Goal: Task Accomplishment & Management: Manage account settings

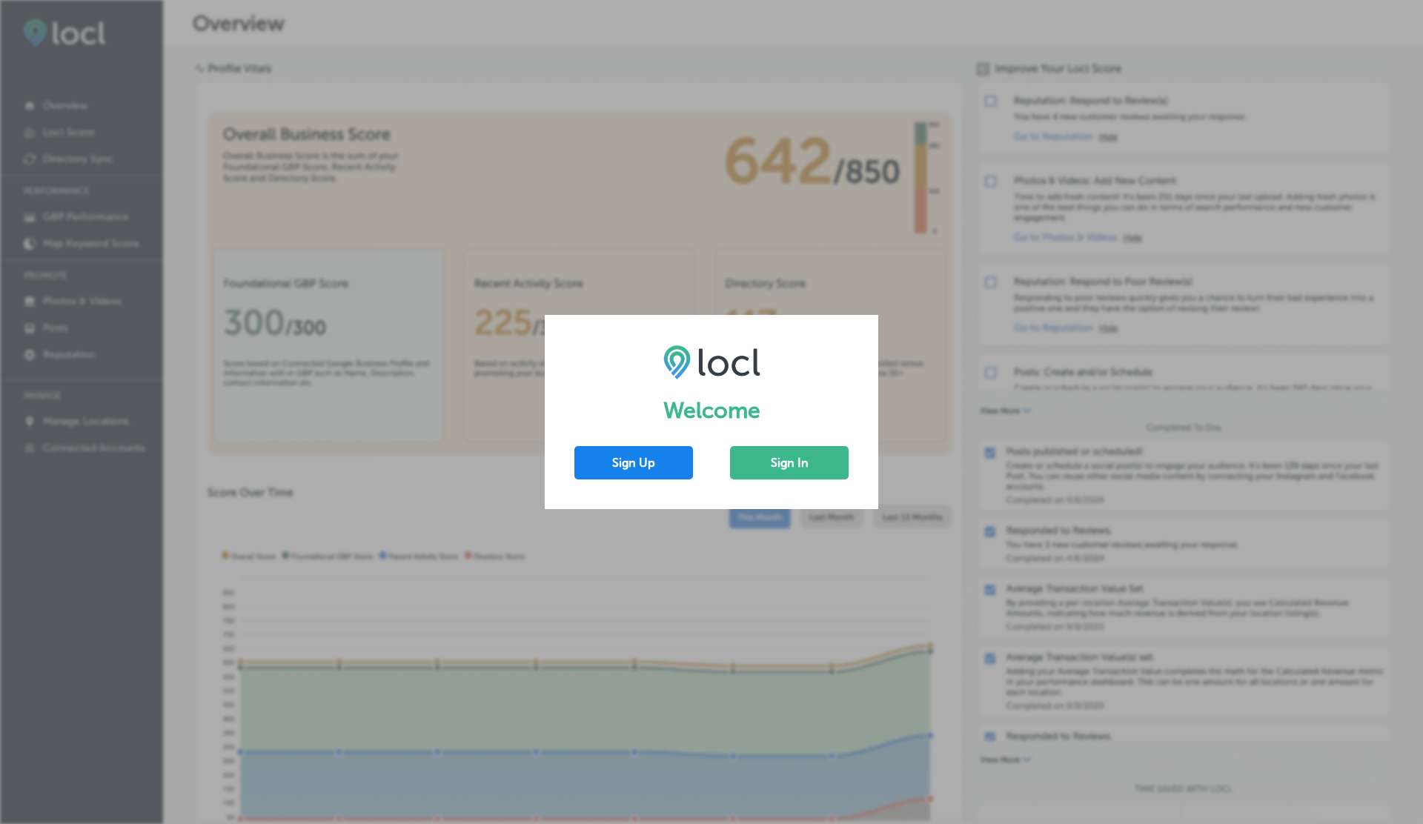
click at [635, 471] on button "Sign Up" at bounding box center [633, 462] width 119 height 33
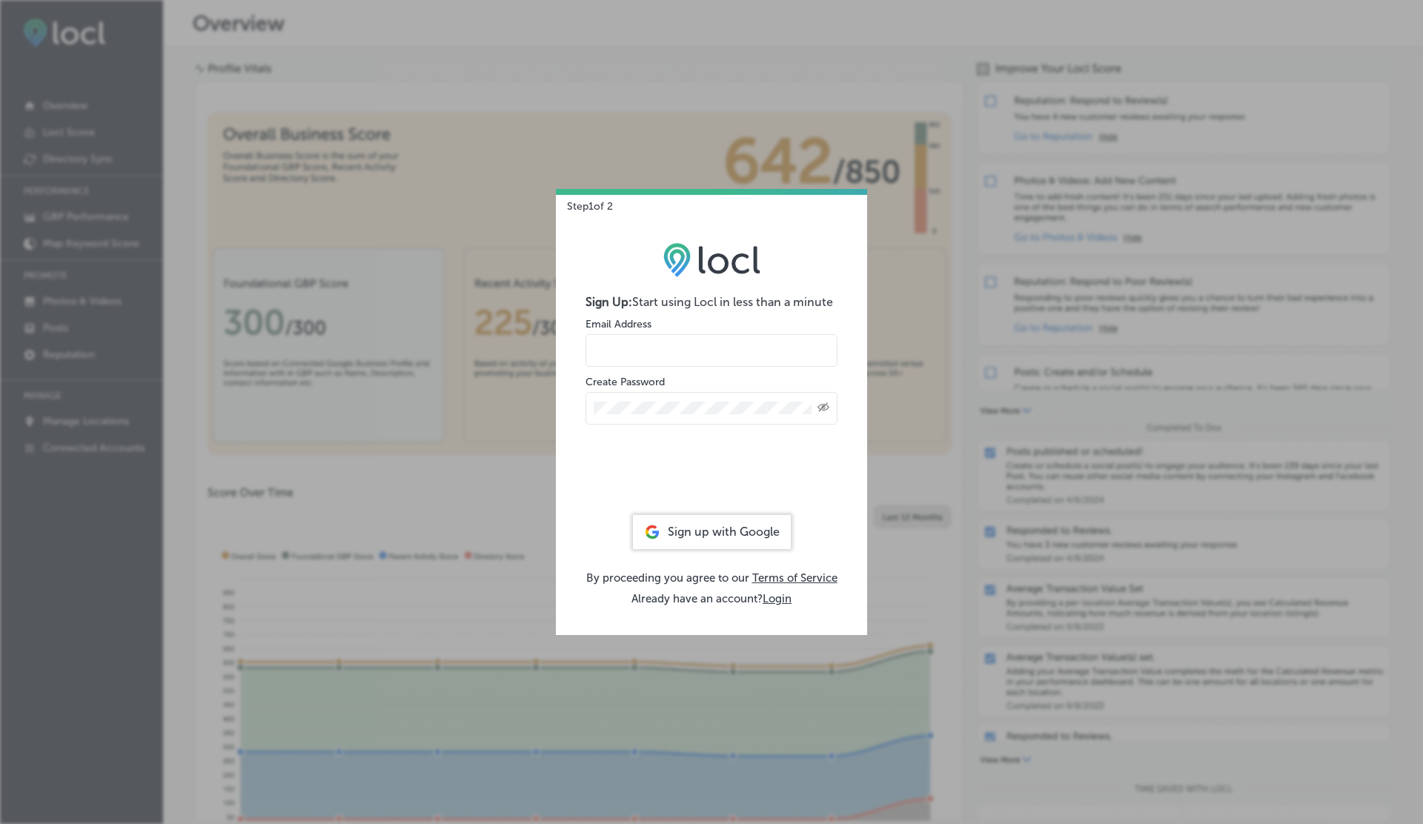
click at [629, 337] on input "email" at bounding box center [712, 350] width 252 height 33
type input "[EMAIL_ADDRESS][DOMAIN_NAME]"
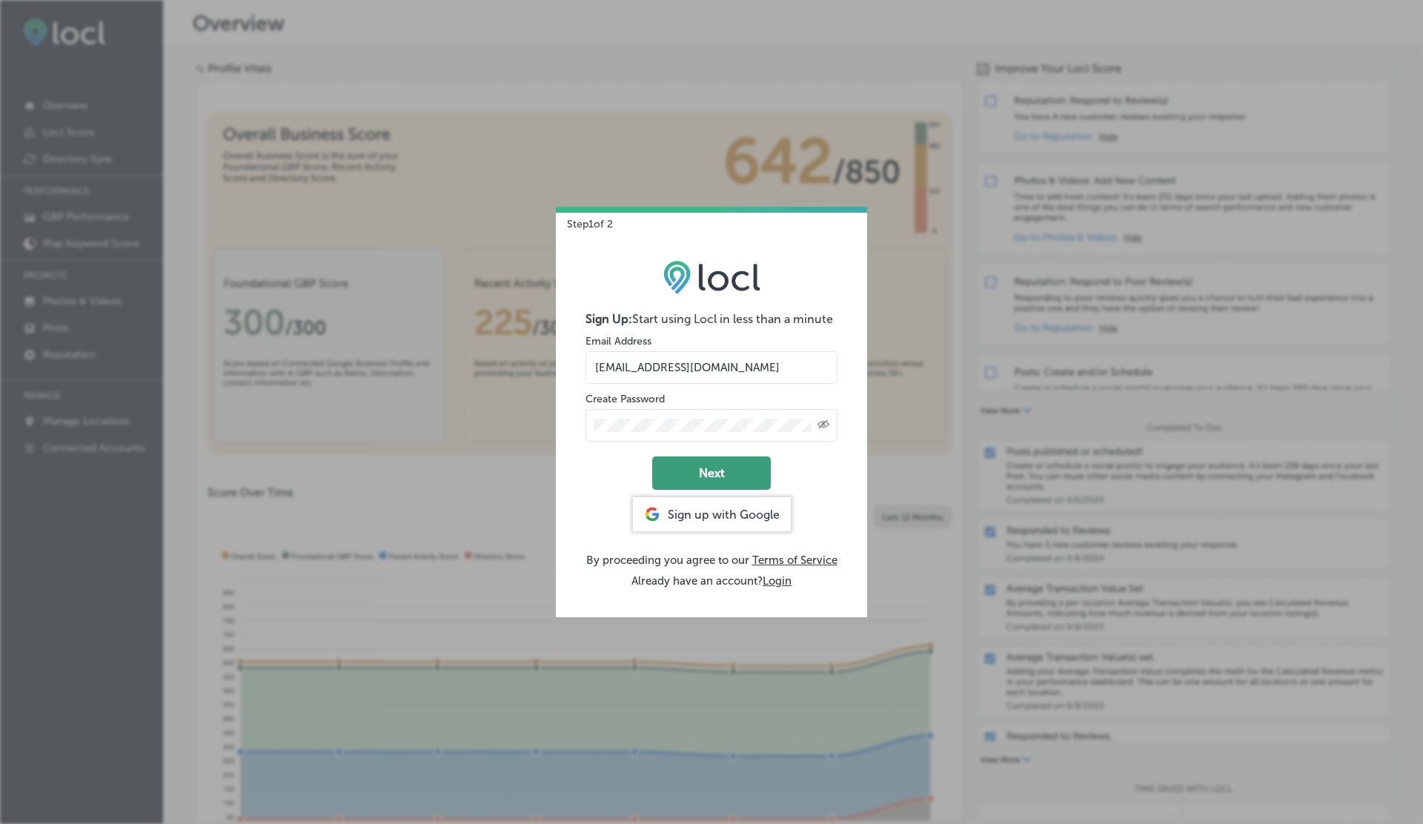
click at [709, 481] on button "Next" at bounding box center [711, 473] width 119 height 33
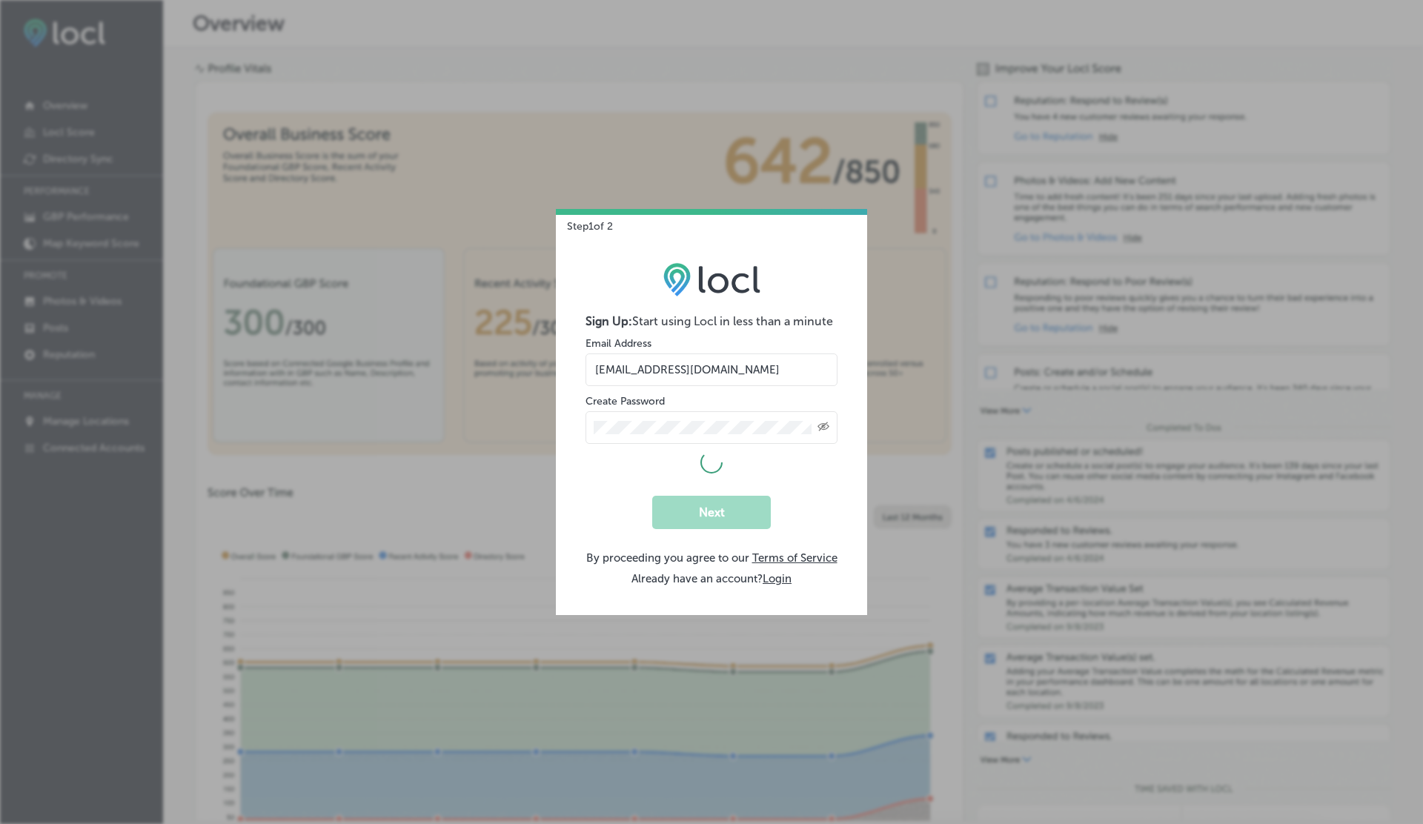
select select "US"
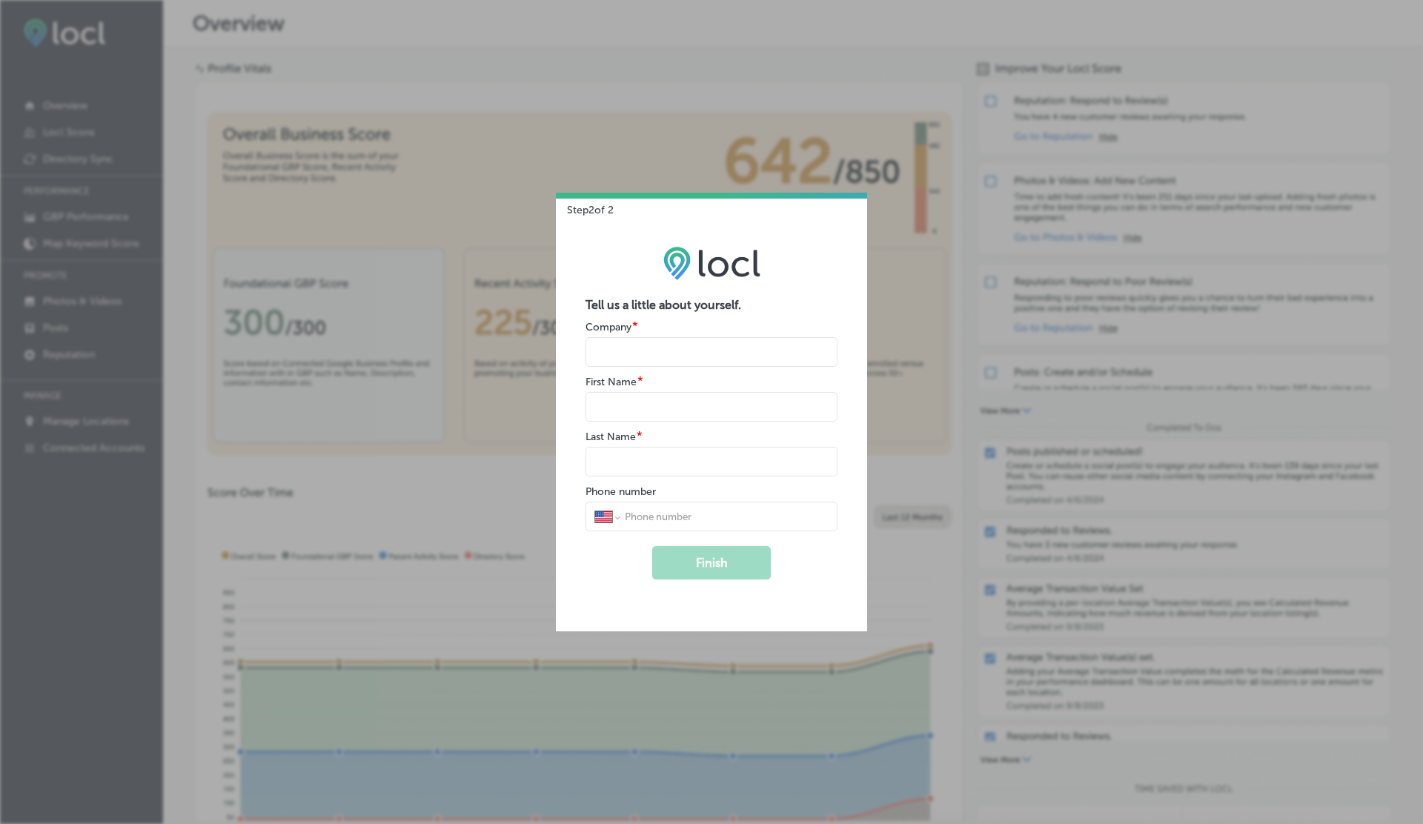
click at [645, 357] on input "name" at bounding box center [712, 352] width 252 height 30
type input "B"
type input "V"
type input "`"
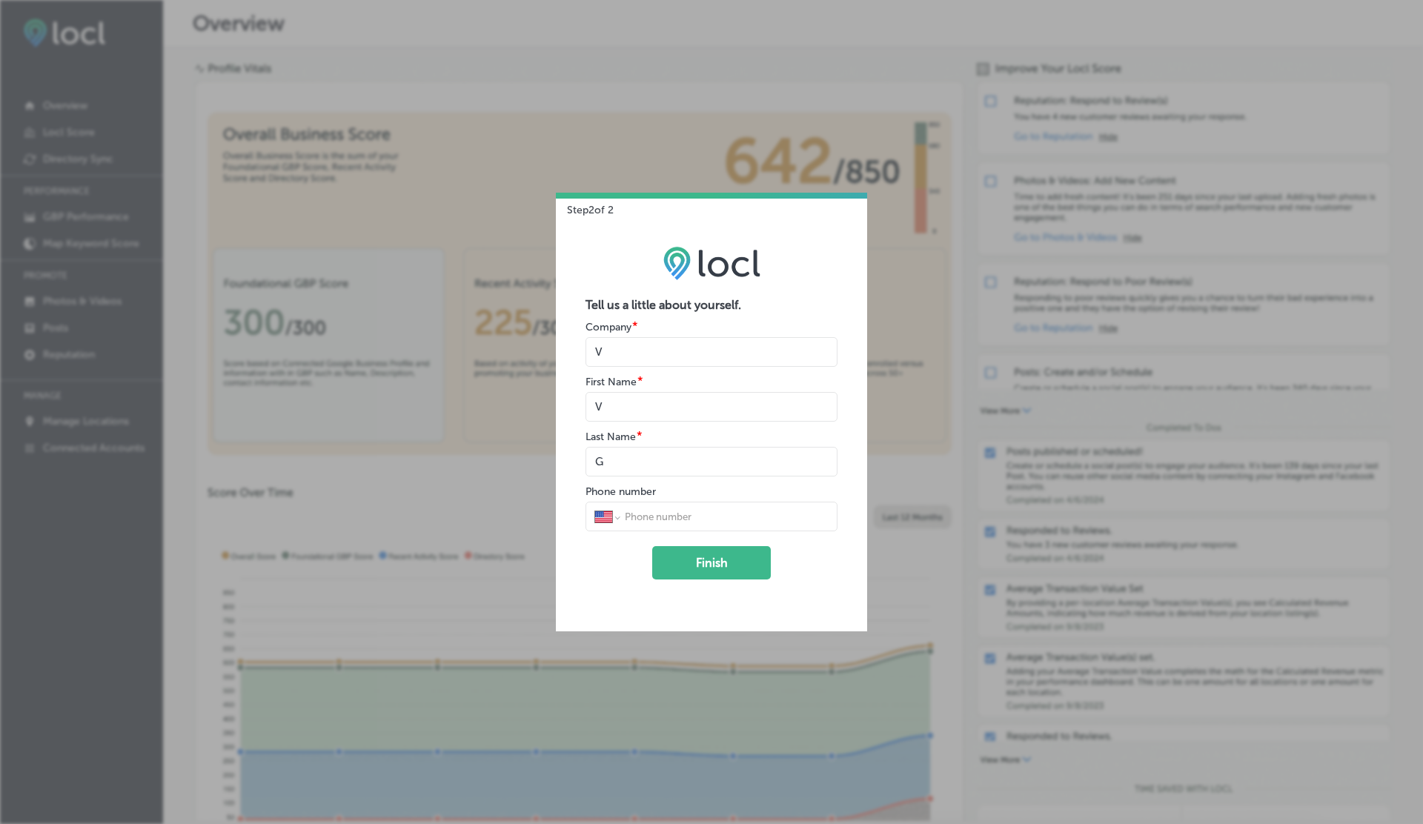
type input "G"
click at [652, 546] on button "Finish" at bounding box center [711, 562] width 119 height 33
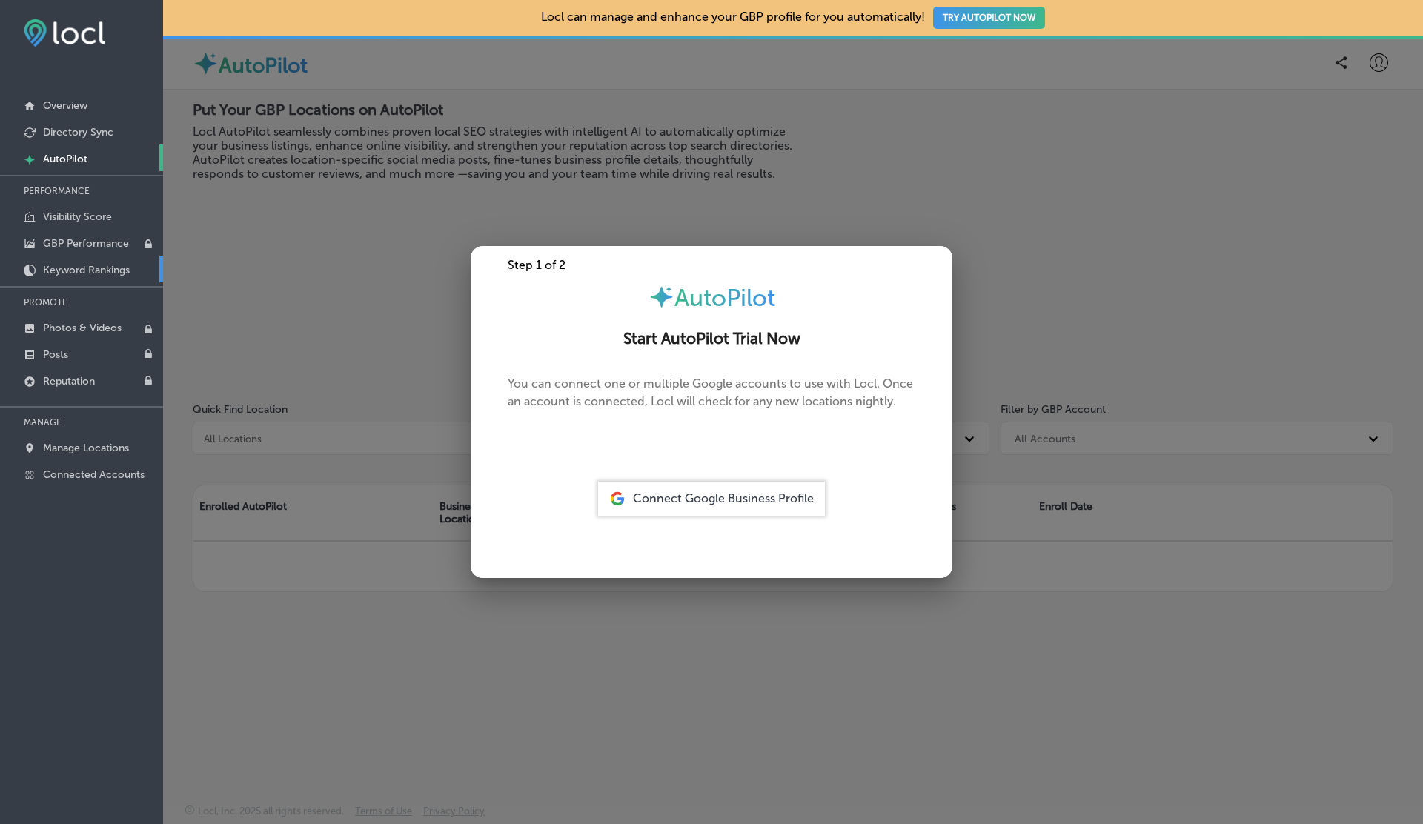
click at [75, 265] on p "Keyword Rankings" at bounding box center [86, 270] width 87 height 13
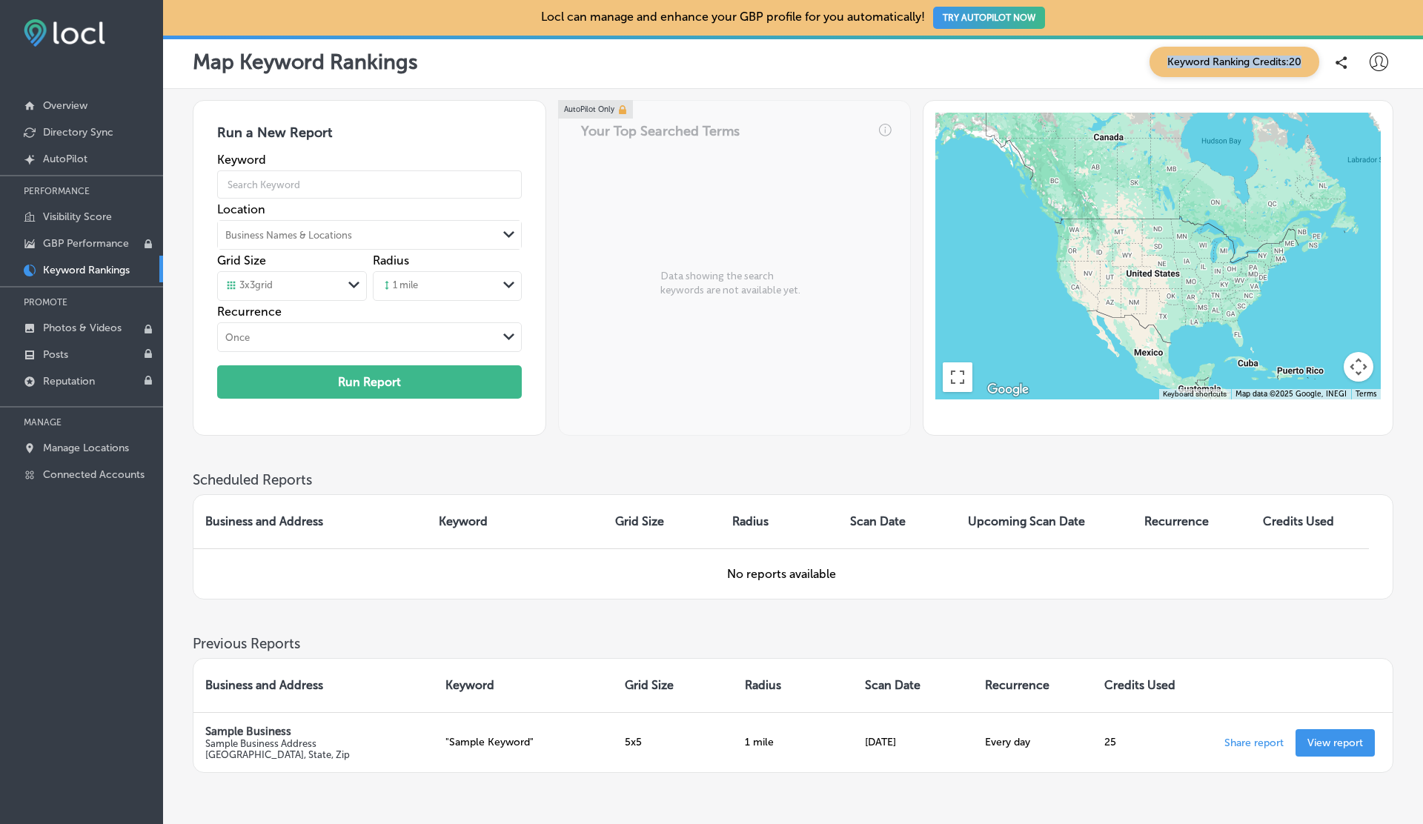
drag, startPoint x: 1159, startPoint y: 59, endPoint x: 1308, endPoint y: 59, distance: 149.0
click at [1308, 59] on span "Keyword Ranking Credits: 20" at bounding box center [1235, 62] width 170 height 30
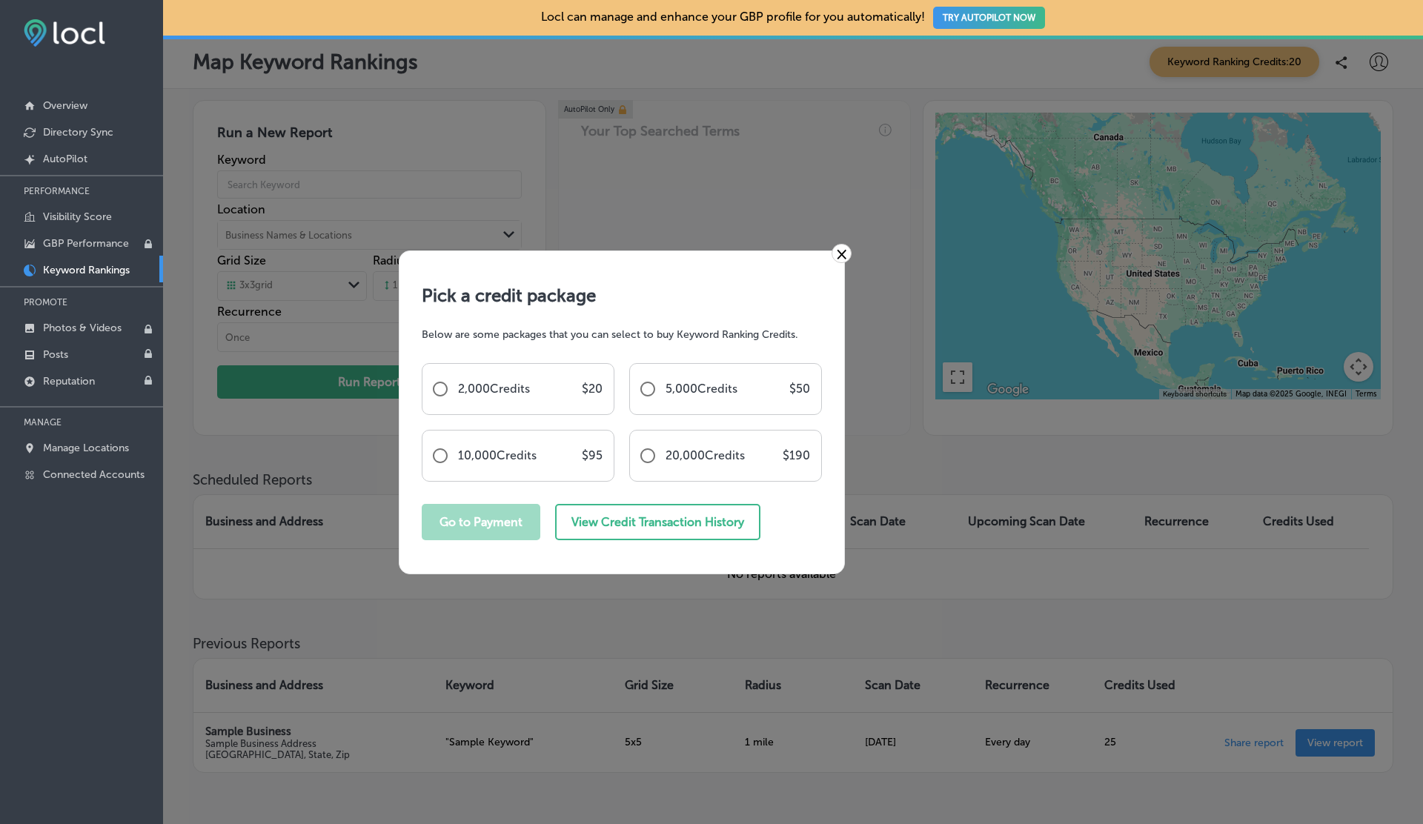
click at [744, 170] on div "× Pick a credit package Below are some packages that you can select to buy Keyw…" at bounding box center [711, 412] width 1423 height 824
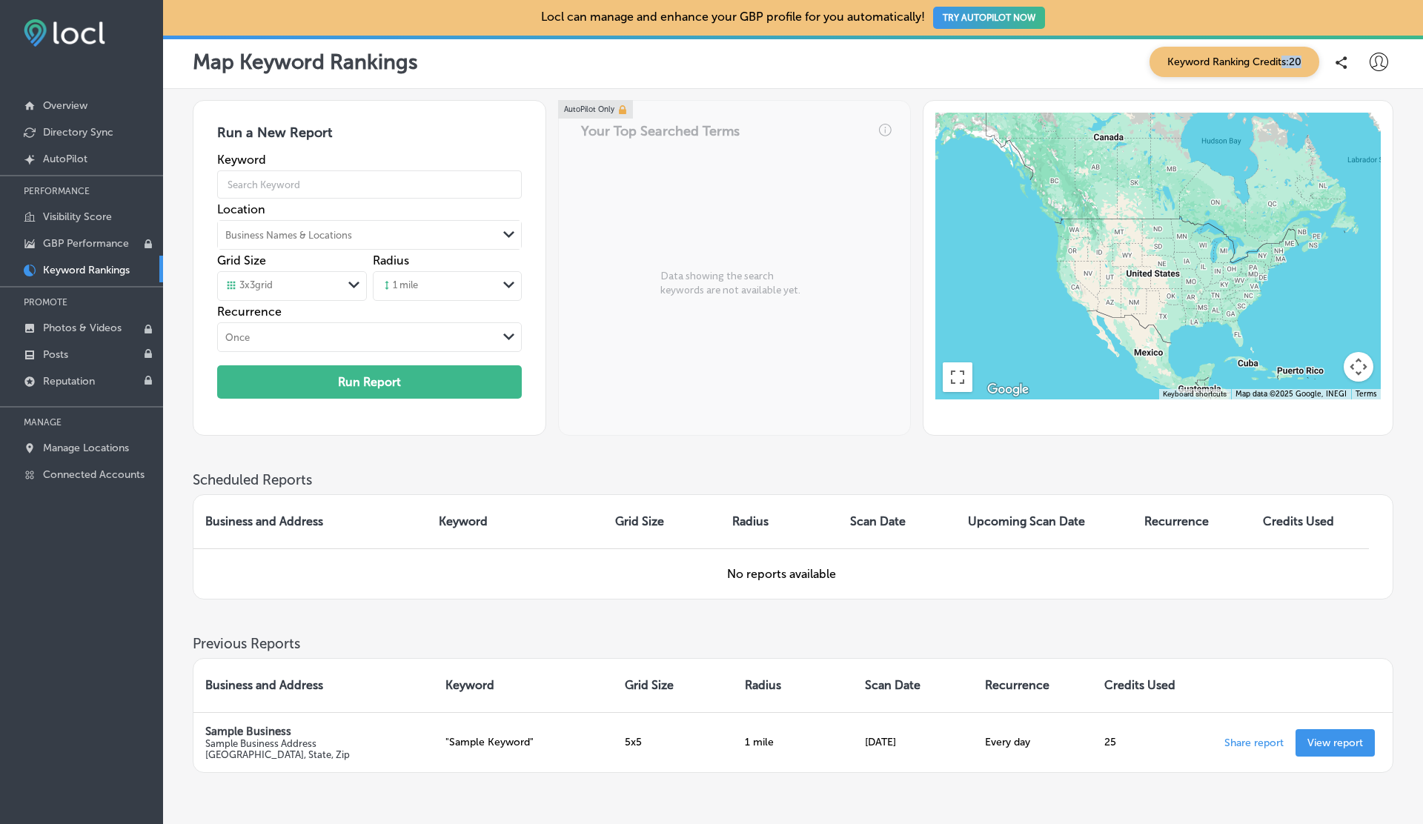
drag, startPoint x: 1279, startPoint y: 62, endPoint x: 1313, endPoint y: 62, distance: 33.4
click at [1313, 62] on span "Keyword Ranking Credits: 20" at bounding box center [1235, 62] width 170 height 30
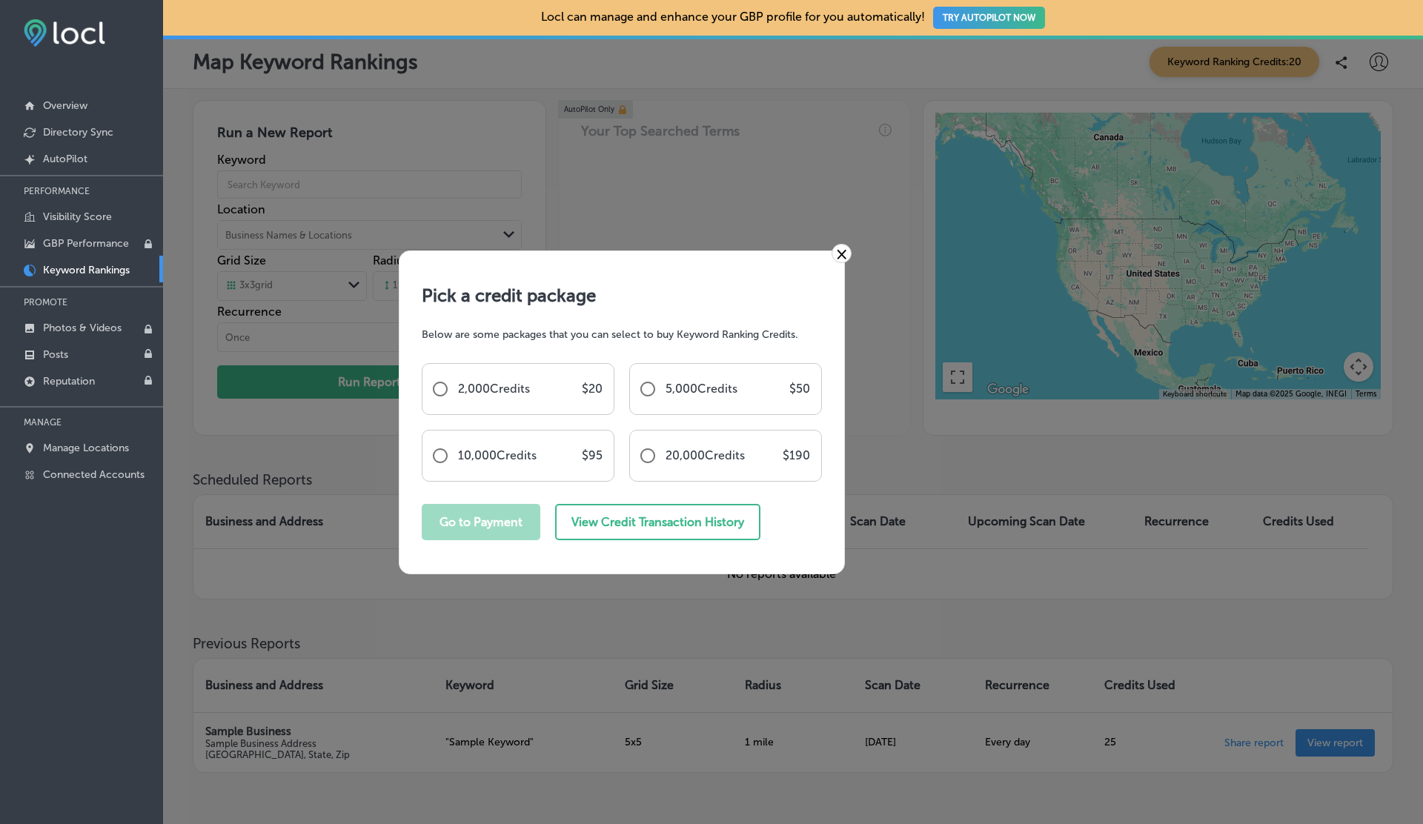
click at [1313, 92] on div "× Pick a credit package Below are some packages that you can select to buy Keyw…" at bounding box center [711, 412] width 1423 height 824
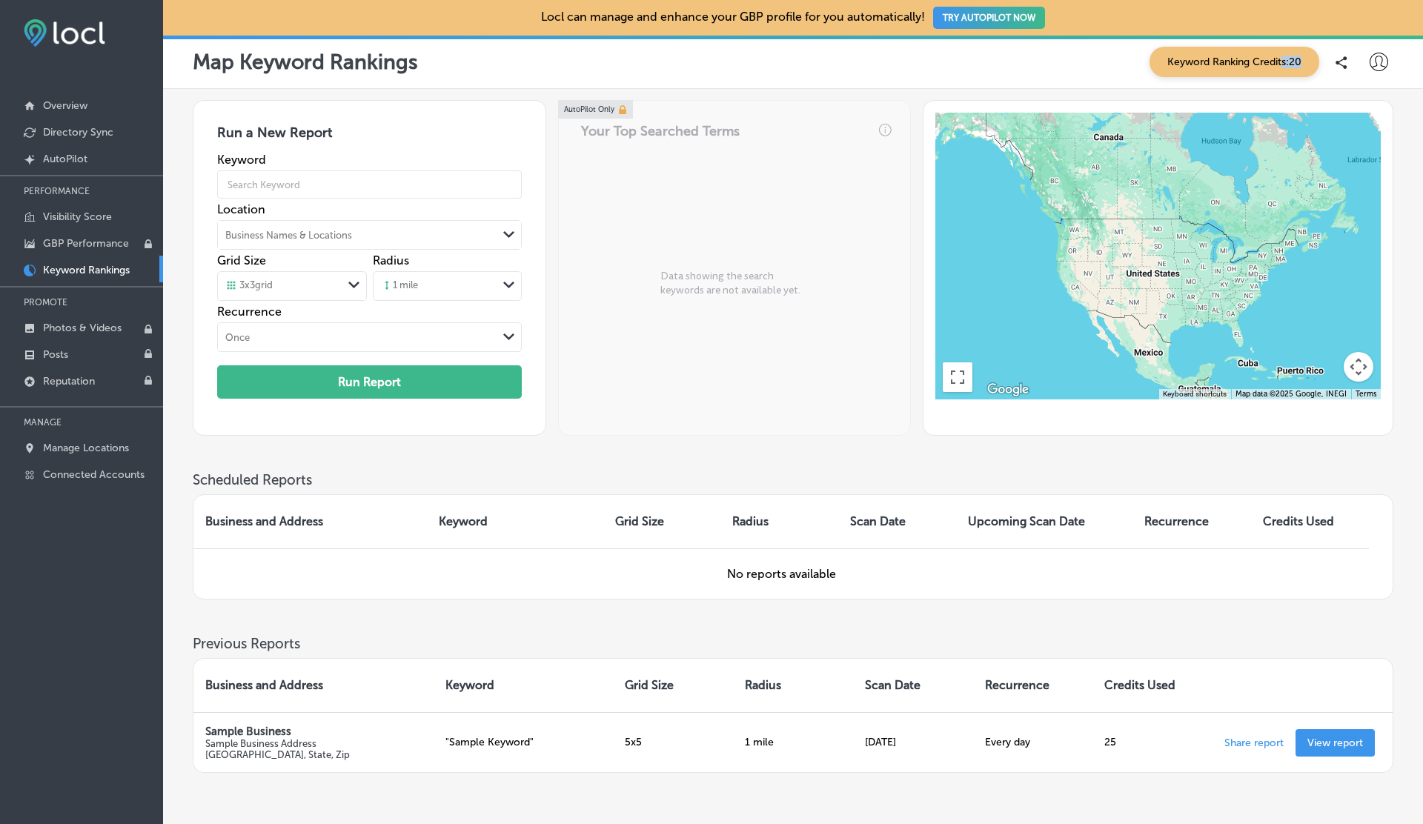
drag, startPoint x: 1279, startPoint y: 64, endPoint x: 1312, endPoint y: 64, distance: 33.4
click at [1312, 64] on span "Keyword Ranking Credits: 20" at bounding box center [1235, 62] width 170 height 30
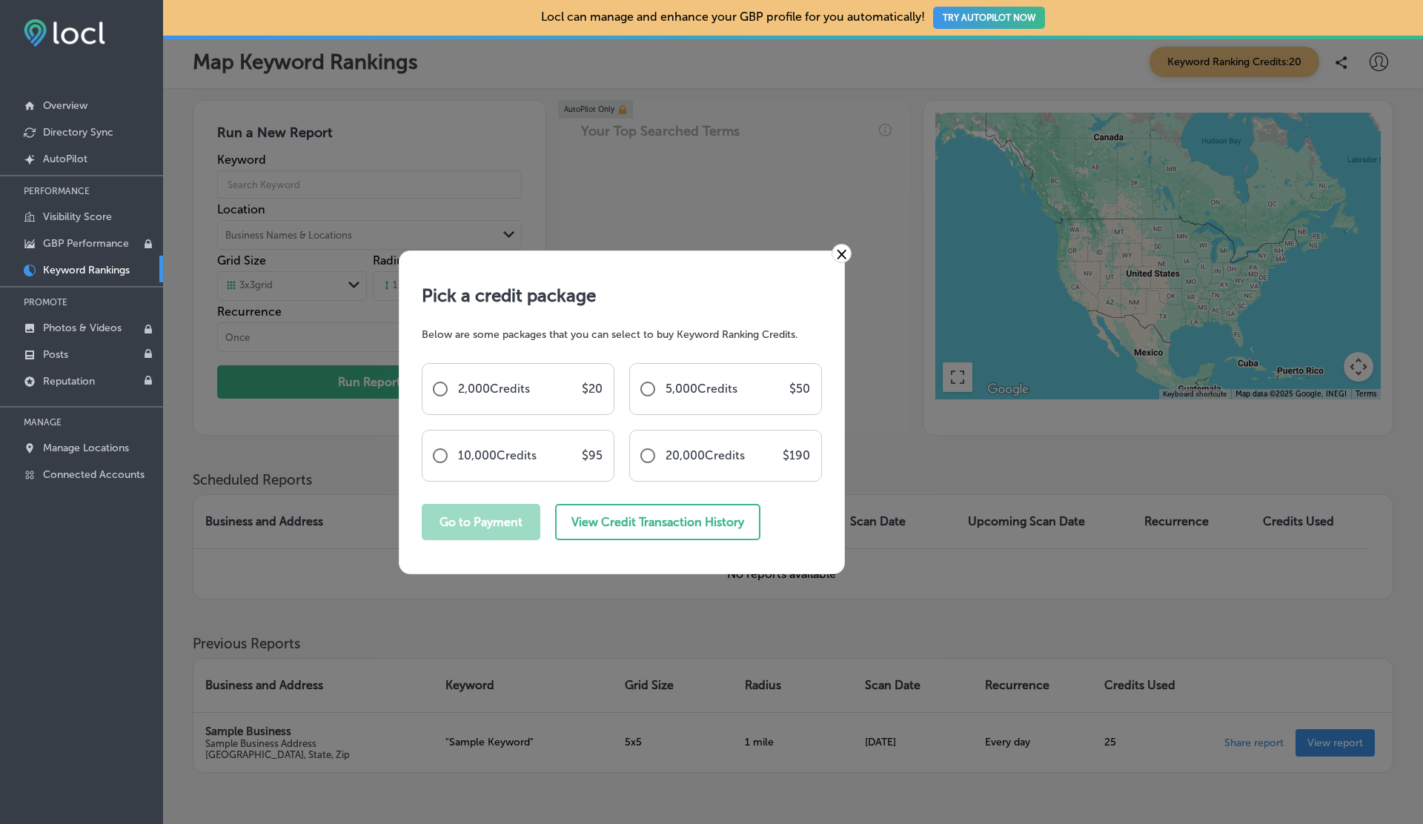
click at [932, 93] on div "× Pick a credit package Below are some packages that you can select to buy Keyw…" at bounding box center [711, 412] width 1423 height 824
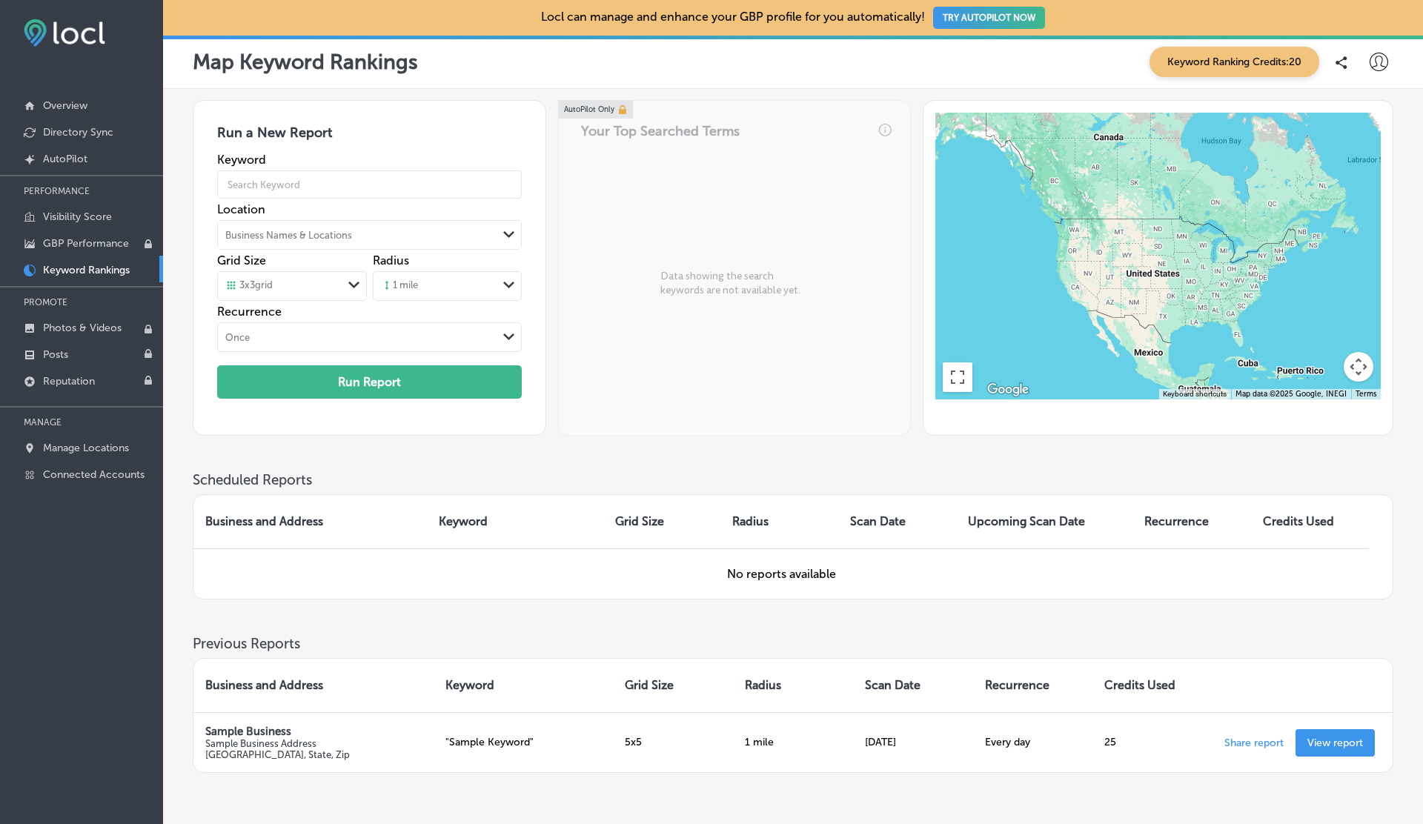
click at [1377, 65] on icon at bounding box center [1379, 62] width 19 height 19
click at [1351, 116] on p "My Account" at bounding box center [1357, 116] width 67 height 18
select select "US"
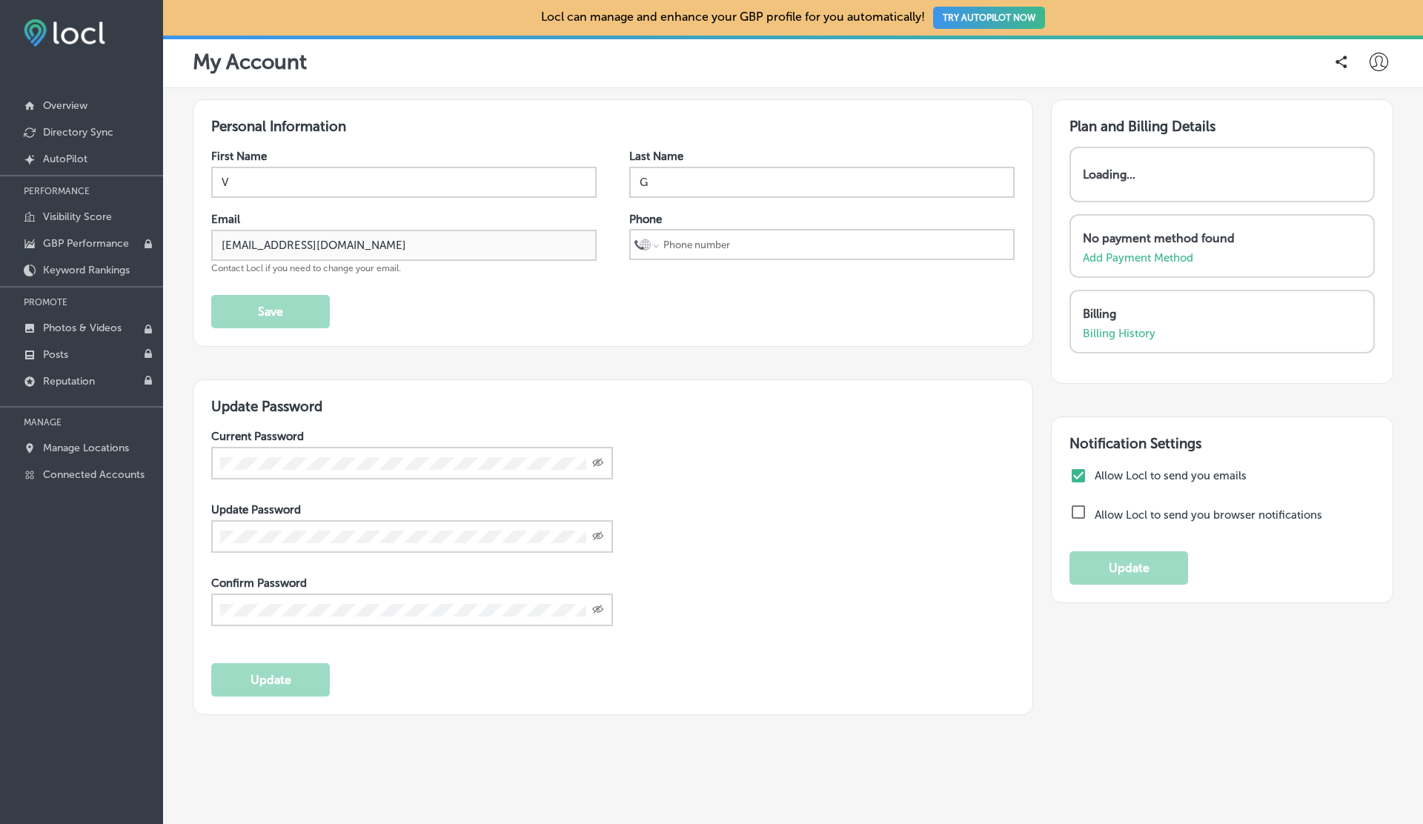
click at [972, 21] on button "TRY AUTOPILOT NOW" at bounding box center [989, 18] width 112 height 22
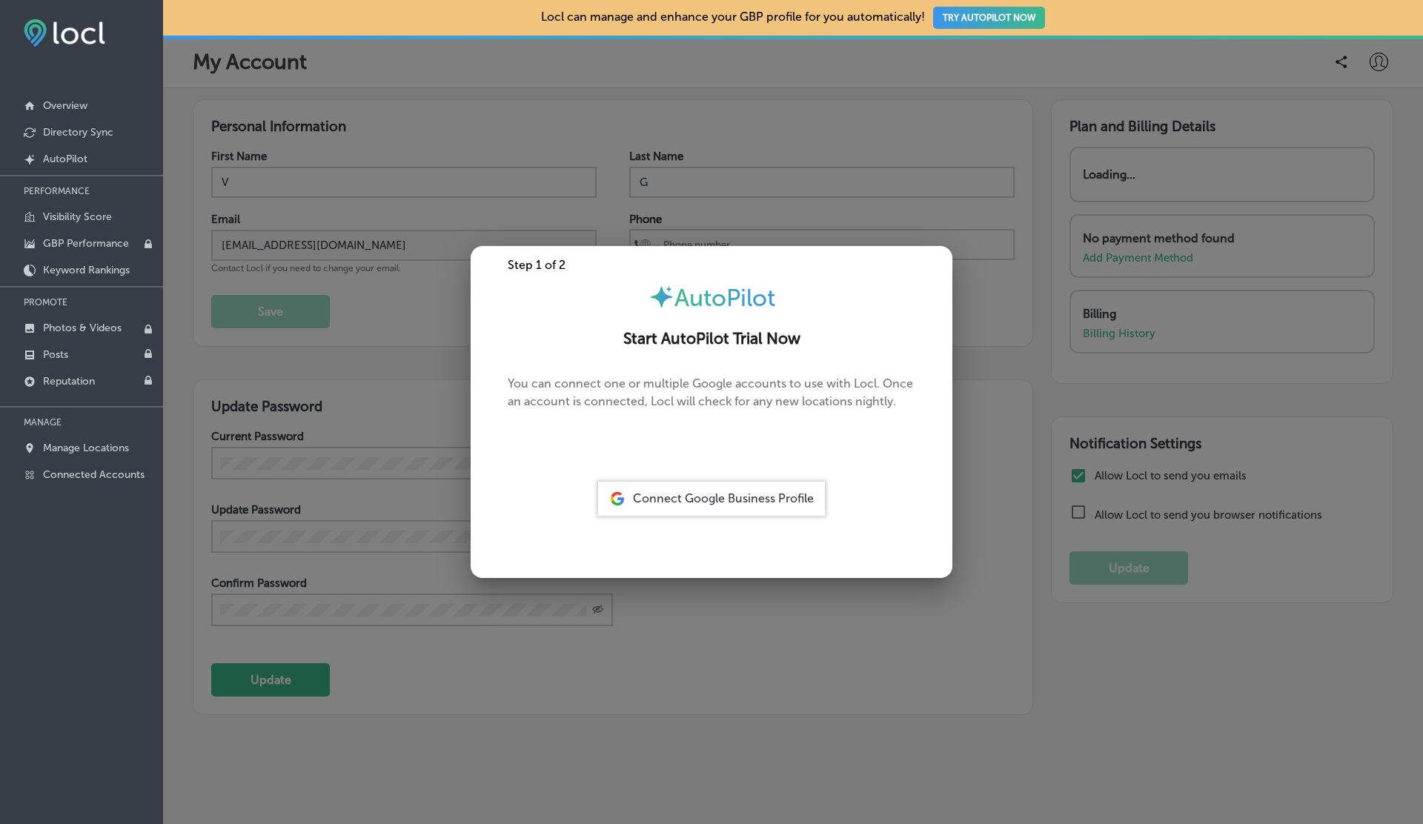
click at [711, 500] on span "Connect Google Business Profile" at bounding box center [723, 498] width 181 height 14
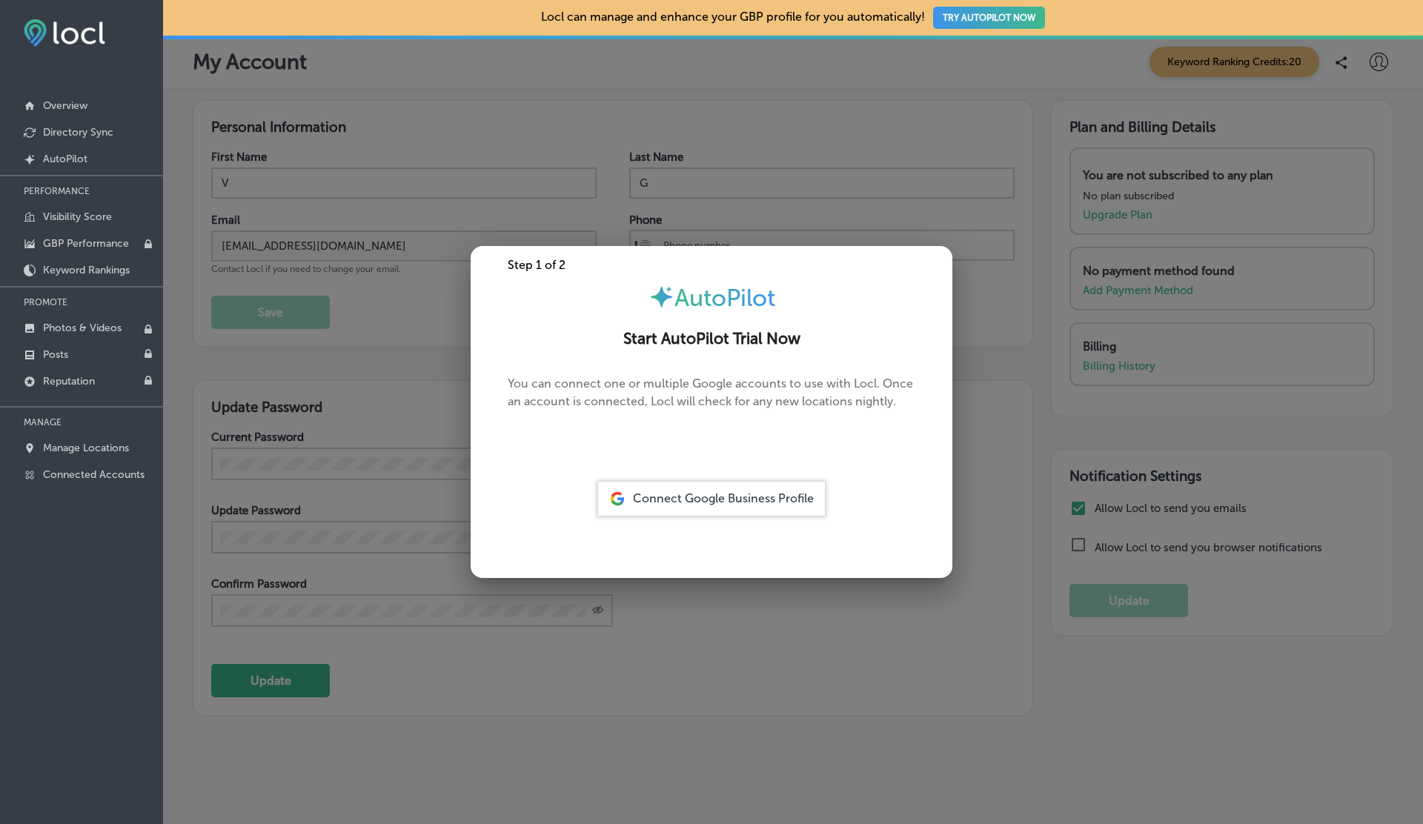
click at [711, 500] on span "Connect Google Business Profile" at bounding box center [723, 498] width 181 height 14
click at [740, 497] on span "Connect Google Business Profile" at bounding box center [723, 498] width 181 height 14
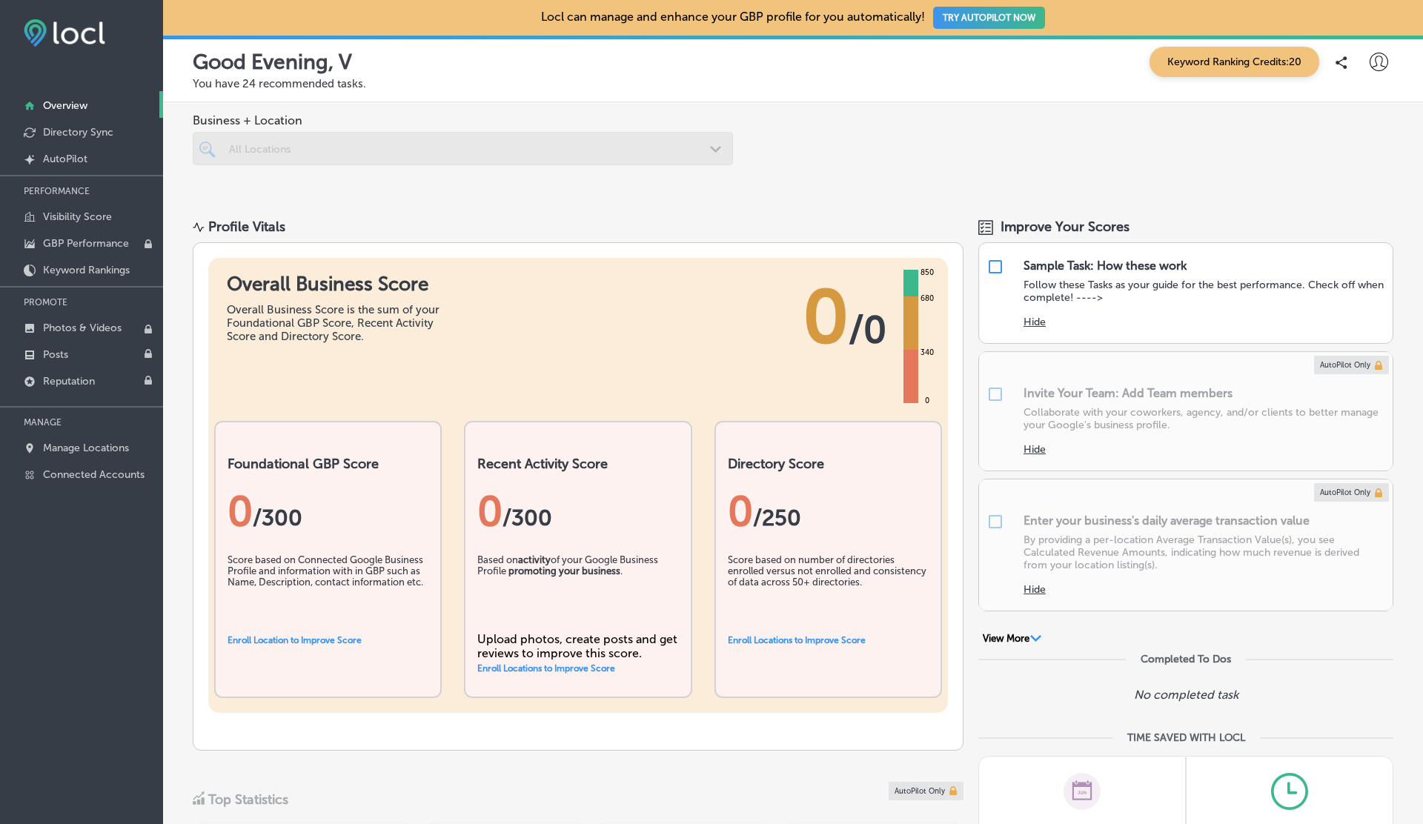
click at [995, 13] on button "TRY AUTOPILOT NOW" at bounding box center [989, 18] width 112 height 22
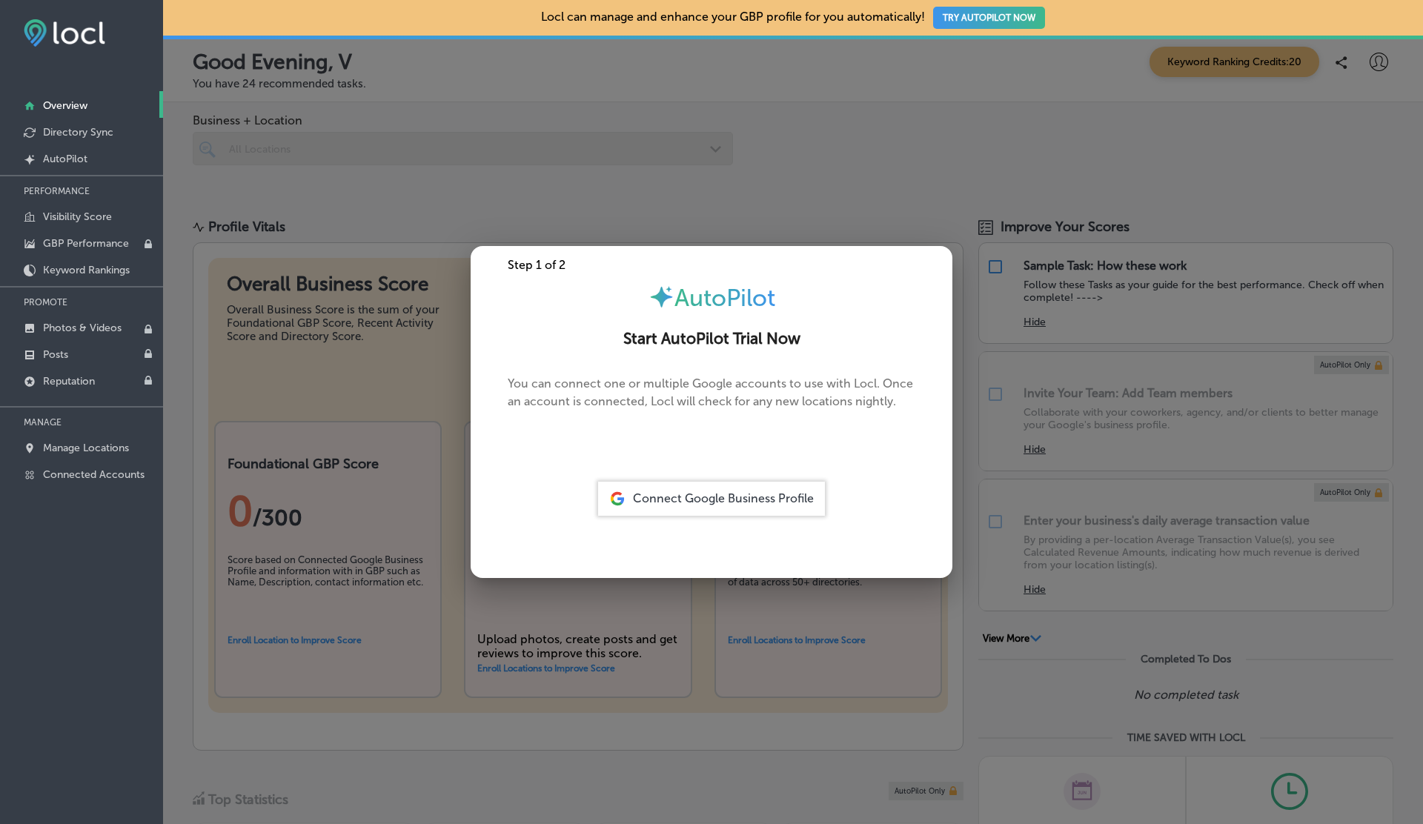
click at [718, 150] on div at bounding box center [711, 412] width 1423 height 824
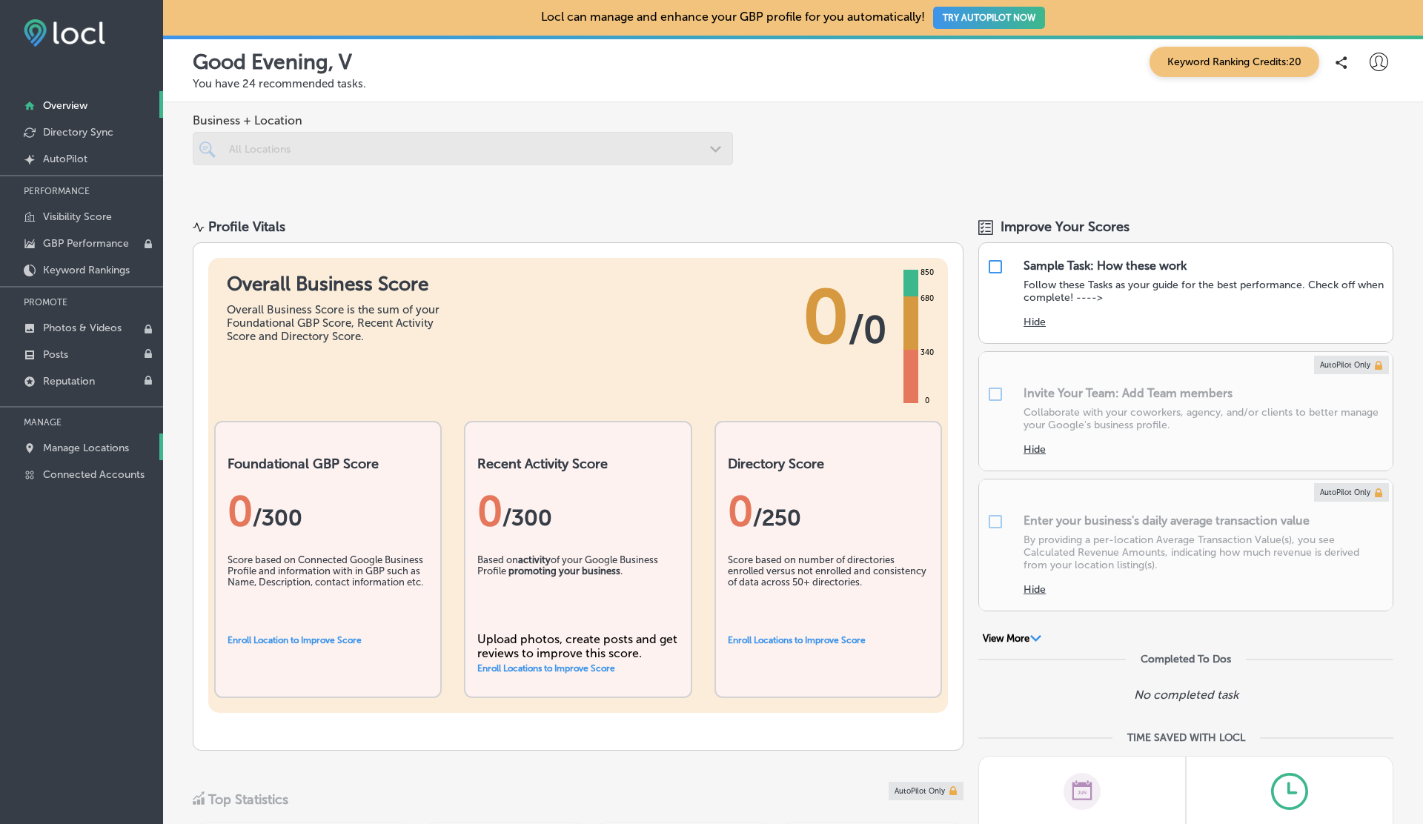
click at [79, 445] on p "Manage Locations" at bounding box center [86, 448] width 86 height 13
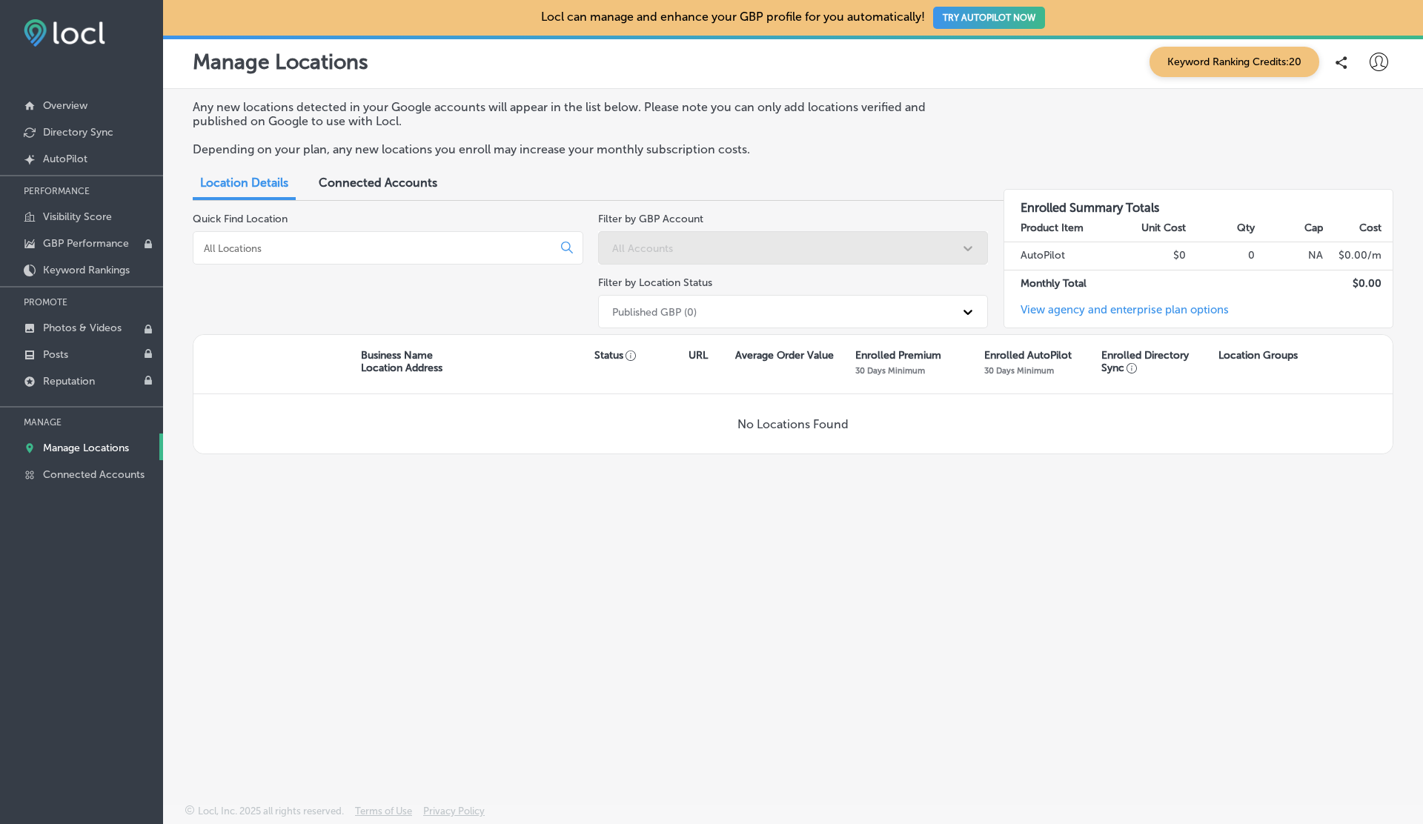
click at [375, 178] on span "Connected Accounts" at bounding box center [378, 183] width 119 height 14
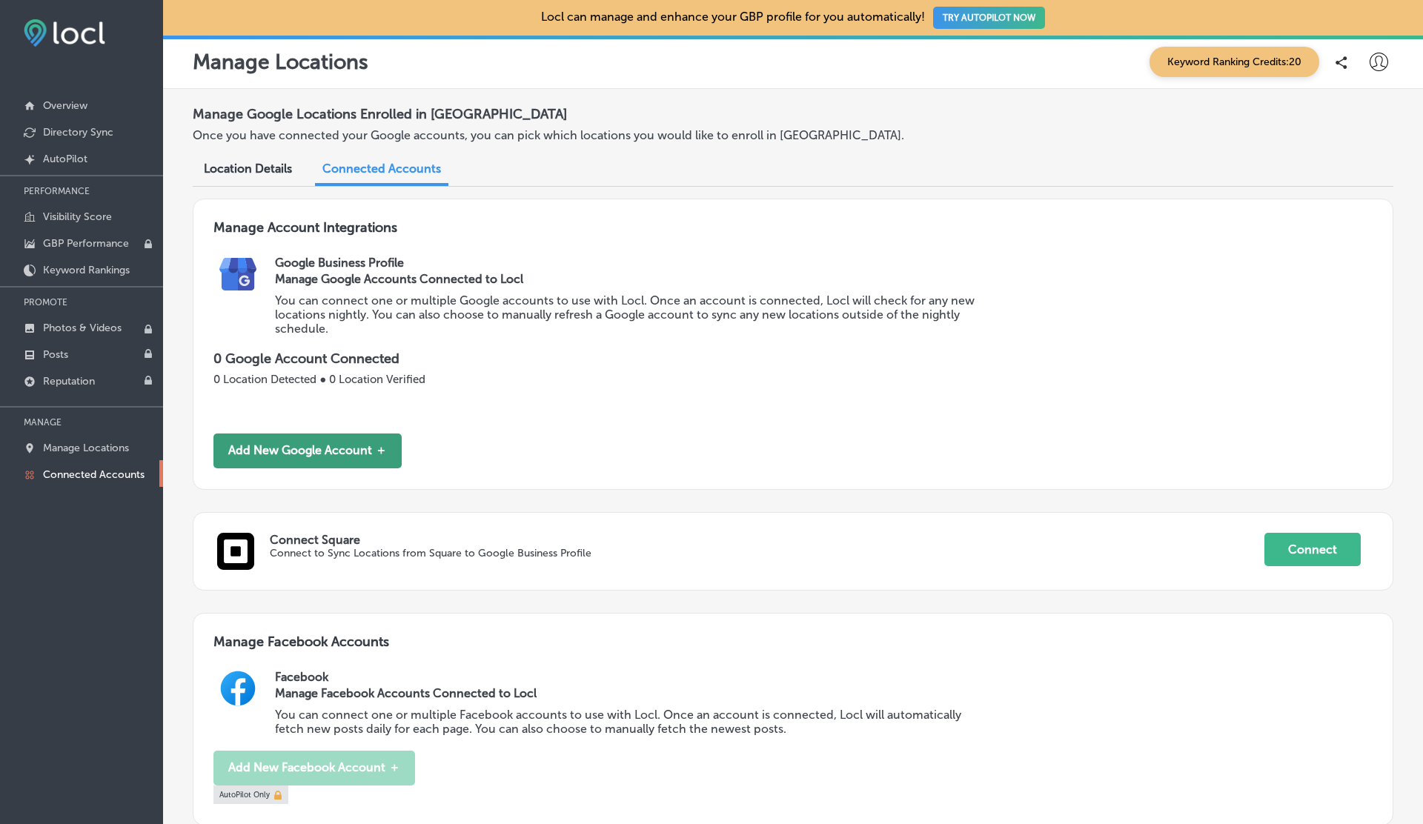
click at [291, 455] on button "Add New Google Account ＋" at bounding box center [307, 451] width 188 height 35
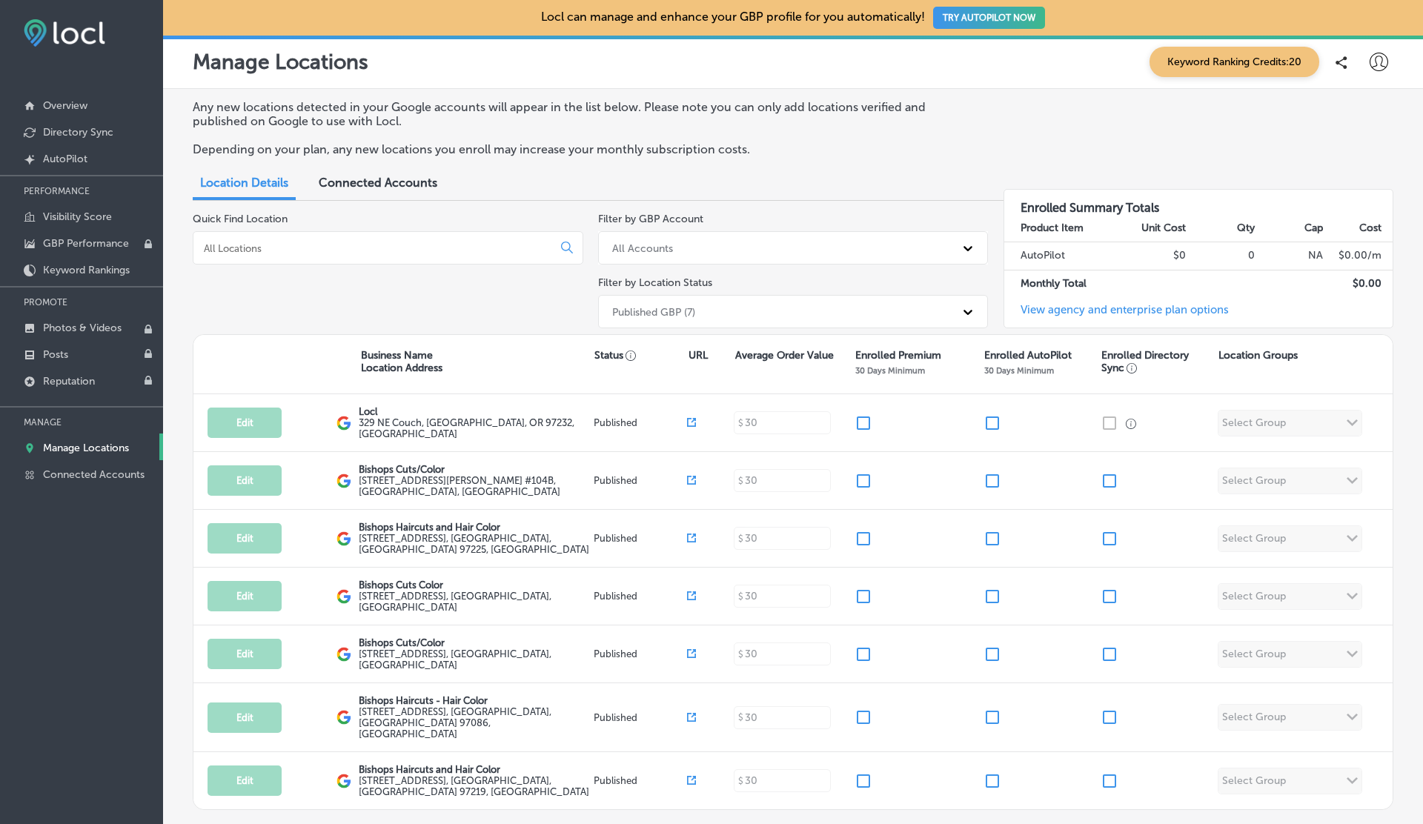
click at [995, 12] on button "TRY AUTOPILOT NOW" at bounding box center [989, 18] width 112 height 22
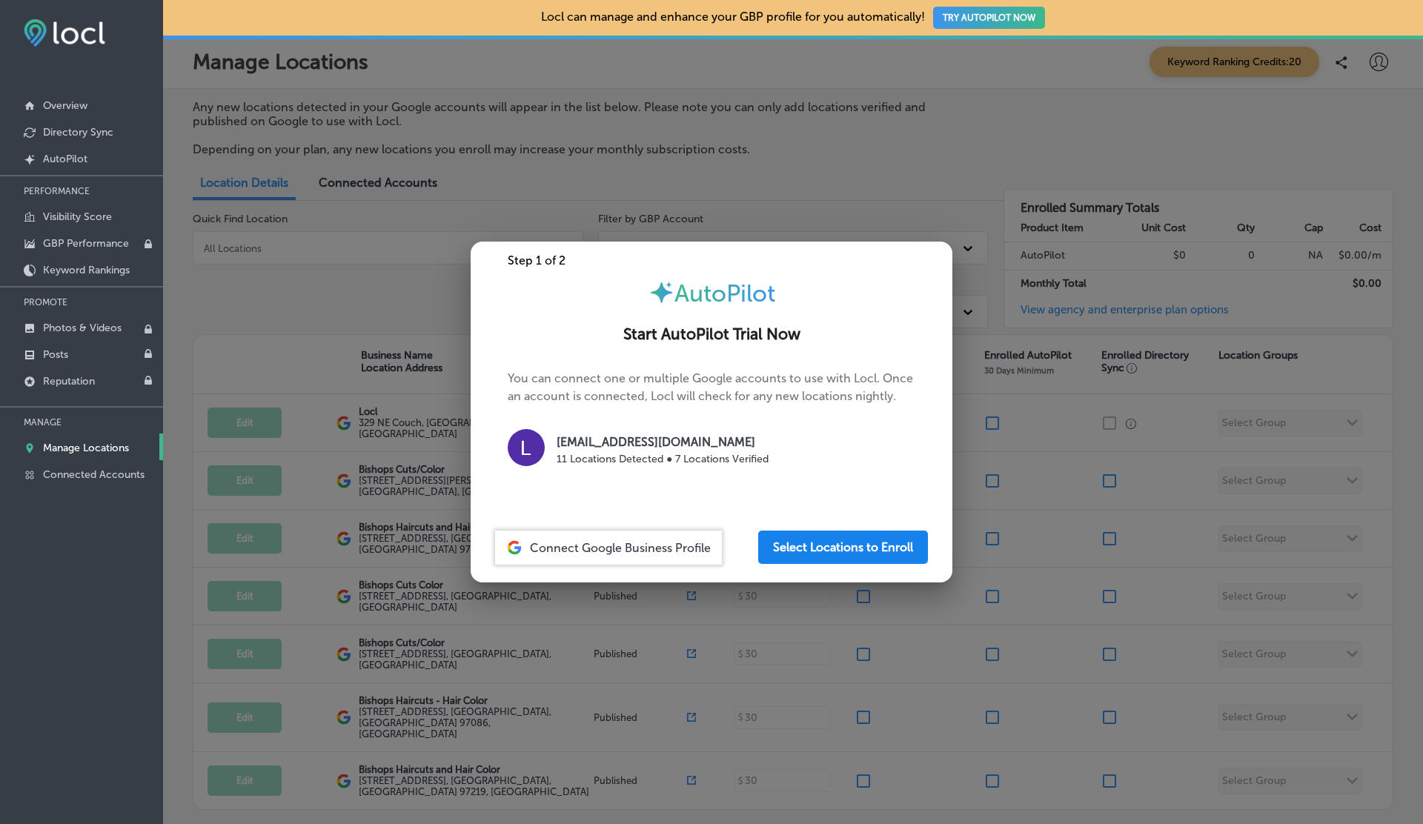
click at [852, 554] on button "Select Locations to Enroll" at bounding box center [843, 547] width 170 height 33
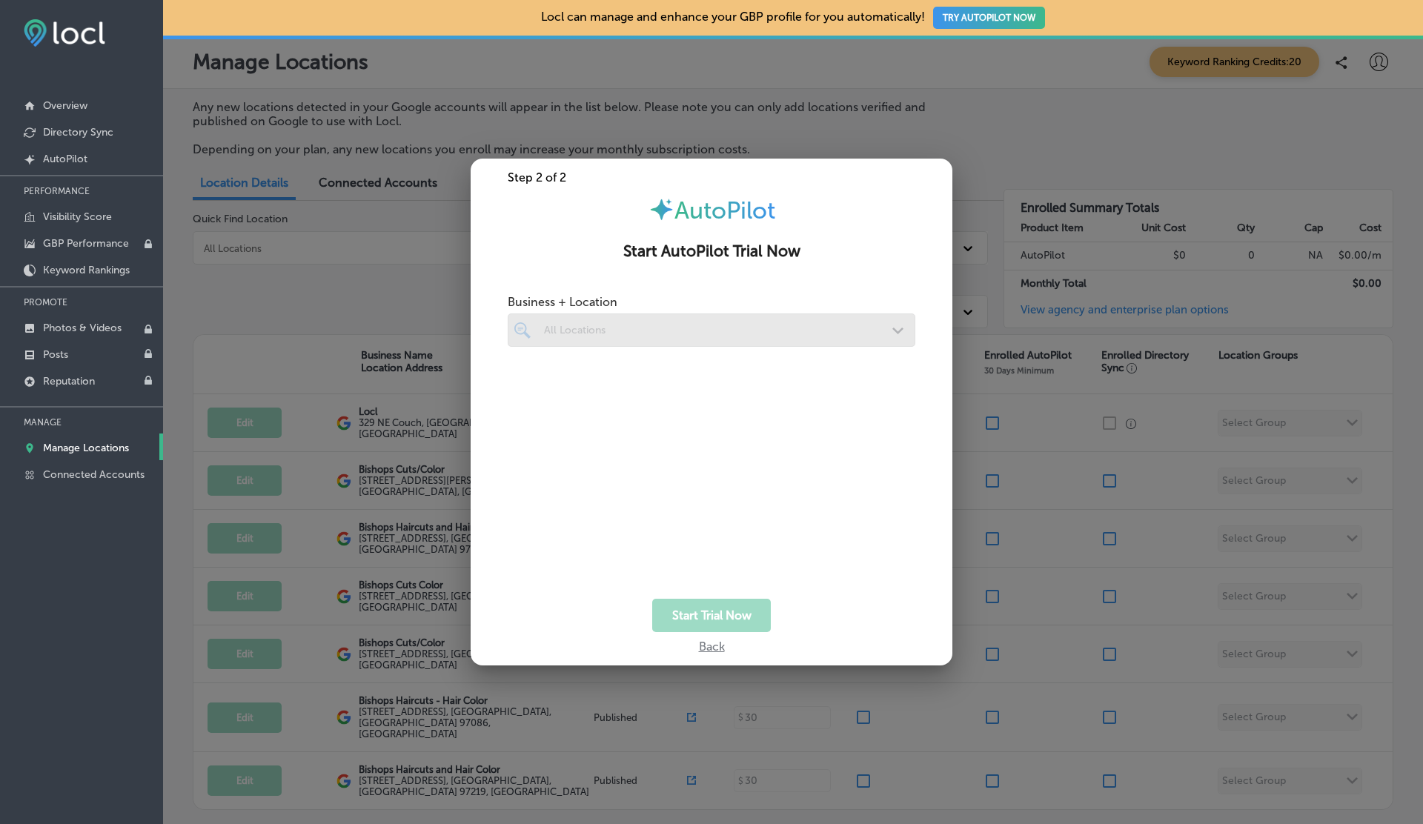
click at [605, 334] on div at bounding box center [712, 330] width 408 height 33
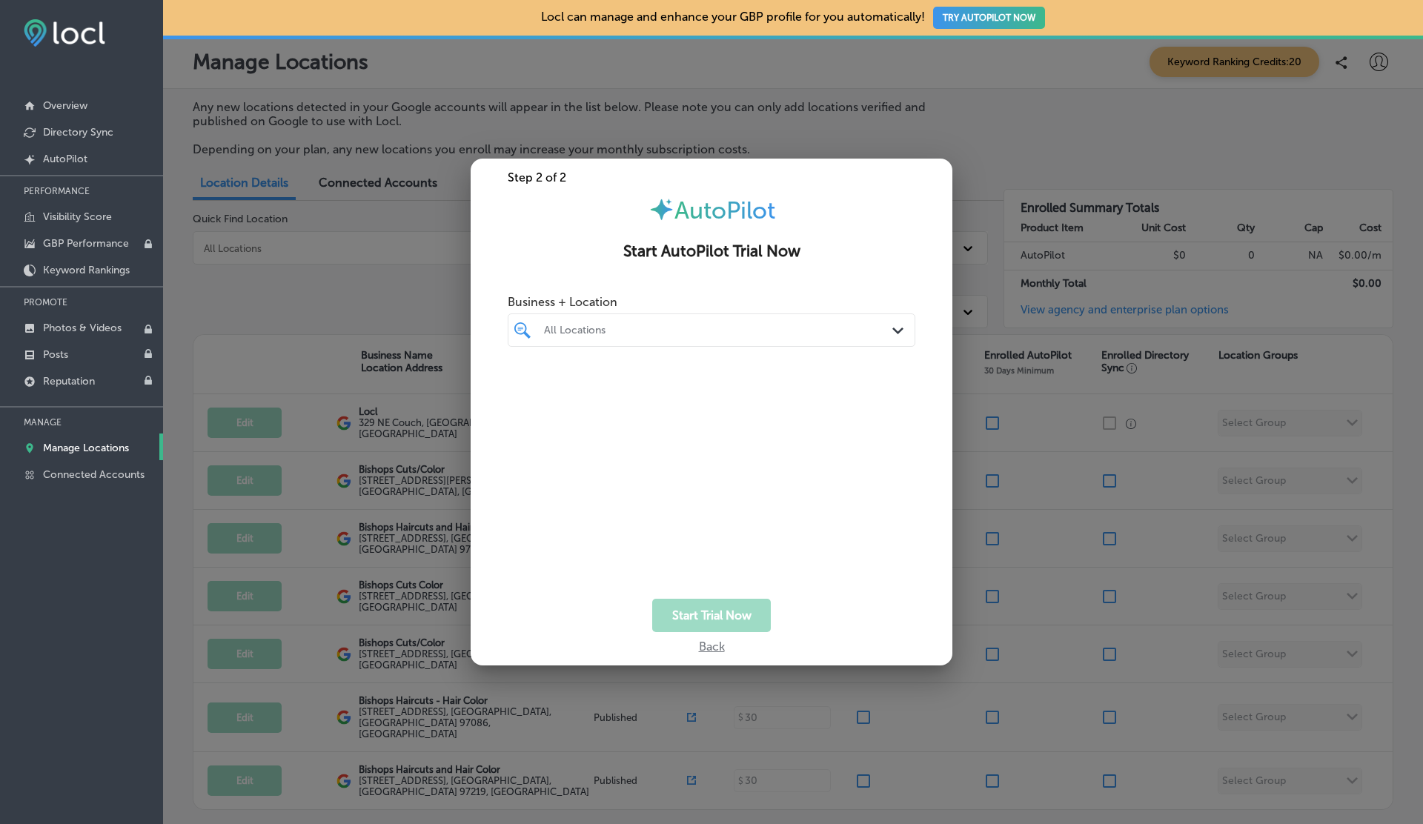
click at [557, 324] on div "All Locations" at bounding box center [719, 330] width 350 height 13
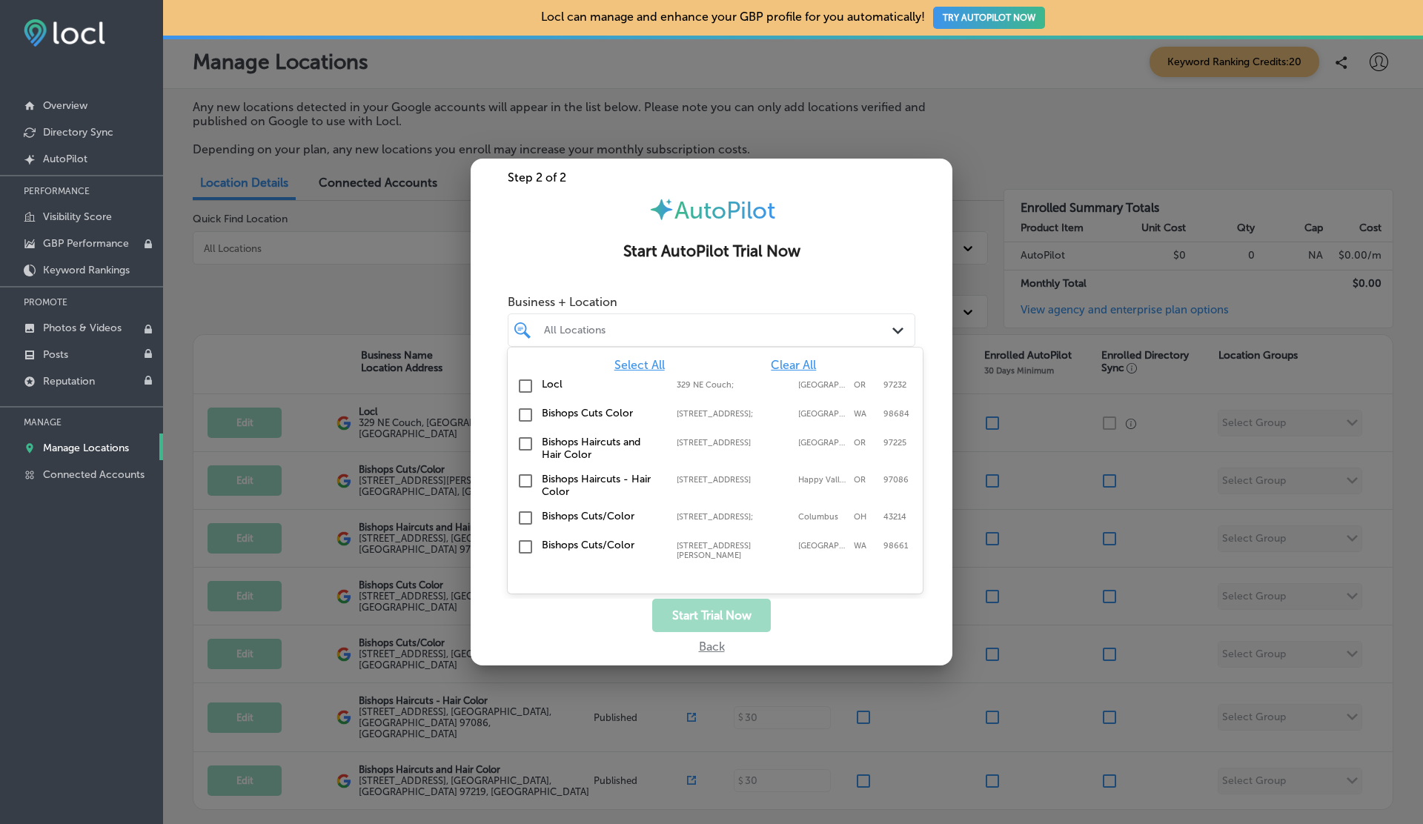
click at [528, 385] on input "checkbox" at bounding box center [526, 386] width 18 height 18
click at [528, 420] on input "checkbox" at bounding box center [526, 415] width 18 height 18
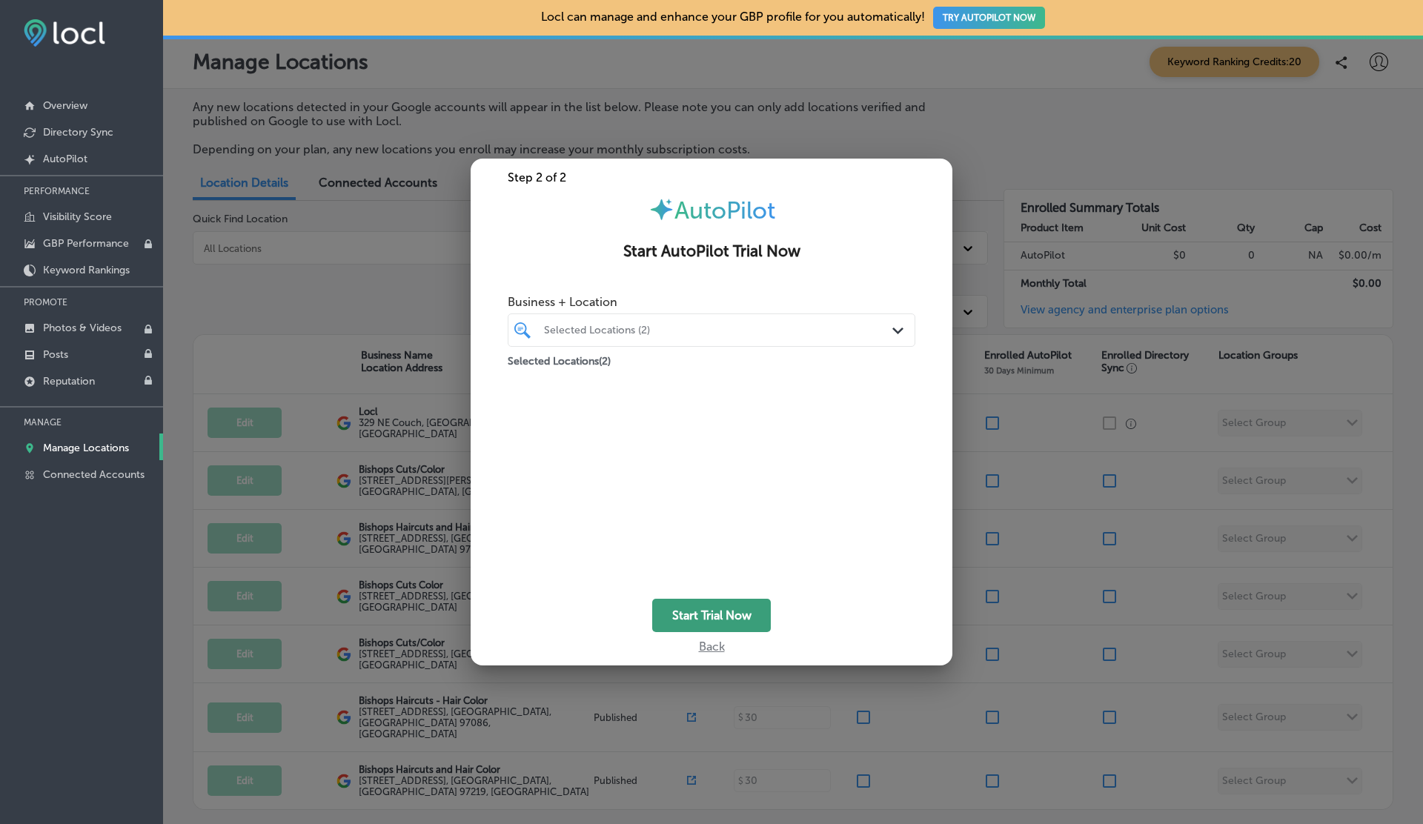
click at [735, 623] on button "Start Trial Now" at bounding box center [711, 615] width 119 height 33
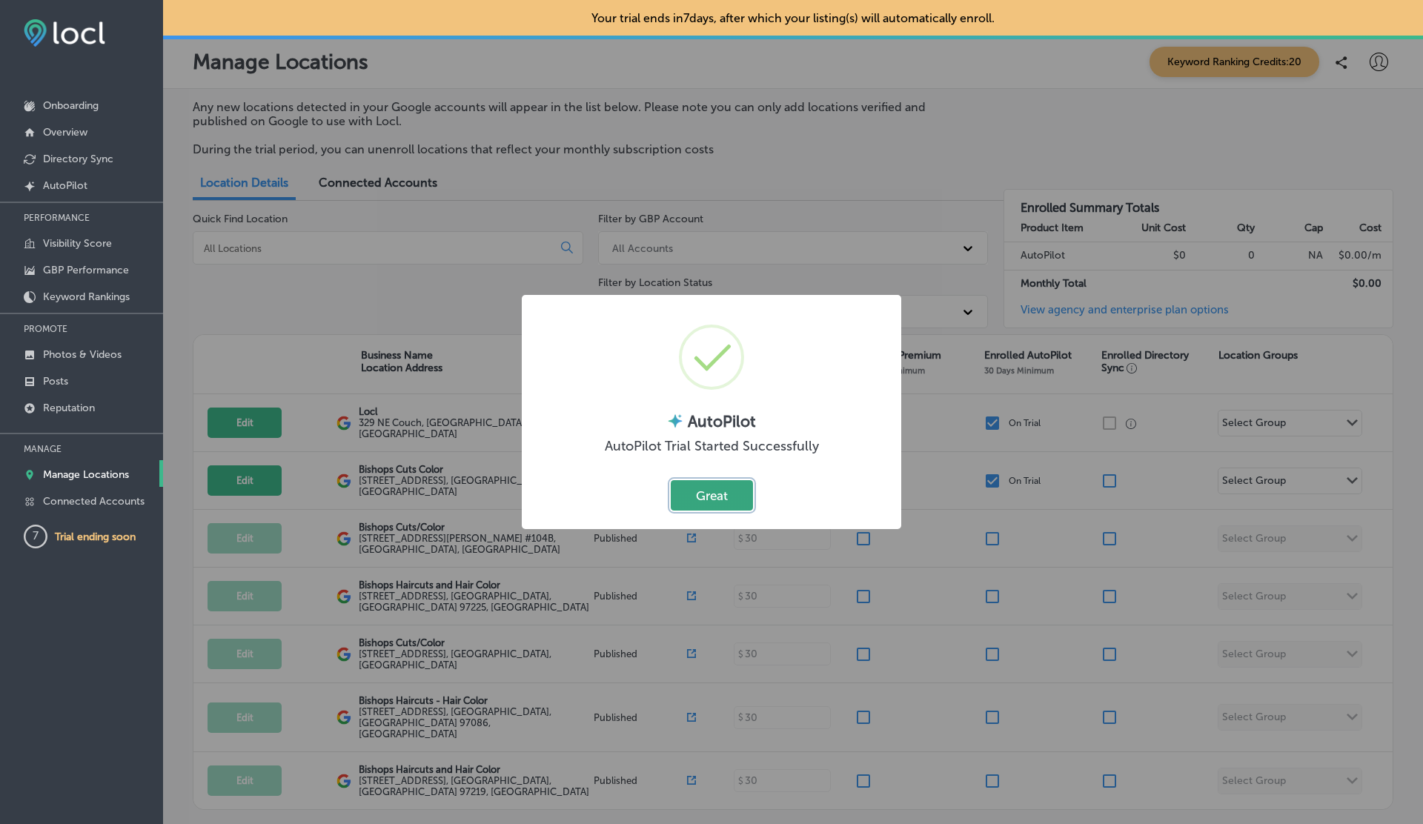
click at [713, 497] on button "Great" at bounding box center [712, 495] width 82 height 30
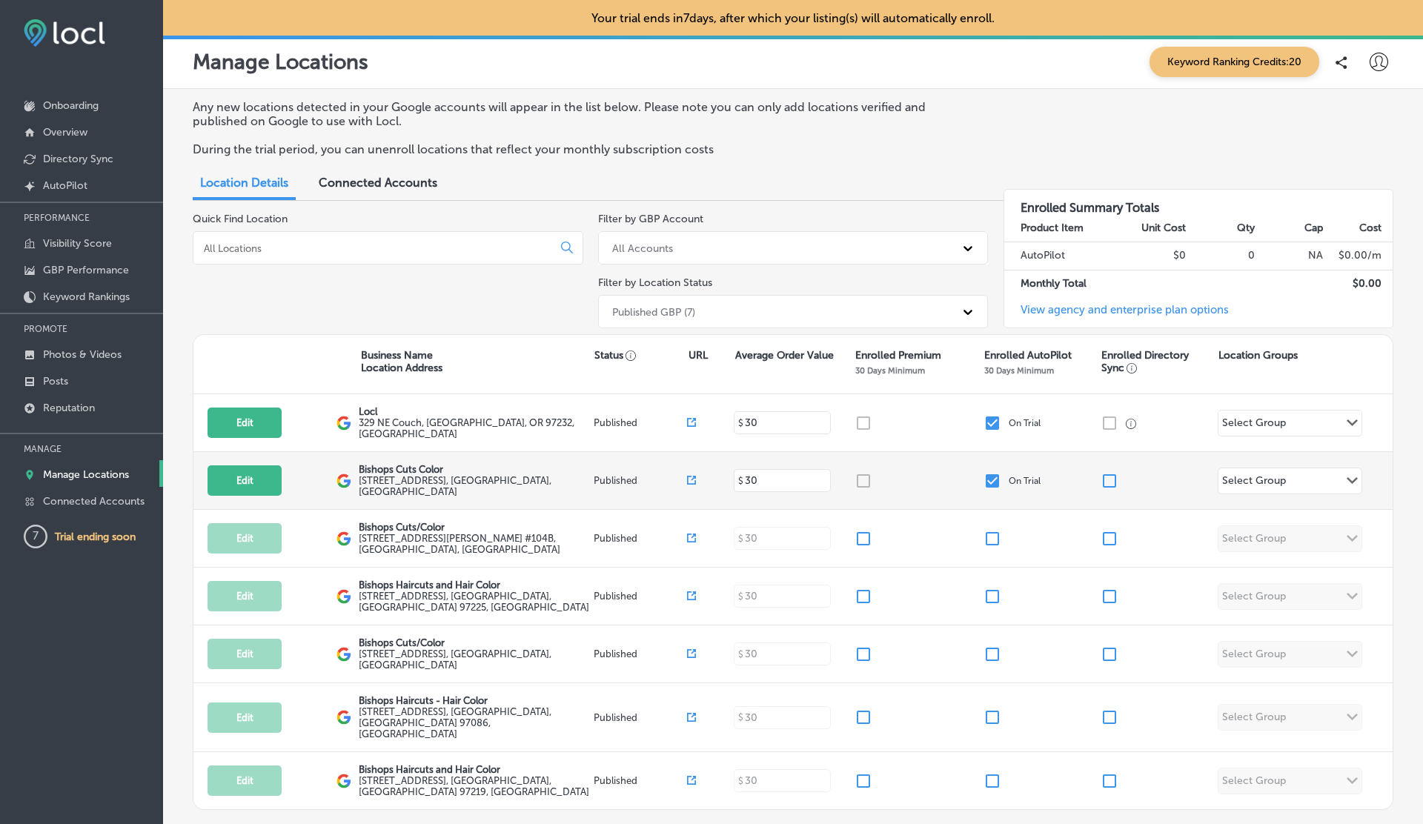
click at [993, 477] on input "checkbox" at bounding box center [993, 481] width 18 height 18
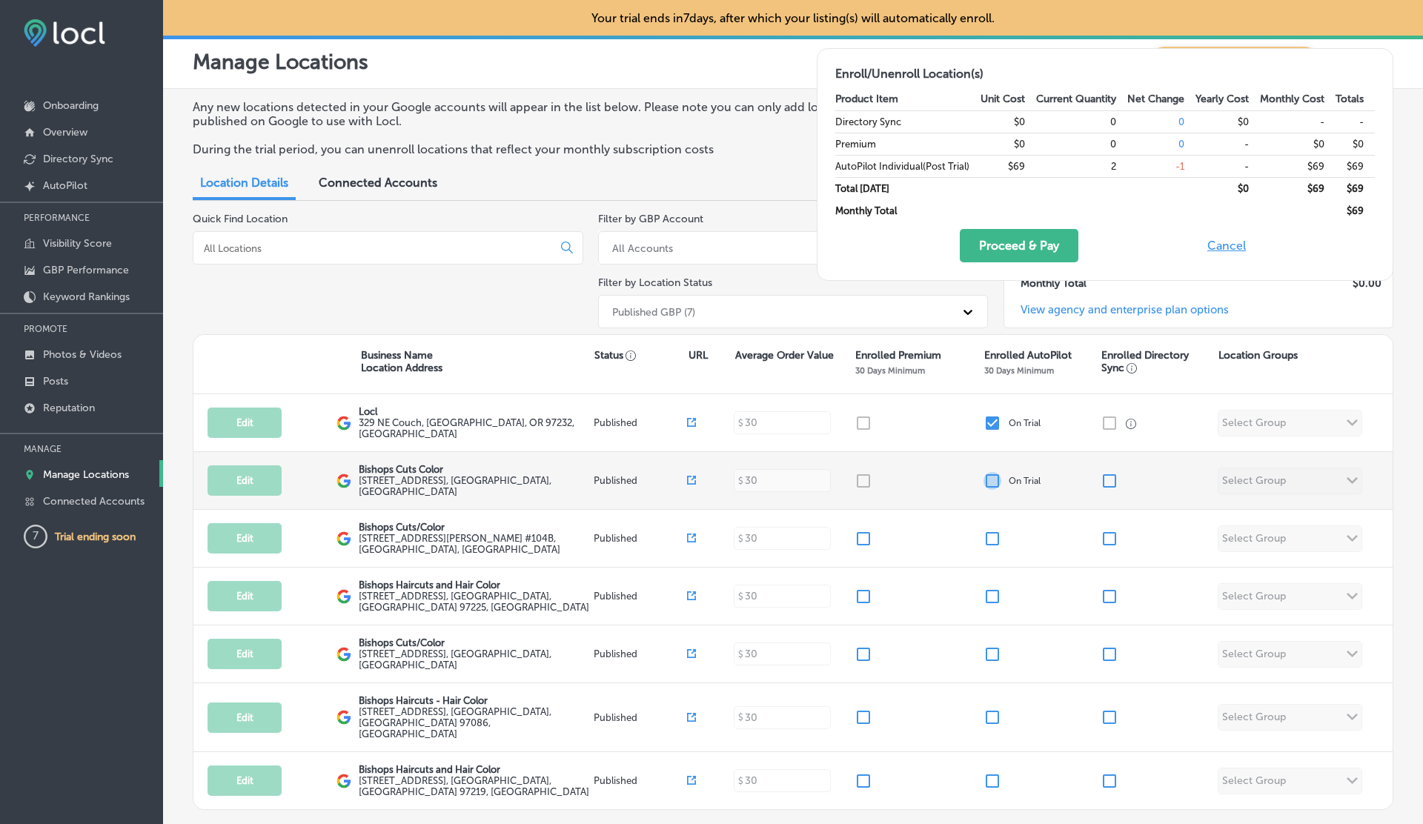
click at [993, 477] on input "checkbox" at bounding box center [993, 481] width 18 height 18
checkbox input "false"
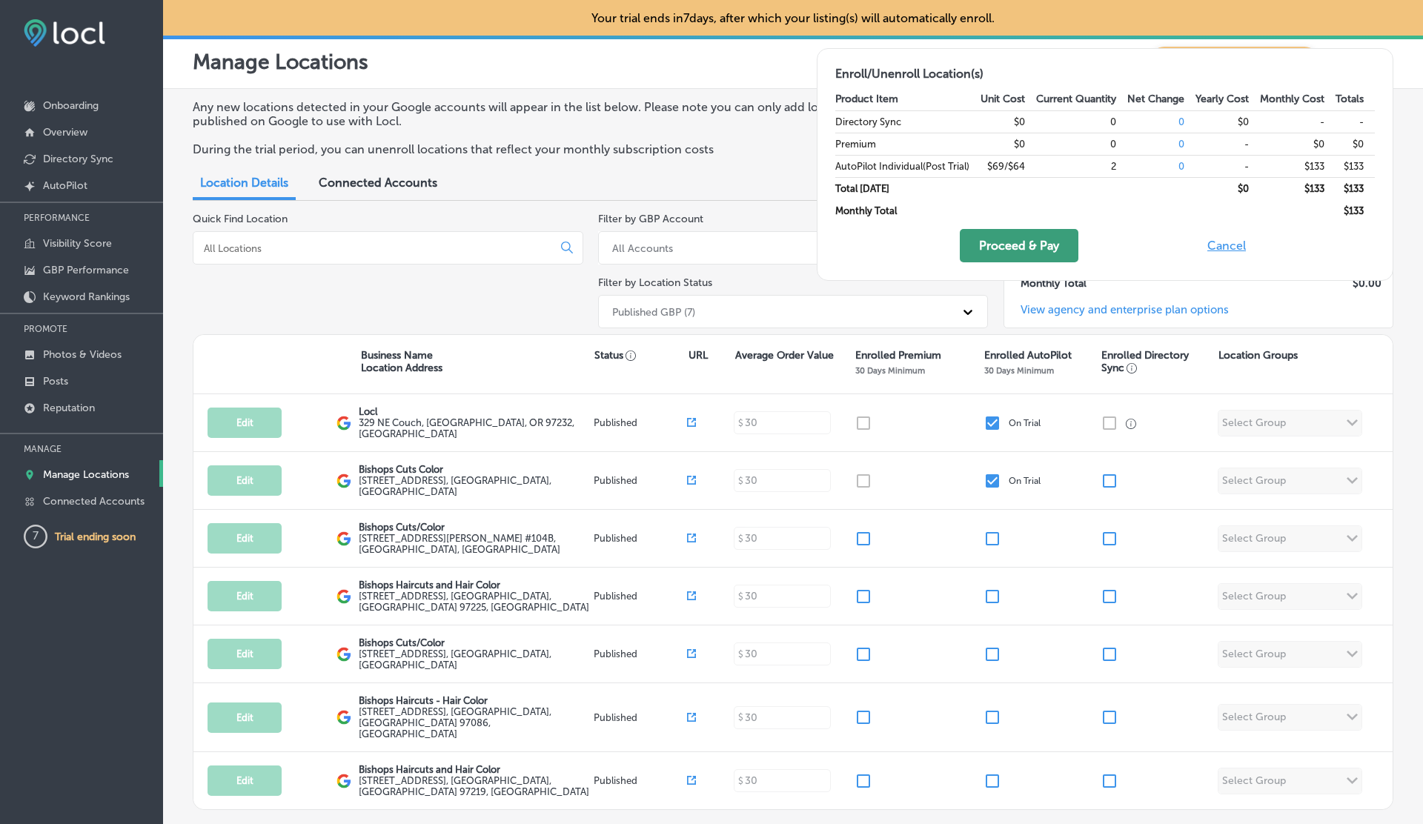
click at [1018, 246] on button "Proceed & Pay" at bounding box center [1019, 245] width 119 height 33
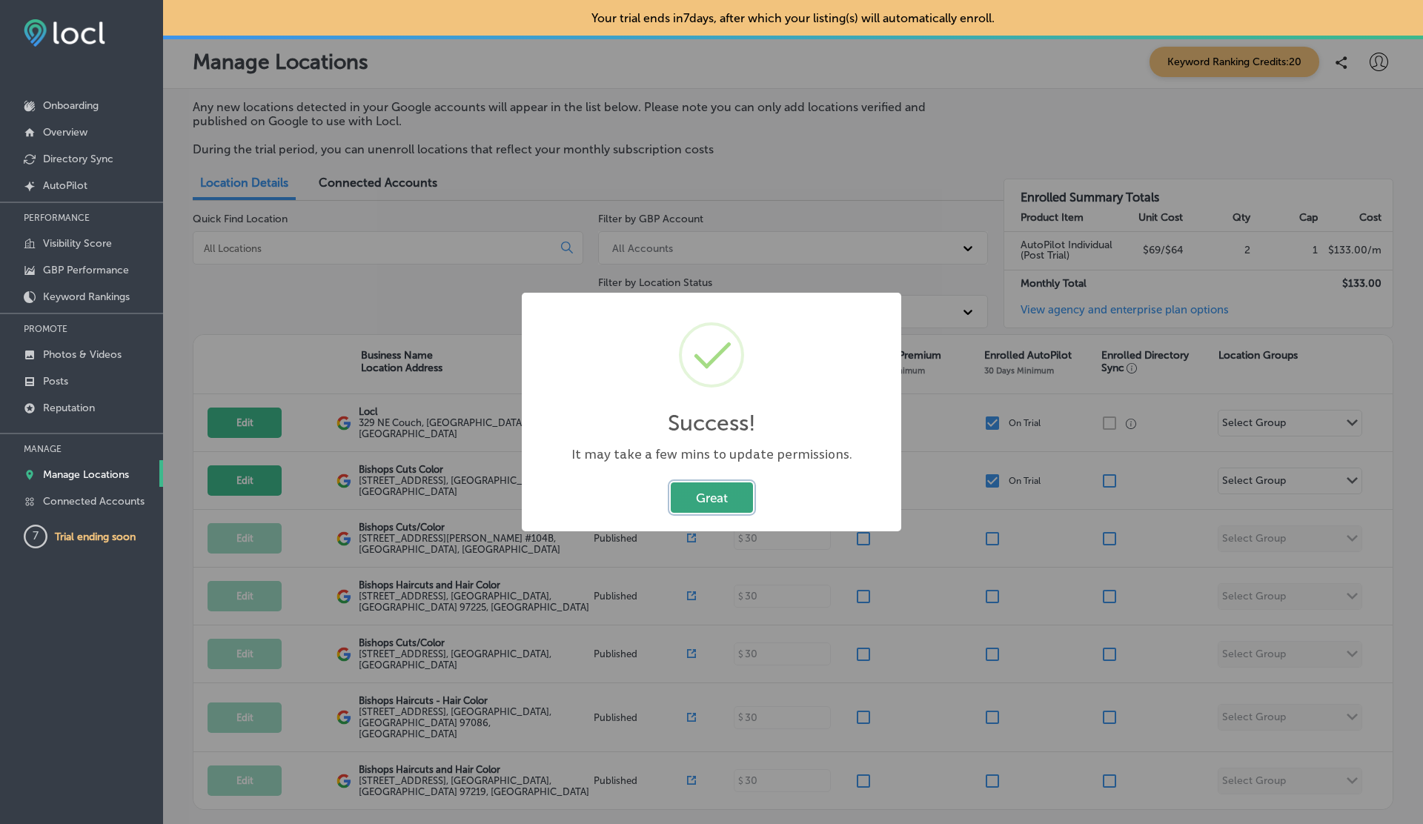
click at [697, 497] on button "Great" at bounding box center [712, 498] width 82 height 30
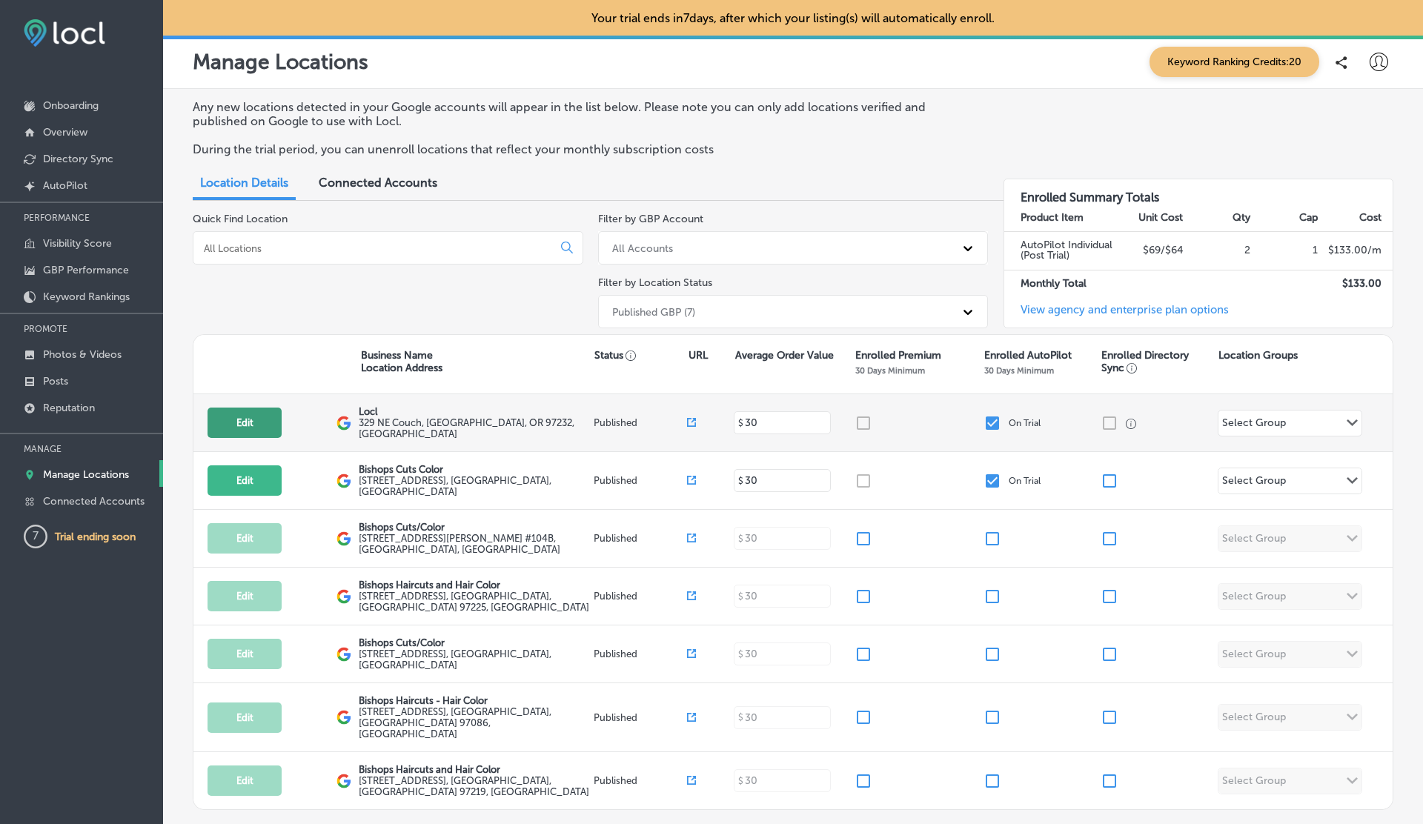
click at [235, 426] on button "Edit" at bounding box center [245, 423] width 74 height 30
select select "US"
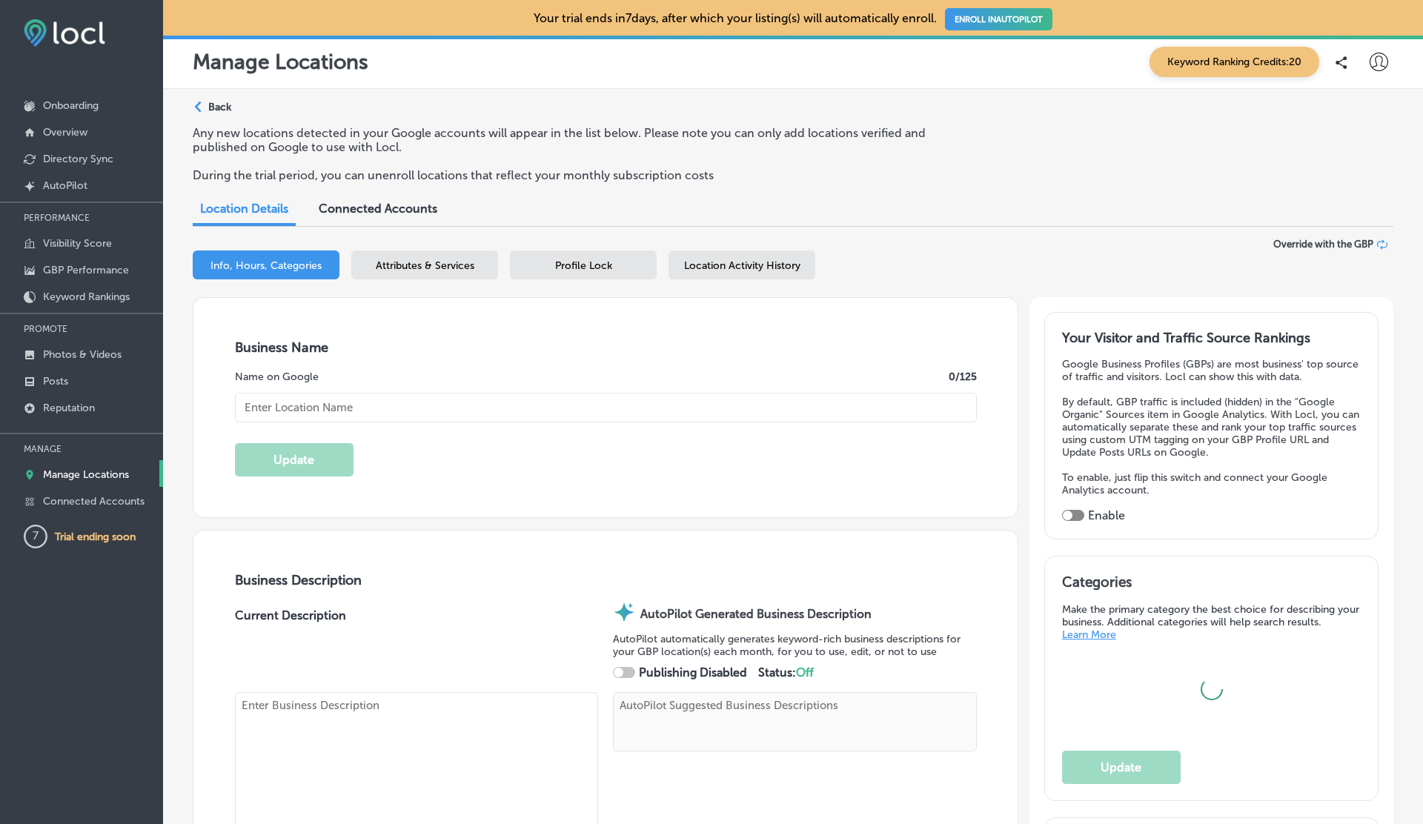
type input "Locl"
type textarea "Locl delivers powerful, intuitive software tailored for brick-and-mortar busine…"
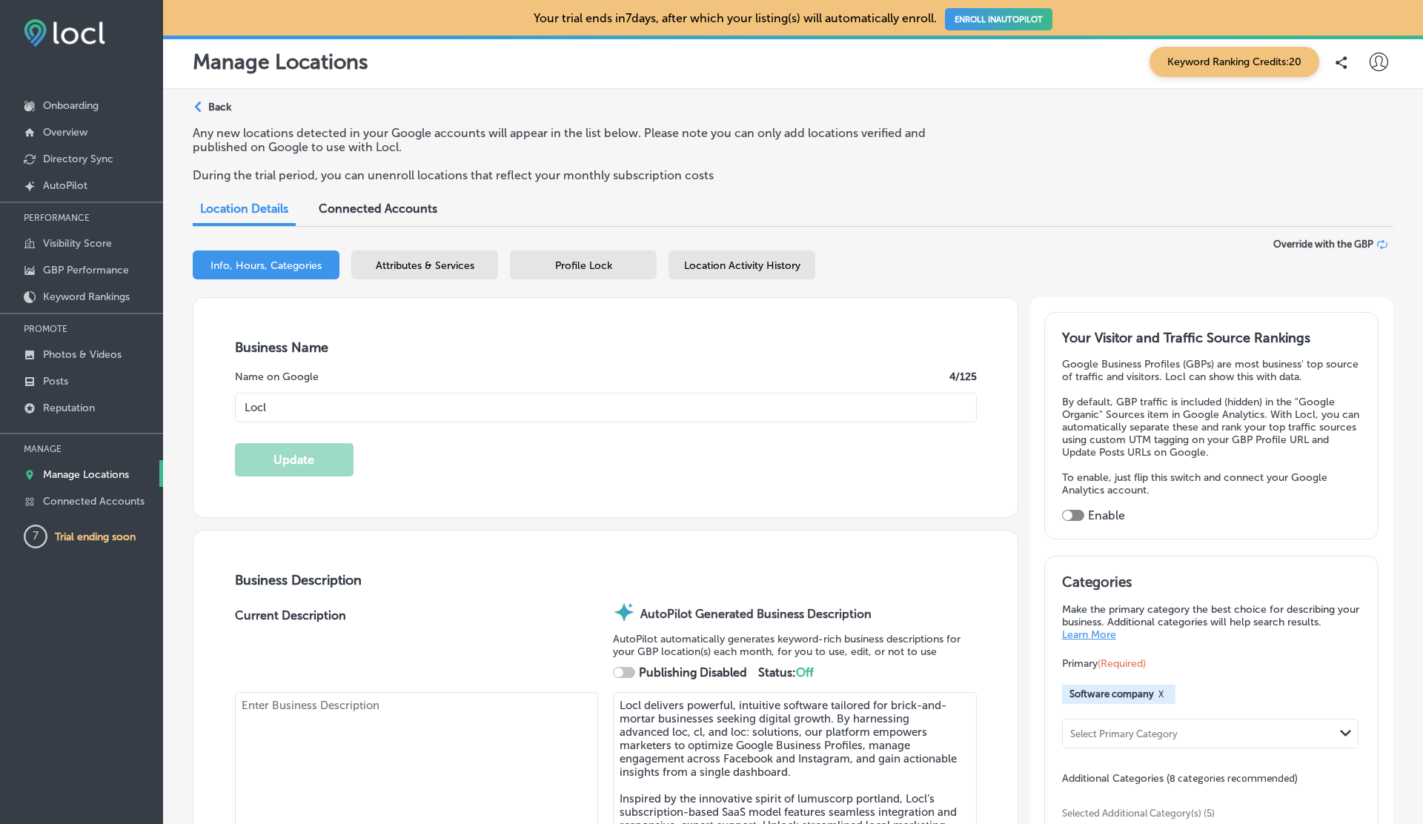
type input "329 NE Couch"
type input "[GEOGRAPHIC_DATA]"
type input "97232"
type input "US"
type input "[URL]"
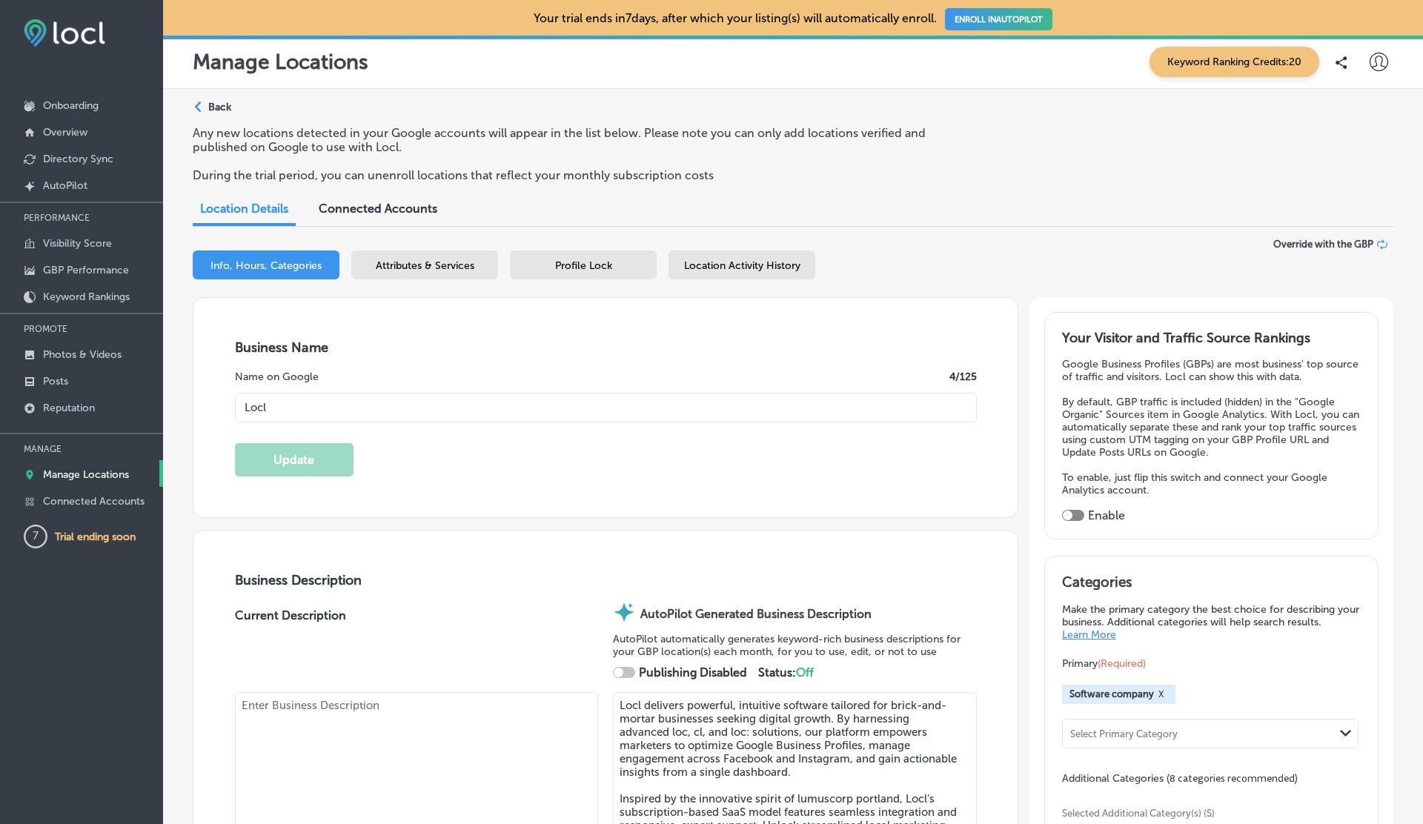
checkbox input "true"
type textarea "Locl delivers powerful, intuitive software tailored for brick-and-mortar busine…"
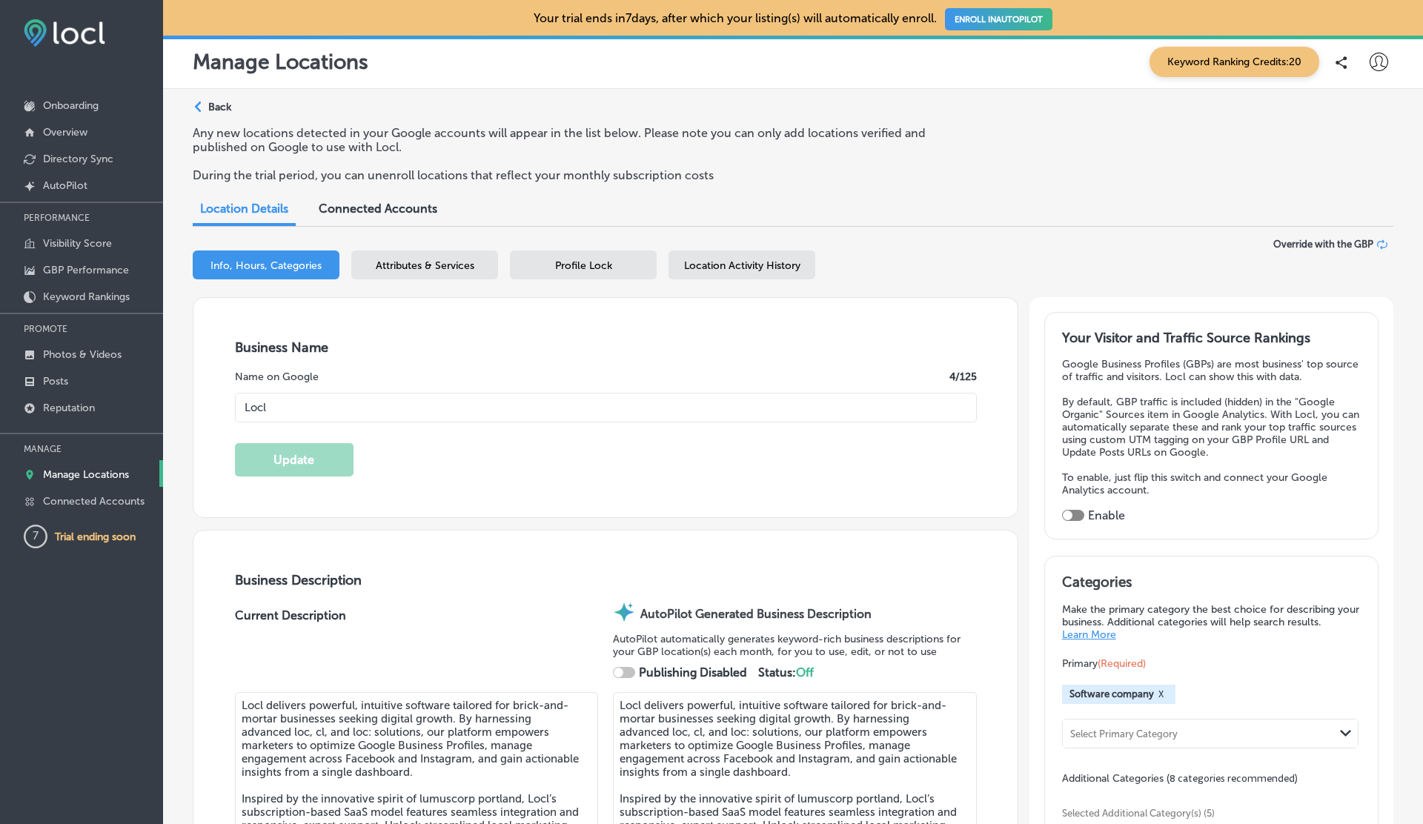
type input "[PHONE_NUMBER]"
click at [627, 666] on div "Publishing" at bounding box center [655, 673] width 84 height 14
click at [627, 667] on div at bounding box center [624, 672] width 22 height 11
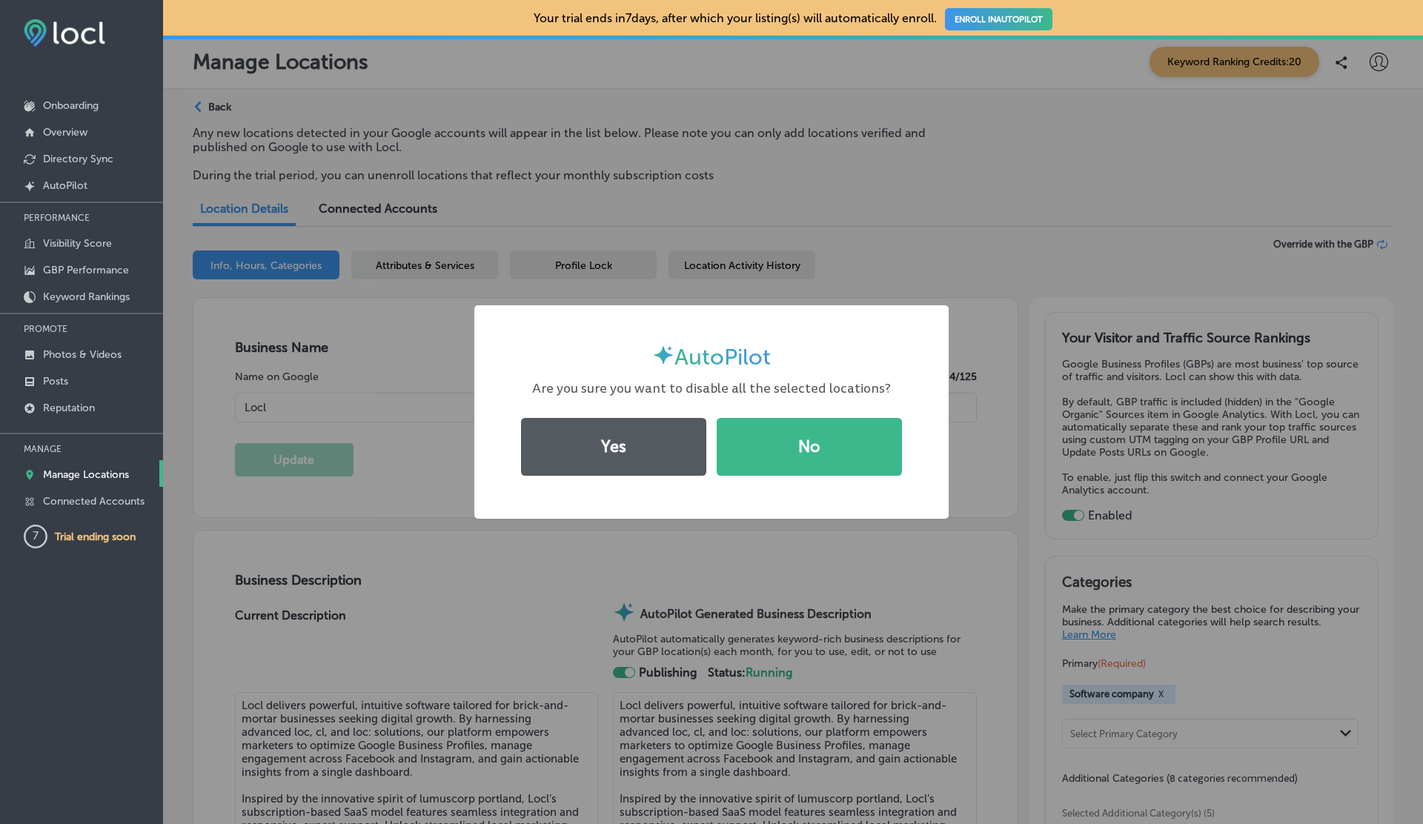
click at [659, 427] on button "Yes" at bounding box center [613, 447] width 185 height 58
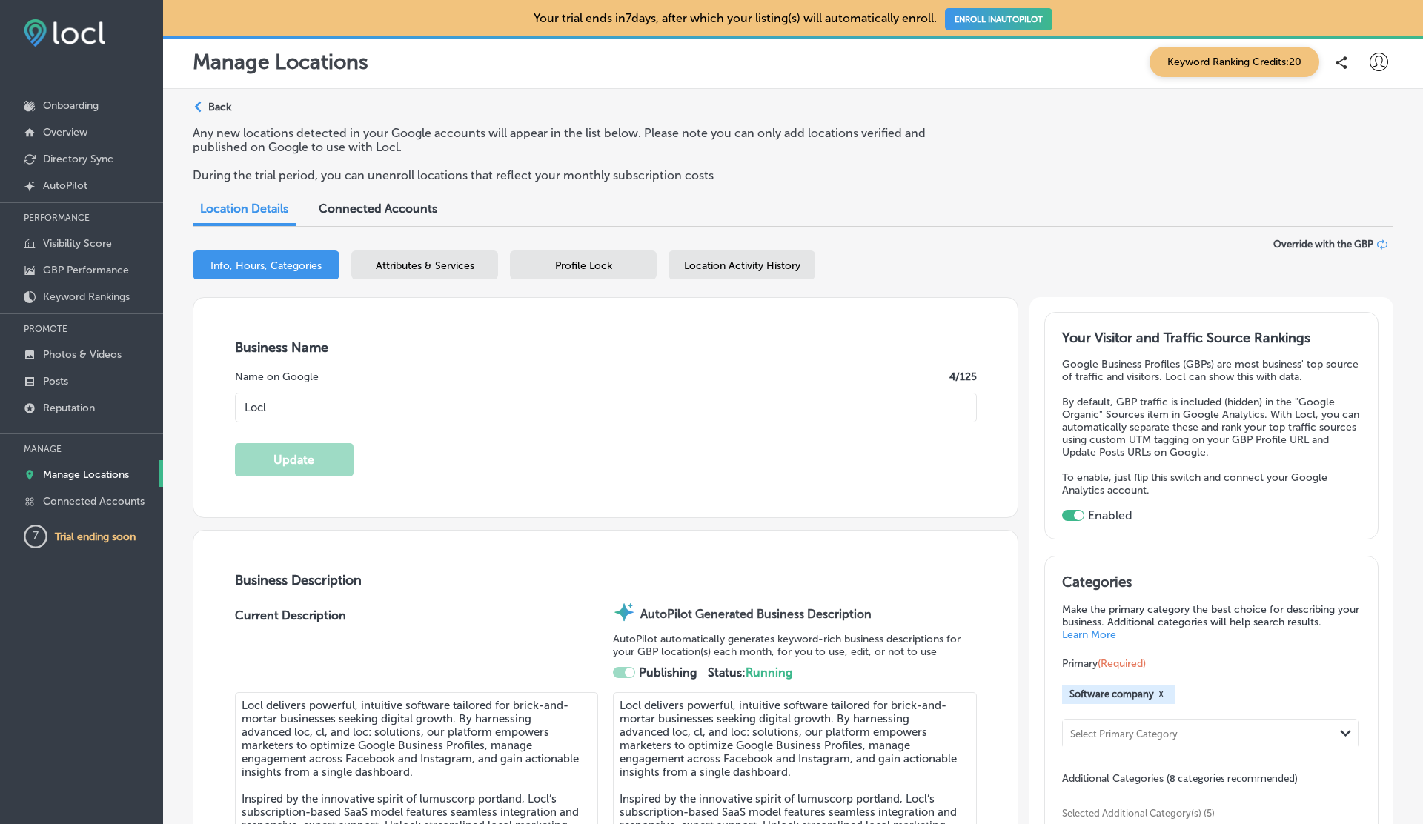
checkbox input "false"
click at [83, 474] on p "Manage Locations" at bounding box center [86, 474] width 86 height 13
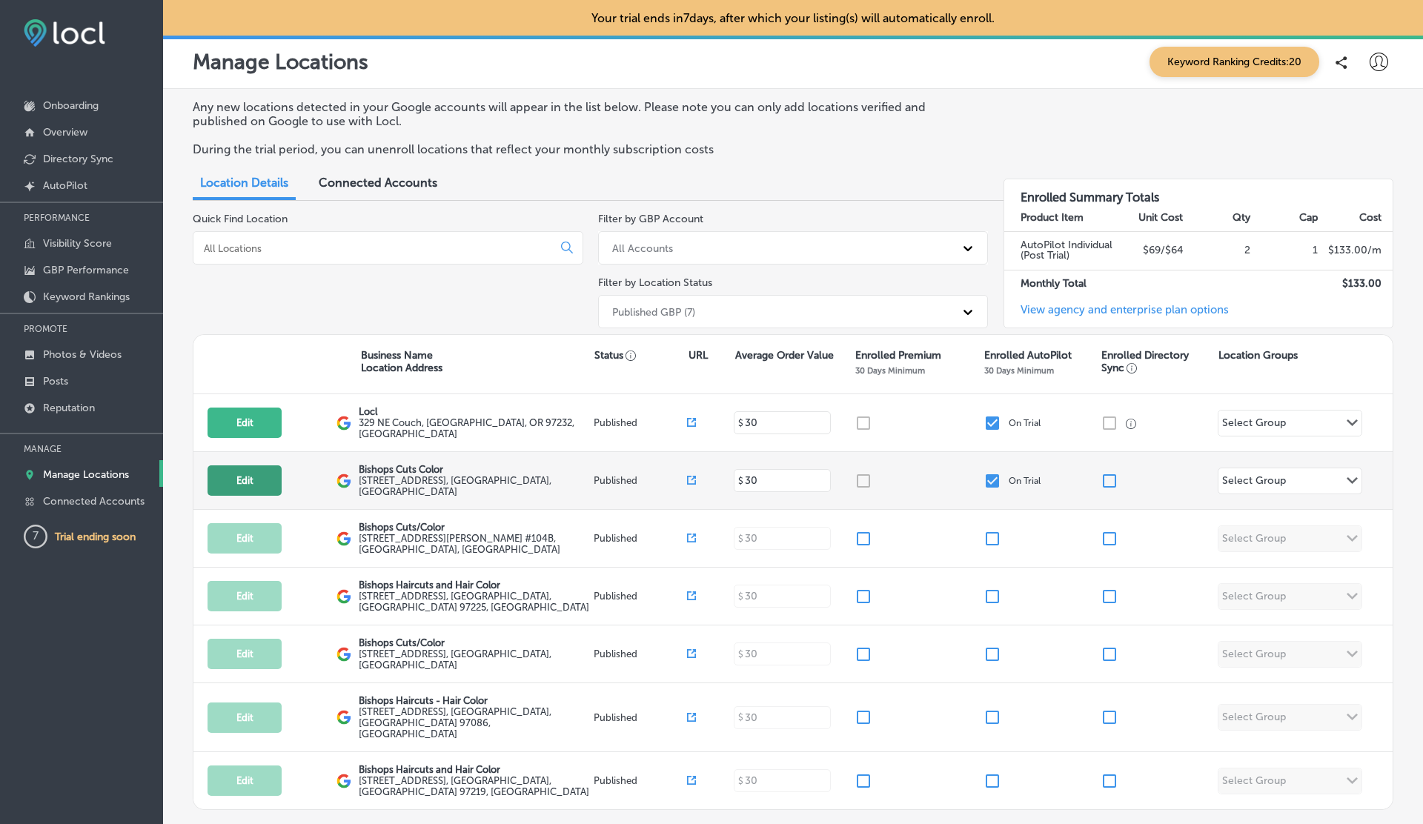
click at [265, 475] on button "Edit" at bounding box center [245, 480] width 74 height 30
select select "US"
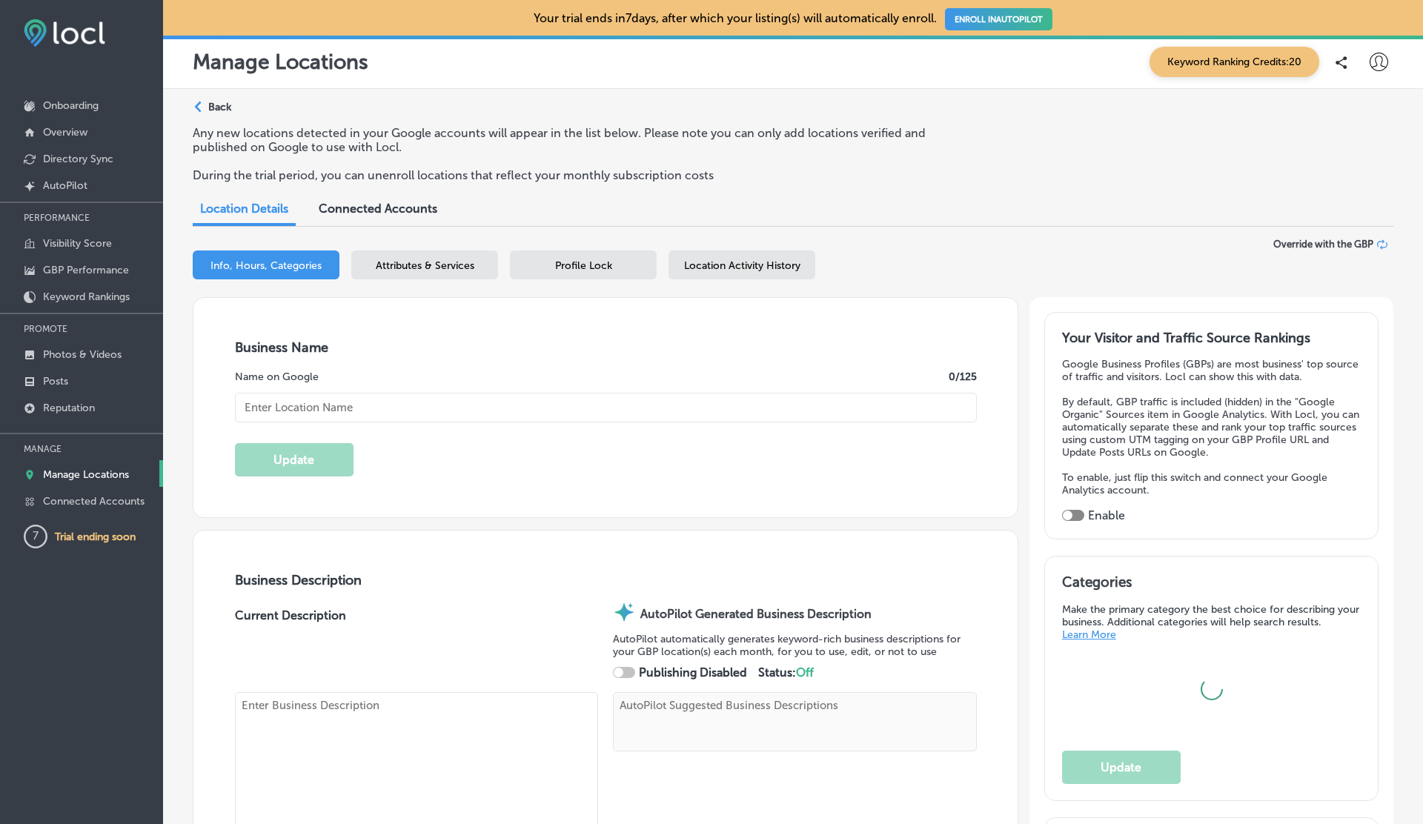
checkbox input "true"
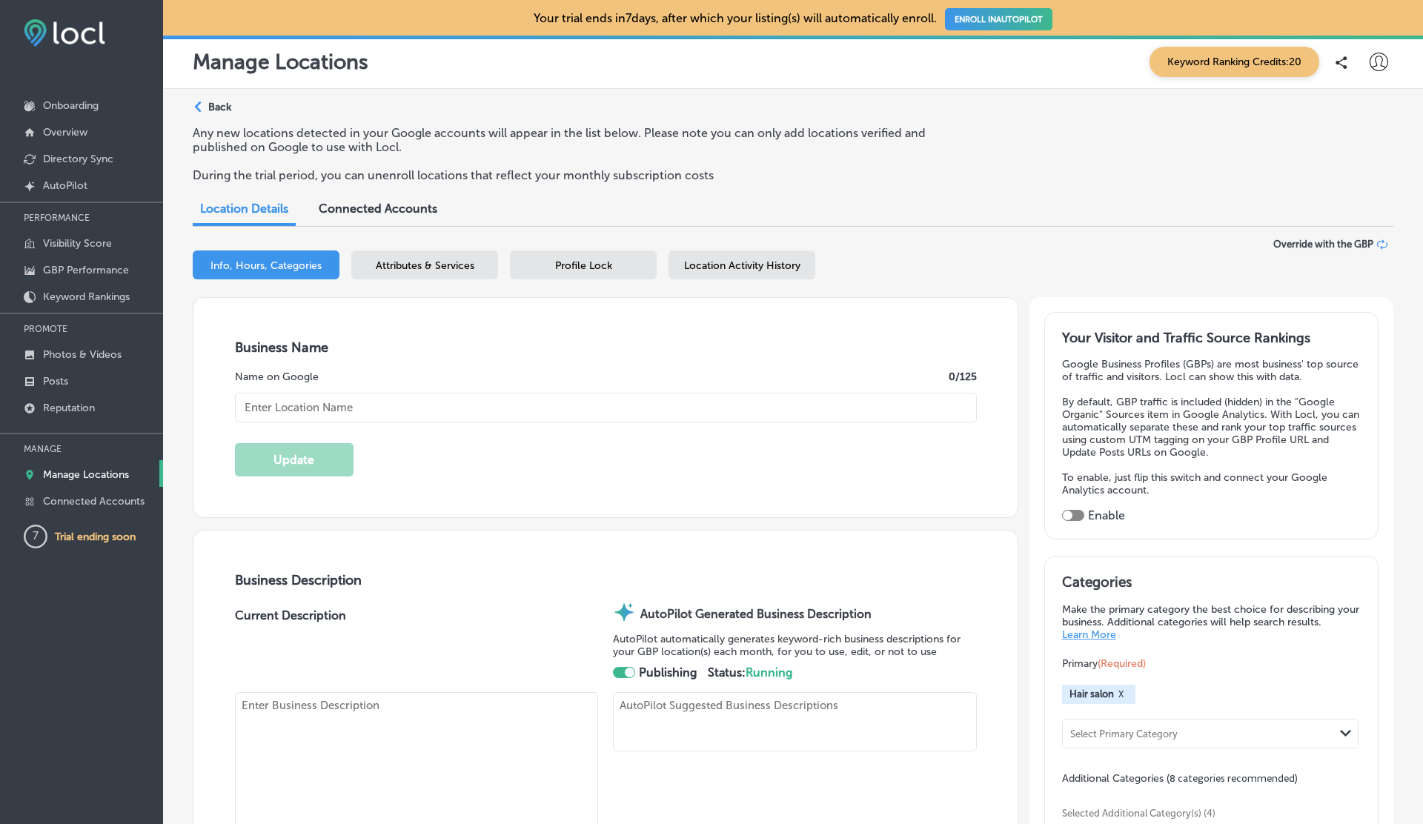
type textarea "At Bishops Cuts Color, we embrace individuality and self-expression in a vibran…"
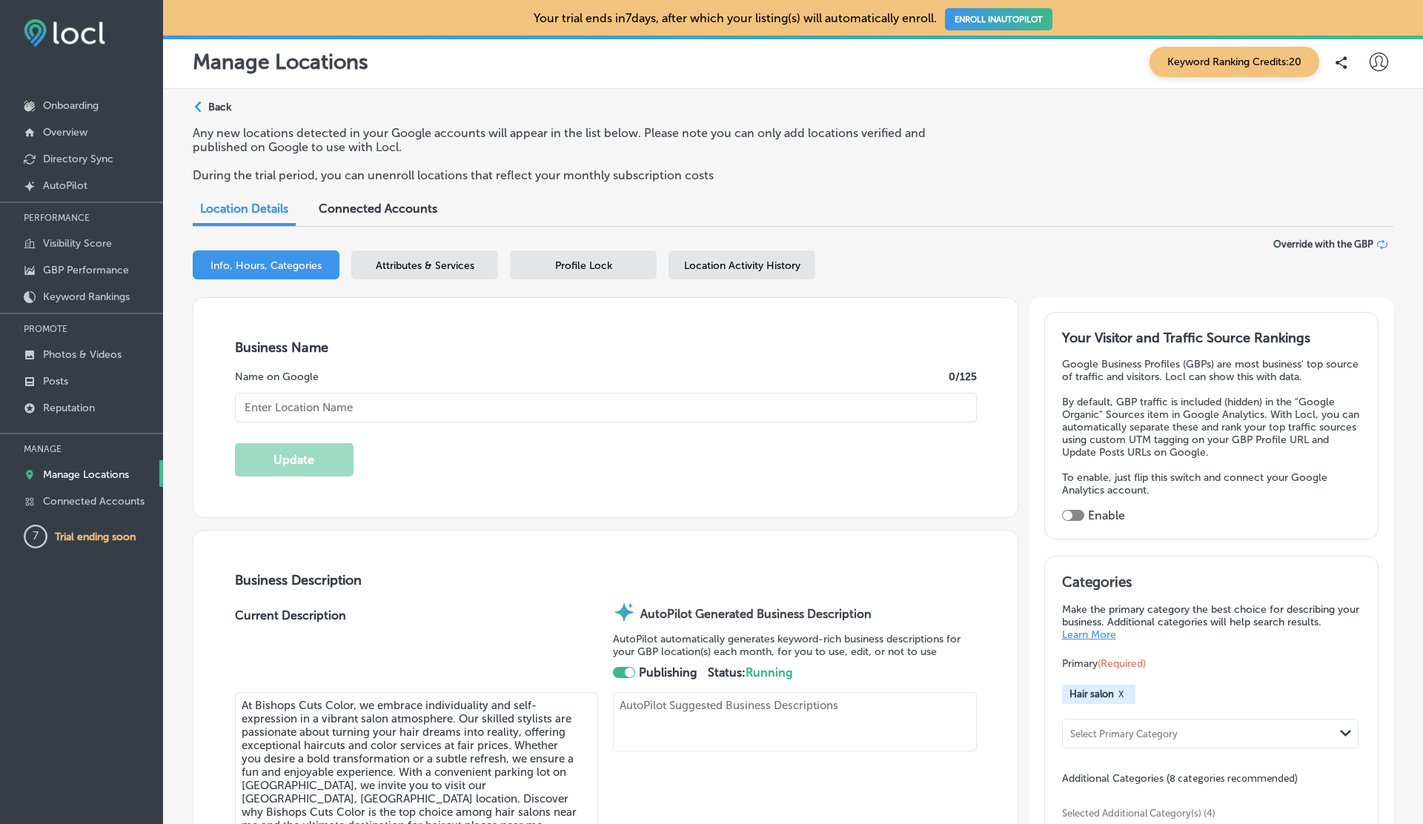
click at [624, 673] on div at bounding box center [624, 672] width 22 height 11
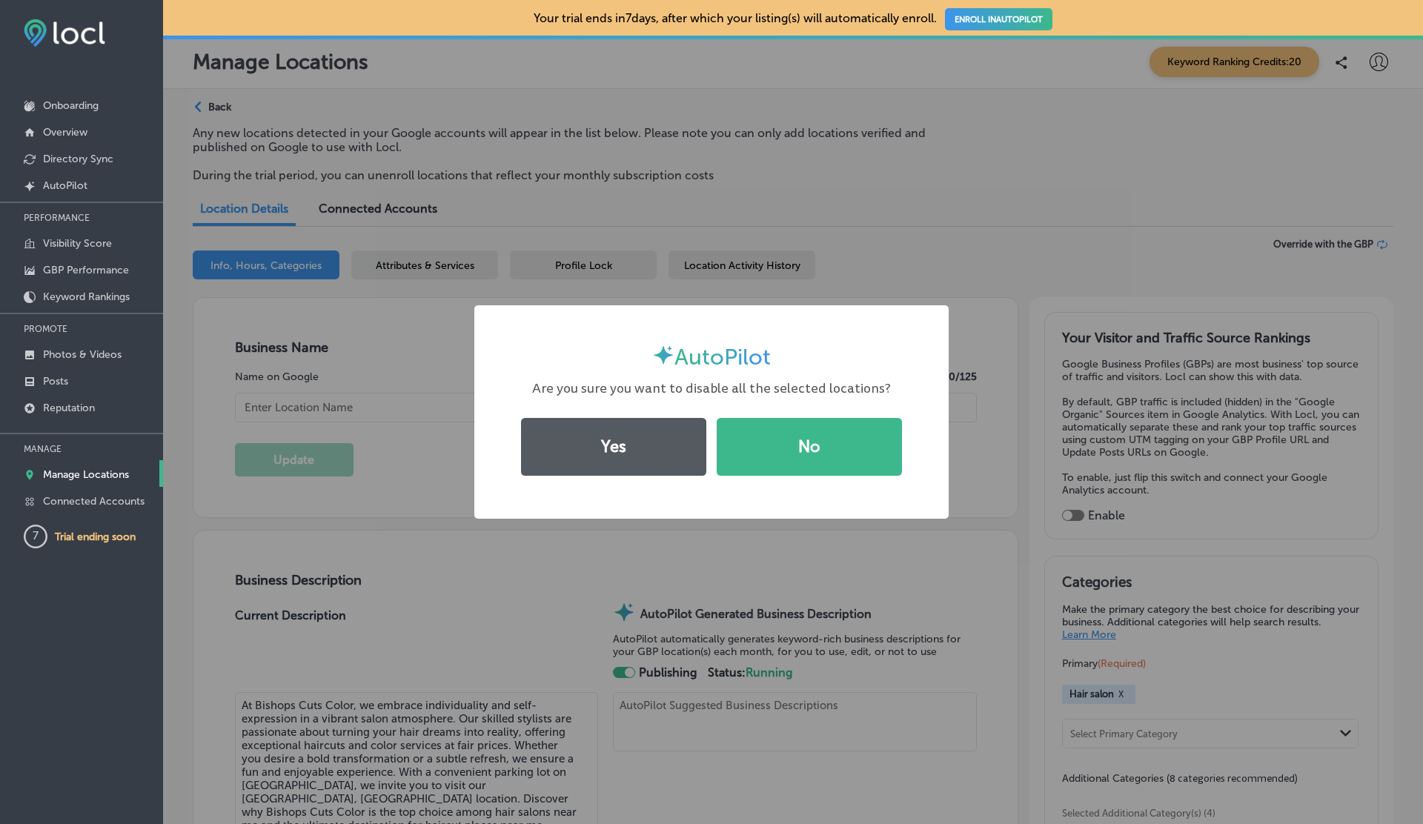
click at [623, 465] on button "Yes" at bounding box center [613, 447] width 185 height 58
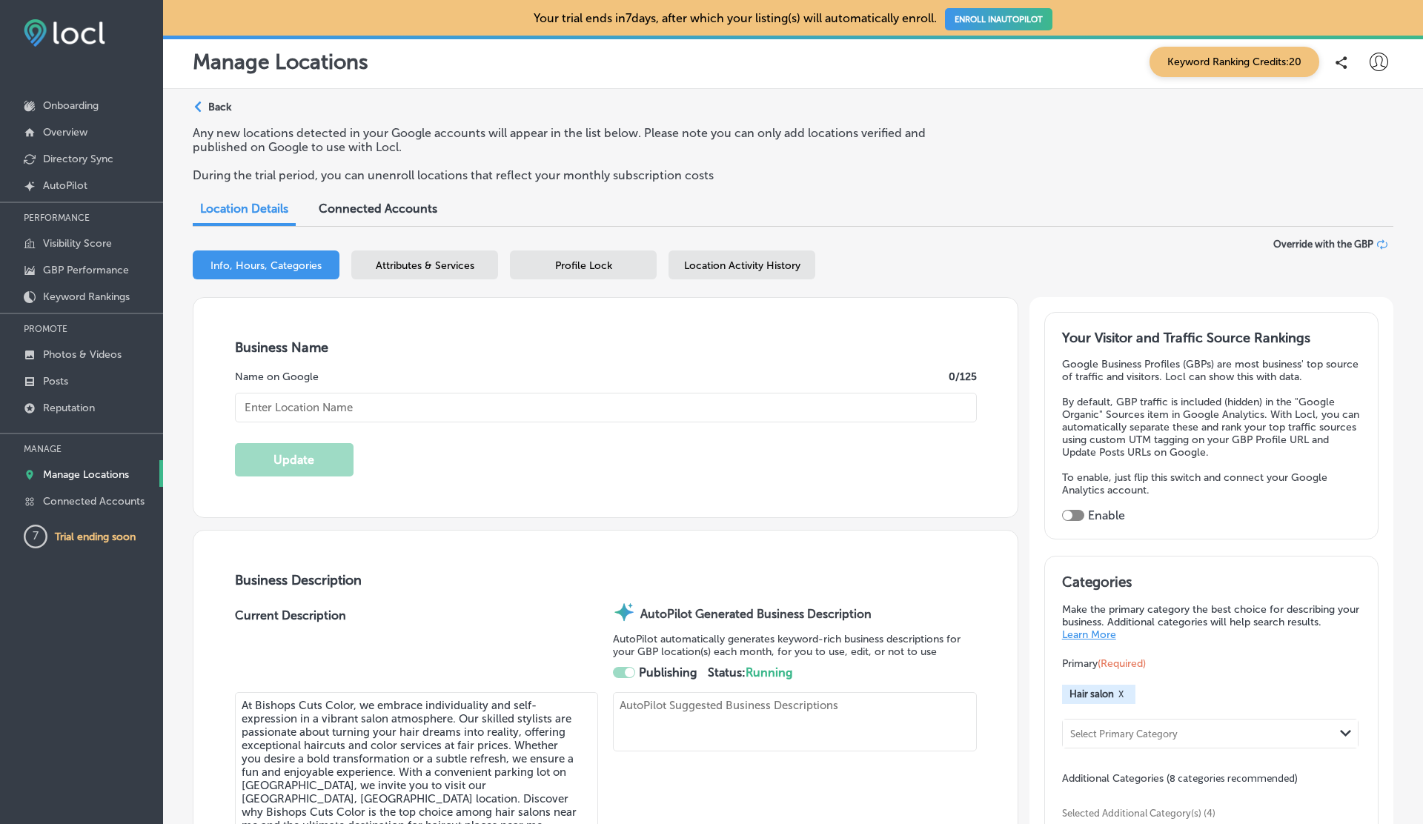
type textarea "Step into Bishops Cuts Color, where individuality thrives and expert stylists t…"
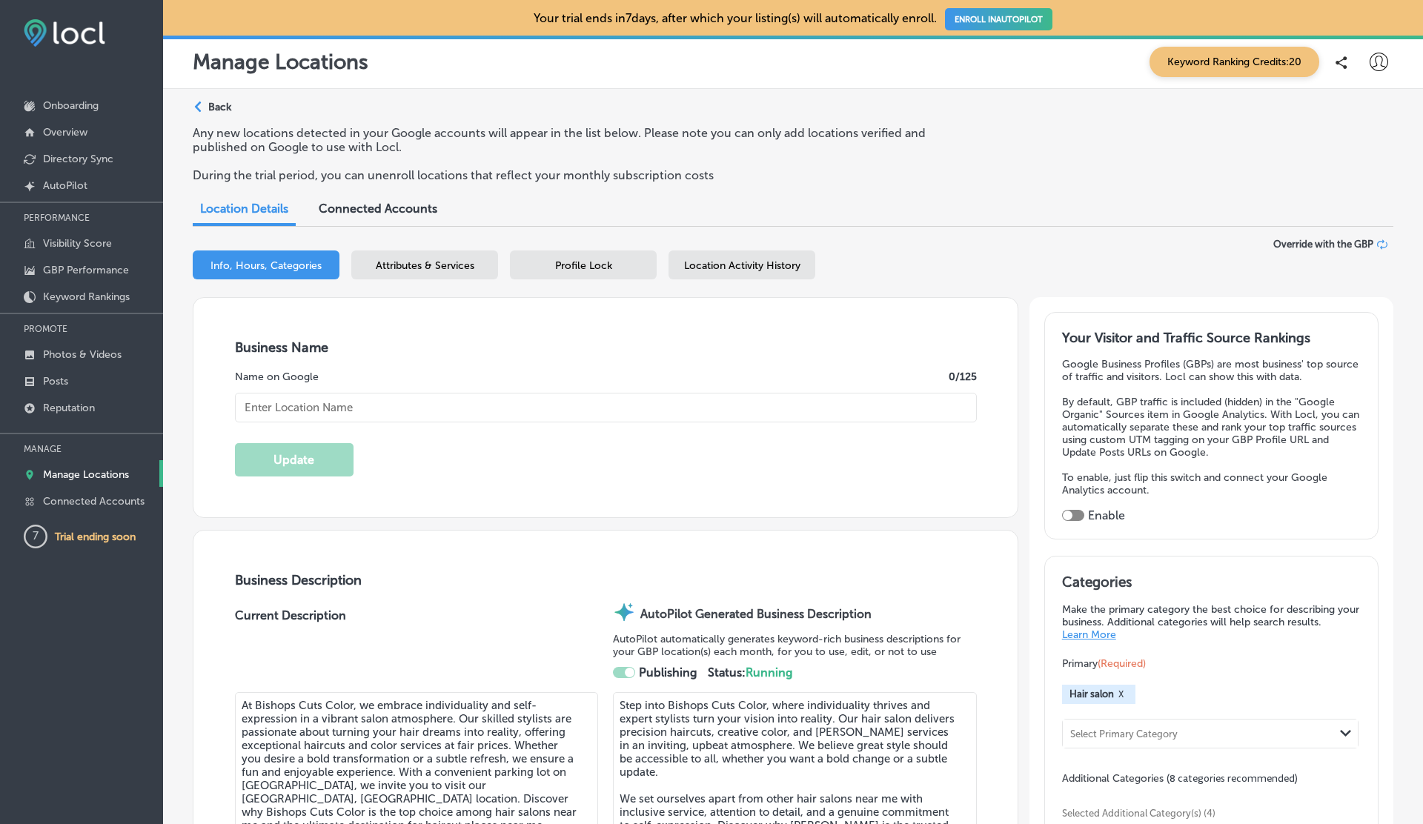
type input "[STREET_ADDRESS]"
type input "[GEOGRAPHIC_DATA]"
type input "98684"
type input "US"
type input "[URL][DOMAIN_NAME]"
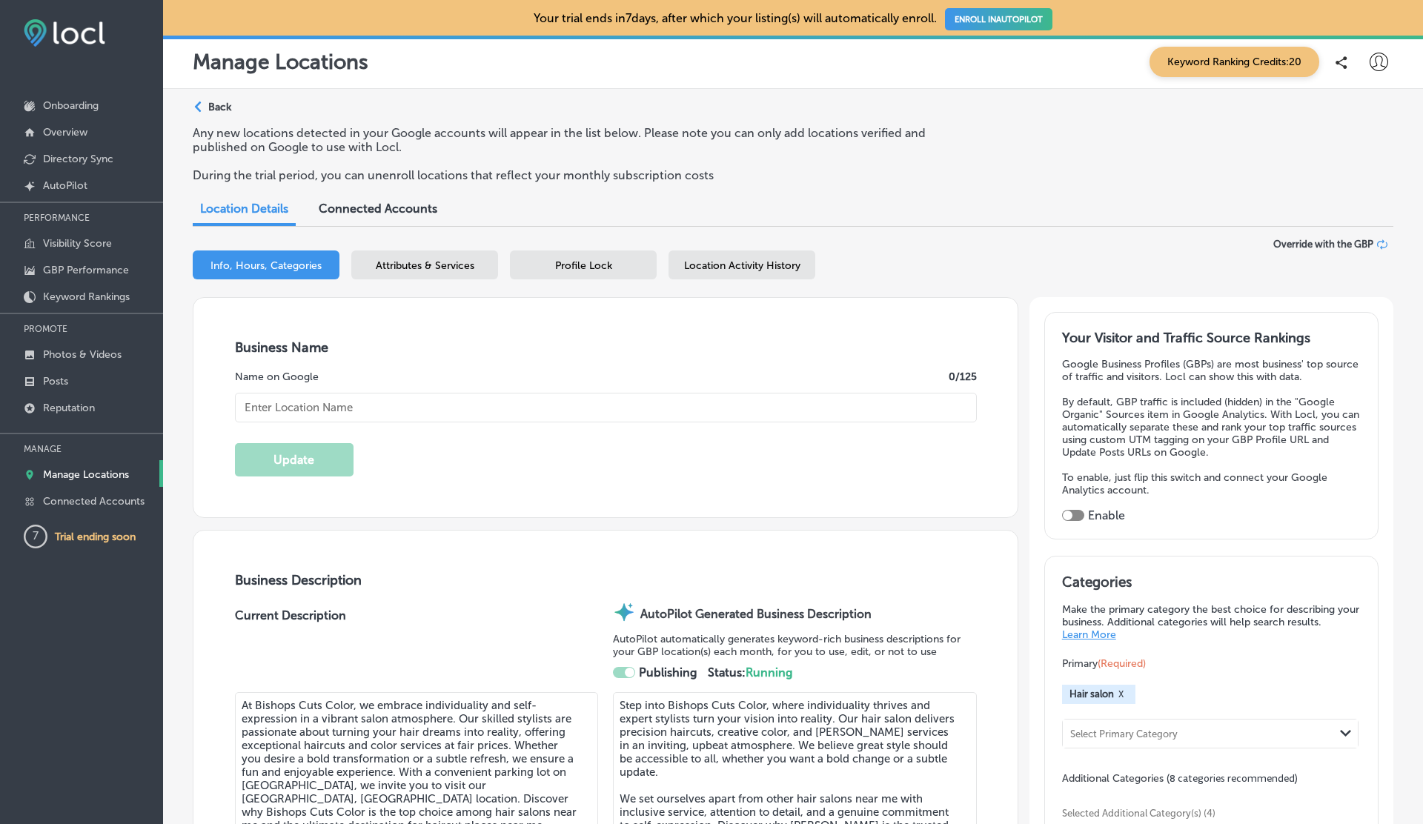
checkbox input "true"
type input "Bishops Cuts Color"
type input "[PHONE_NUMBER]"
checkbox input "false"
click at [58, 406] on p "Reputation" at bounding box center [69, 408] width 52 height 13
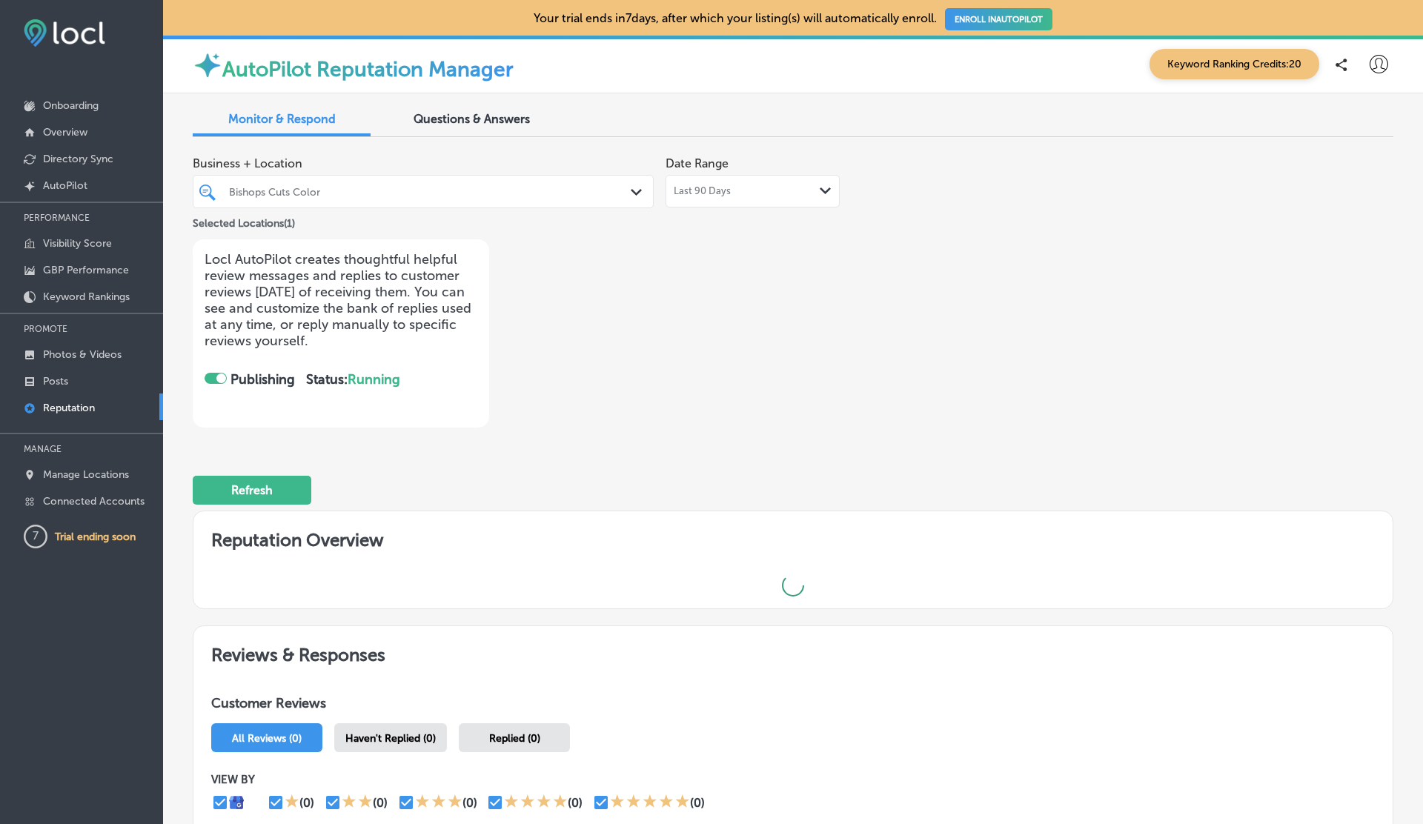
click at [208, 379] on div at bounding box center [216, 378] width 22 height 11
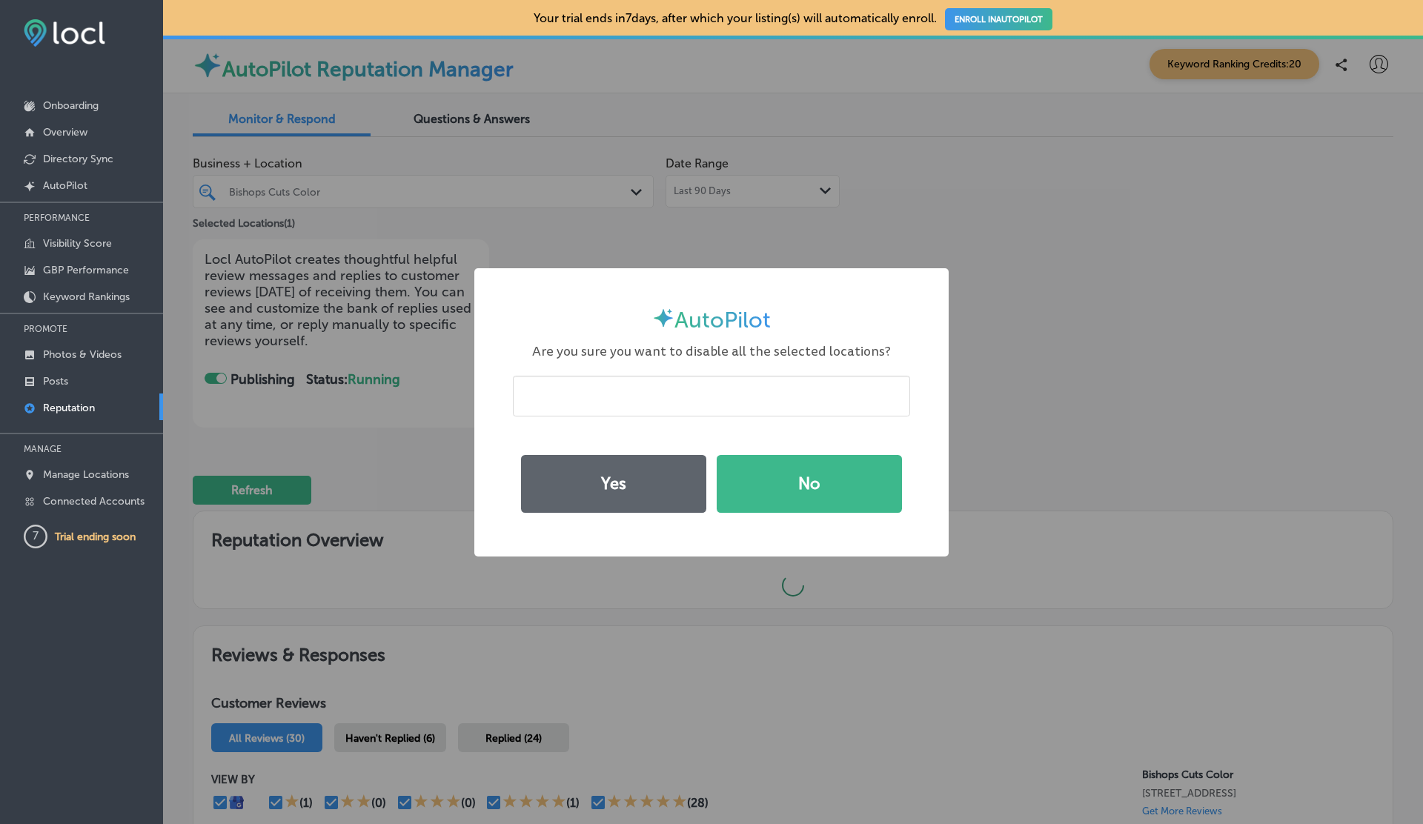
click at [656, 441] on div "AutoPilot × Are you sure you want to disable all the selected locations? Yes No" at bounding box center [711, 412] width 474 height 288
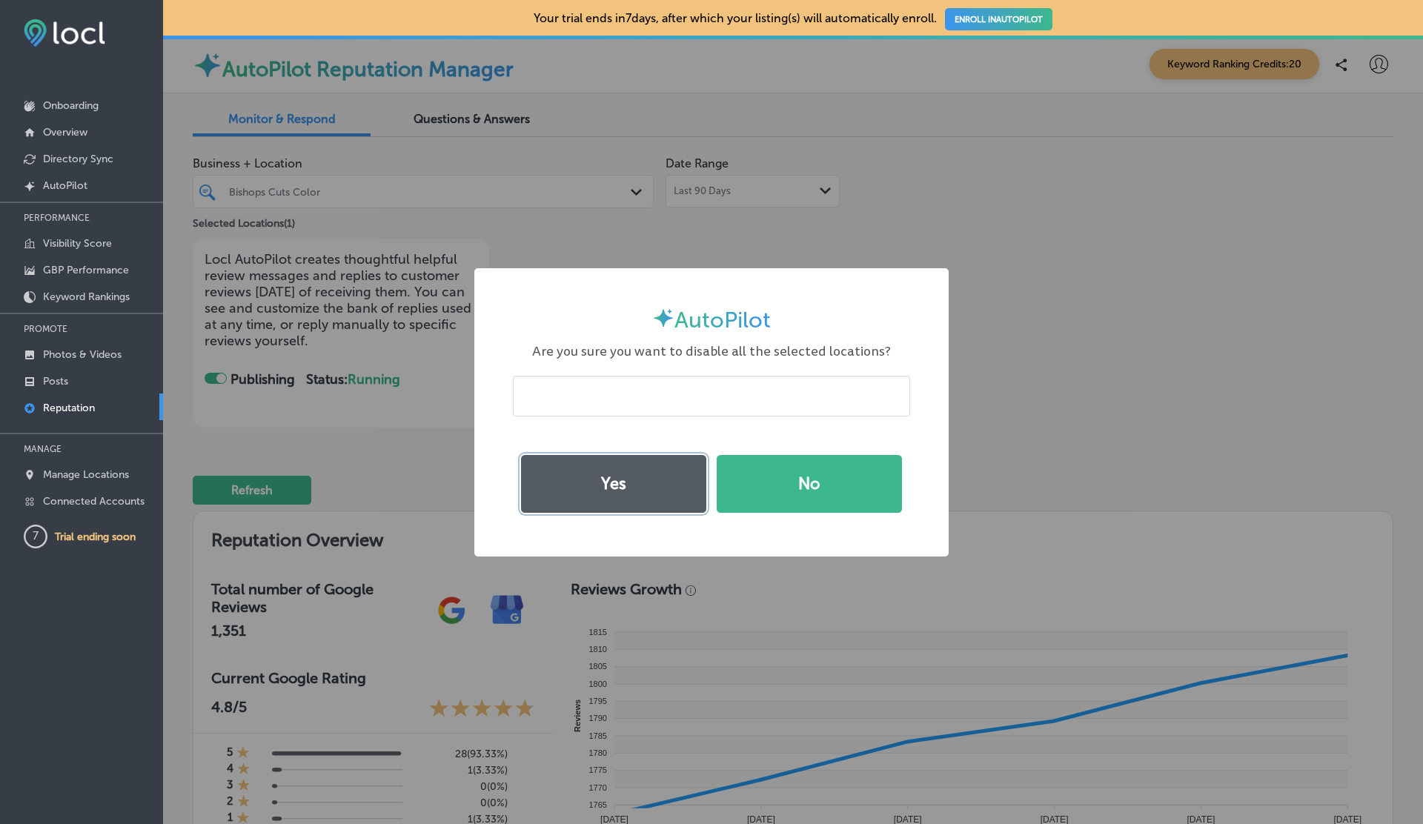
click at [630, 494] on button "Yes" at bounding box center [613, 484] width 185 height 58
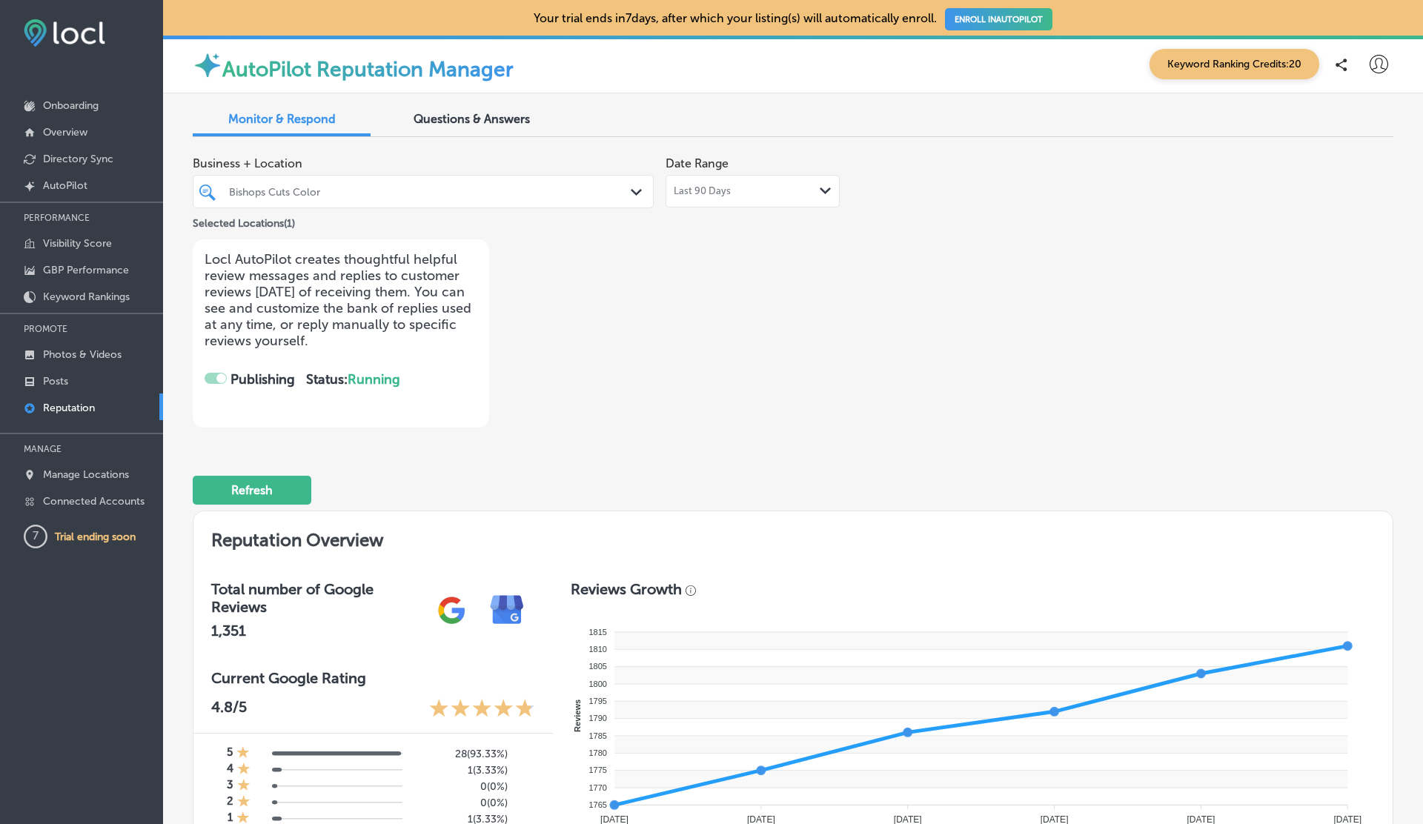
checkbox input "false"
click at [216, 373] on div at bounding box center [216, 378] width 22 height 11
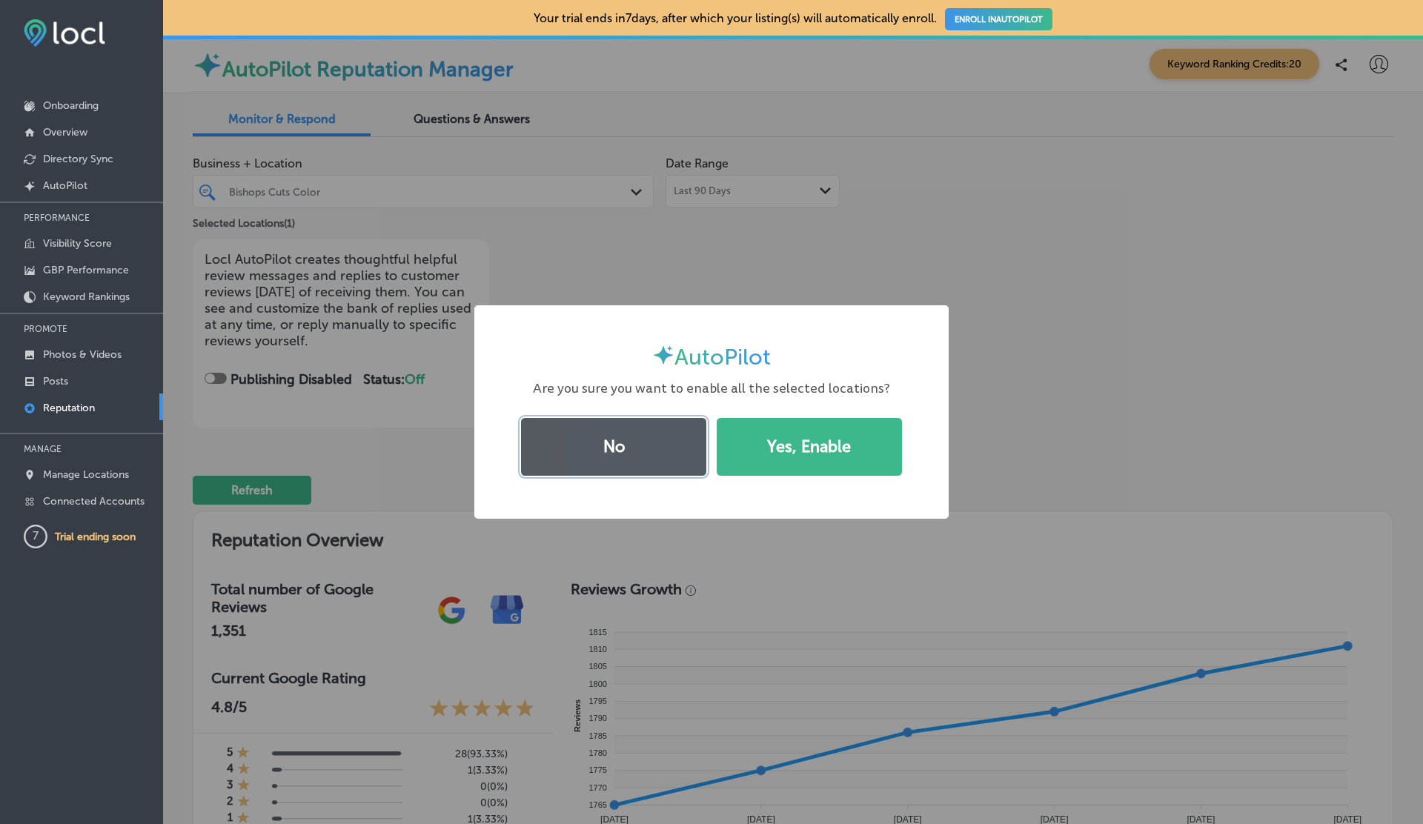
click at [631, 450] on button "No" at bounding box center [613, 447] width 185 height 58
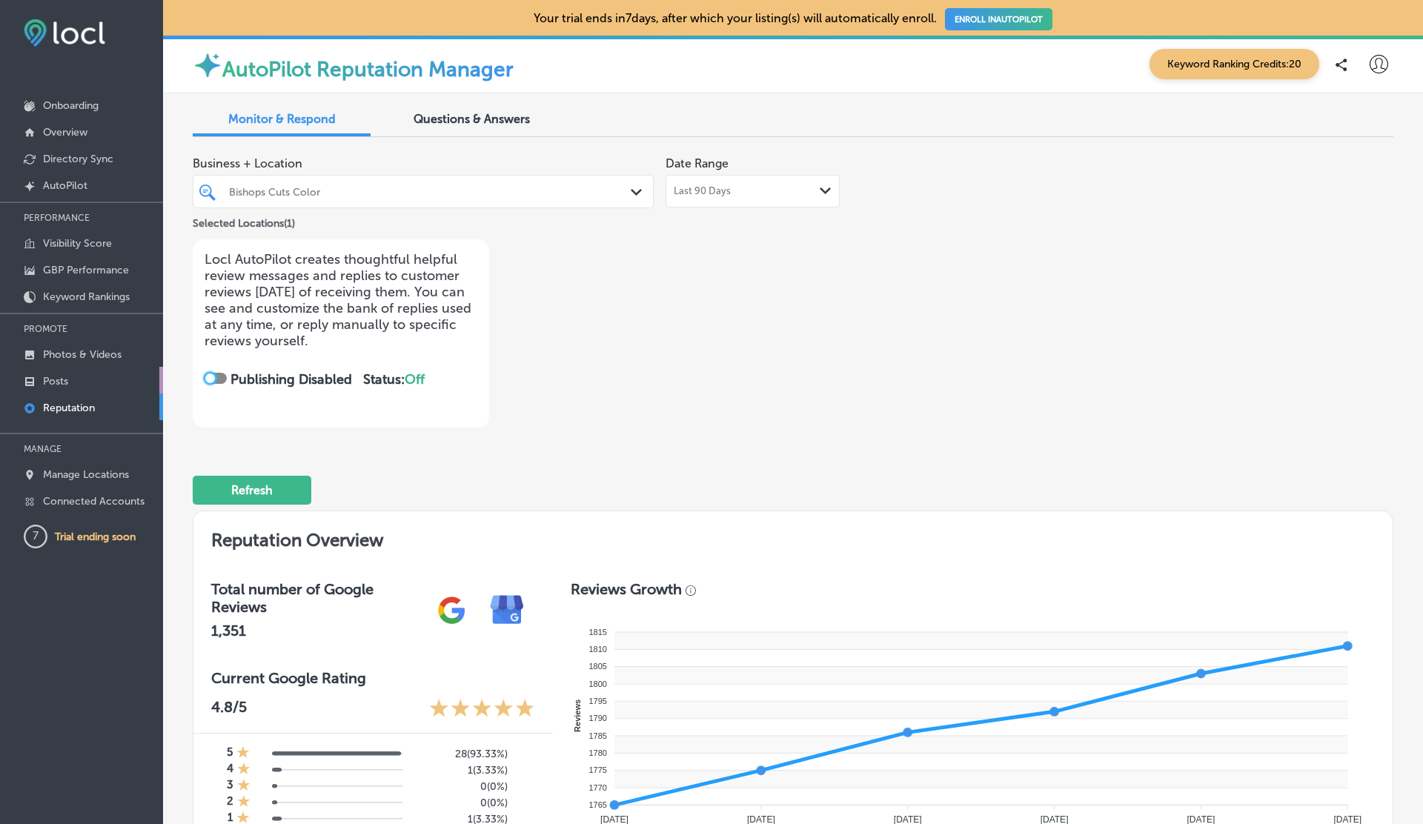
click at [63, 379] on p "Posts" at bounding box center [55, 381] width 25 height 13
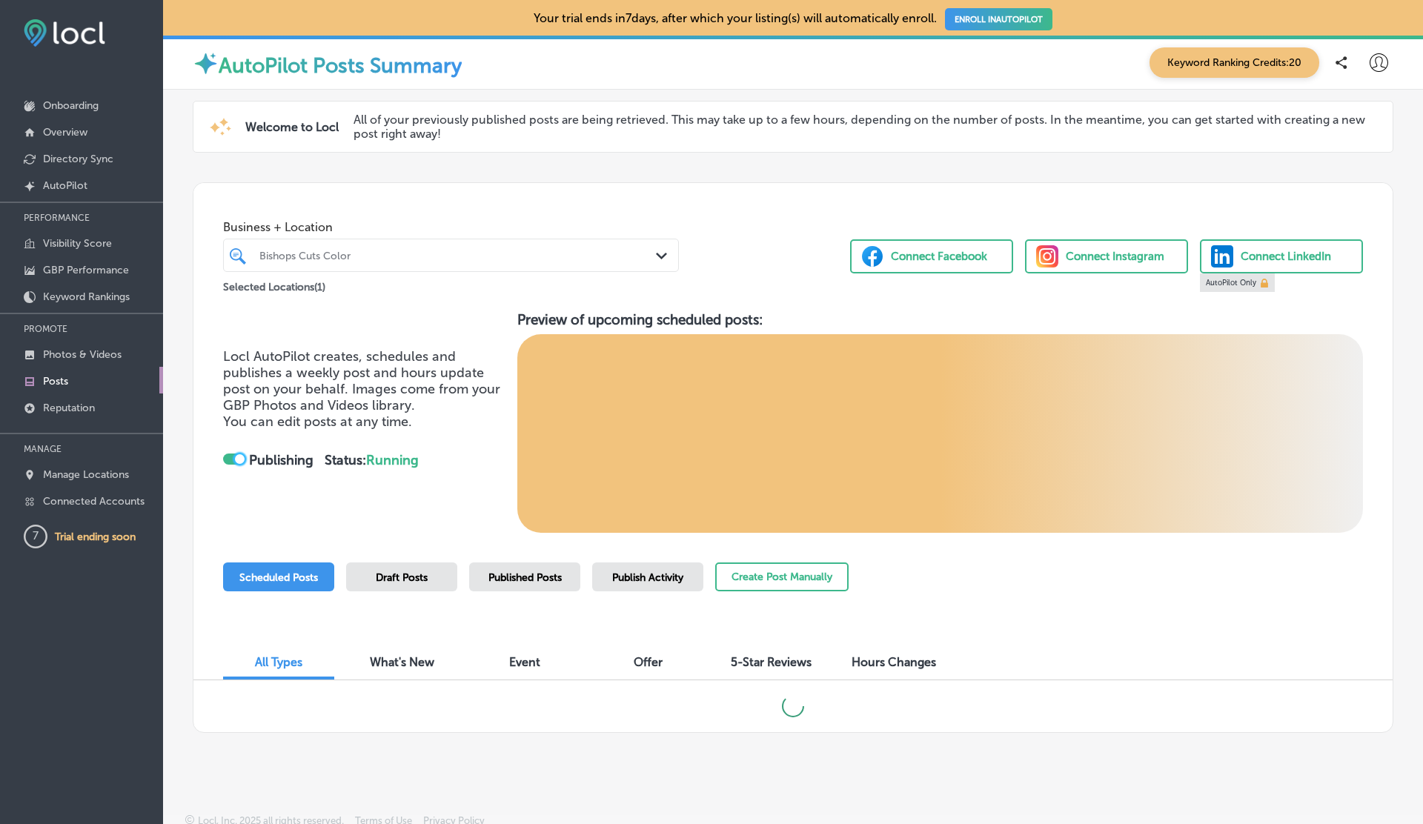
click at [235, 459] on div at bounding box center [240, 459] width 10 height 10
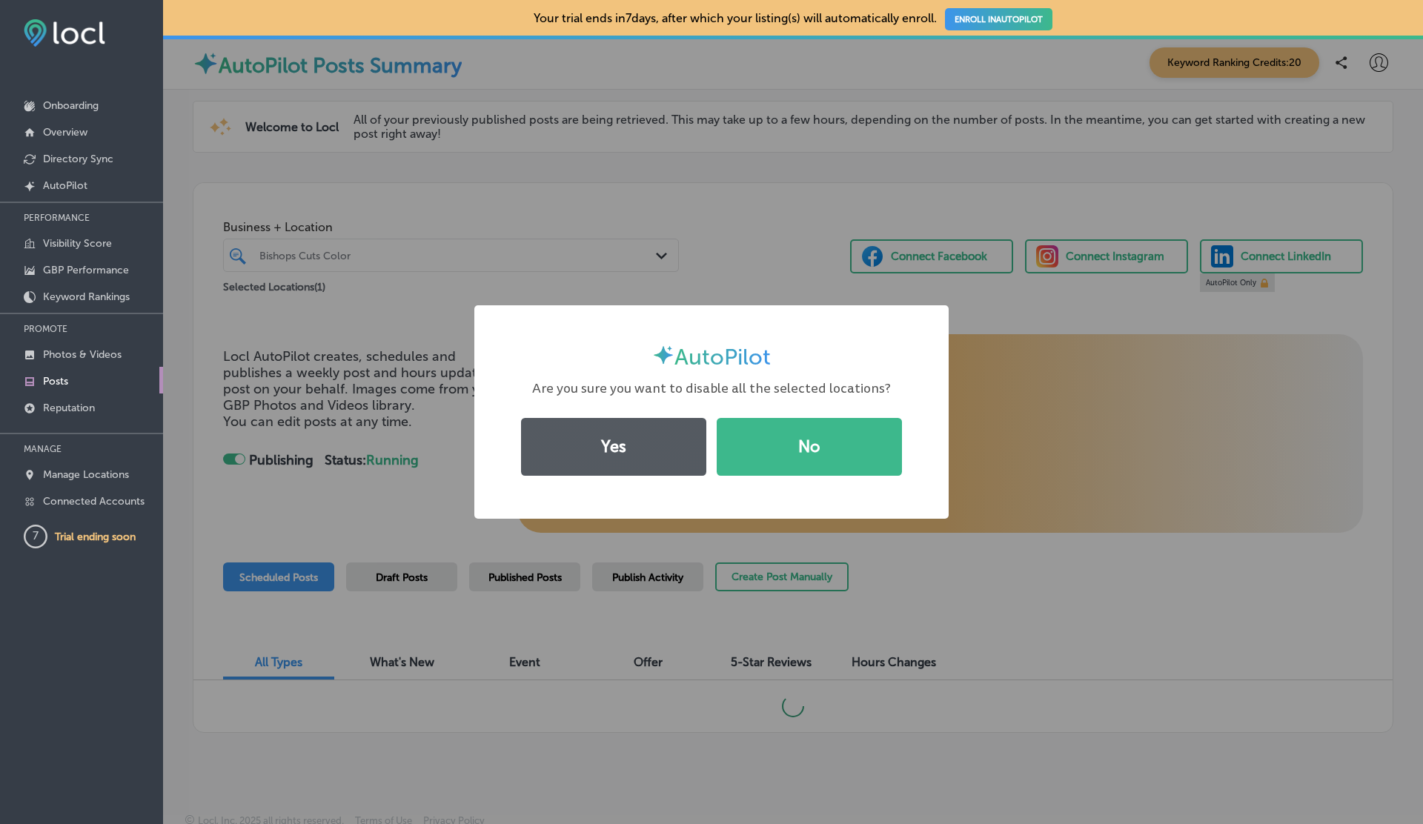
click at [578, 440] on button "Yes" at bounding box center [613, 447] width 185 height 58
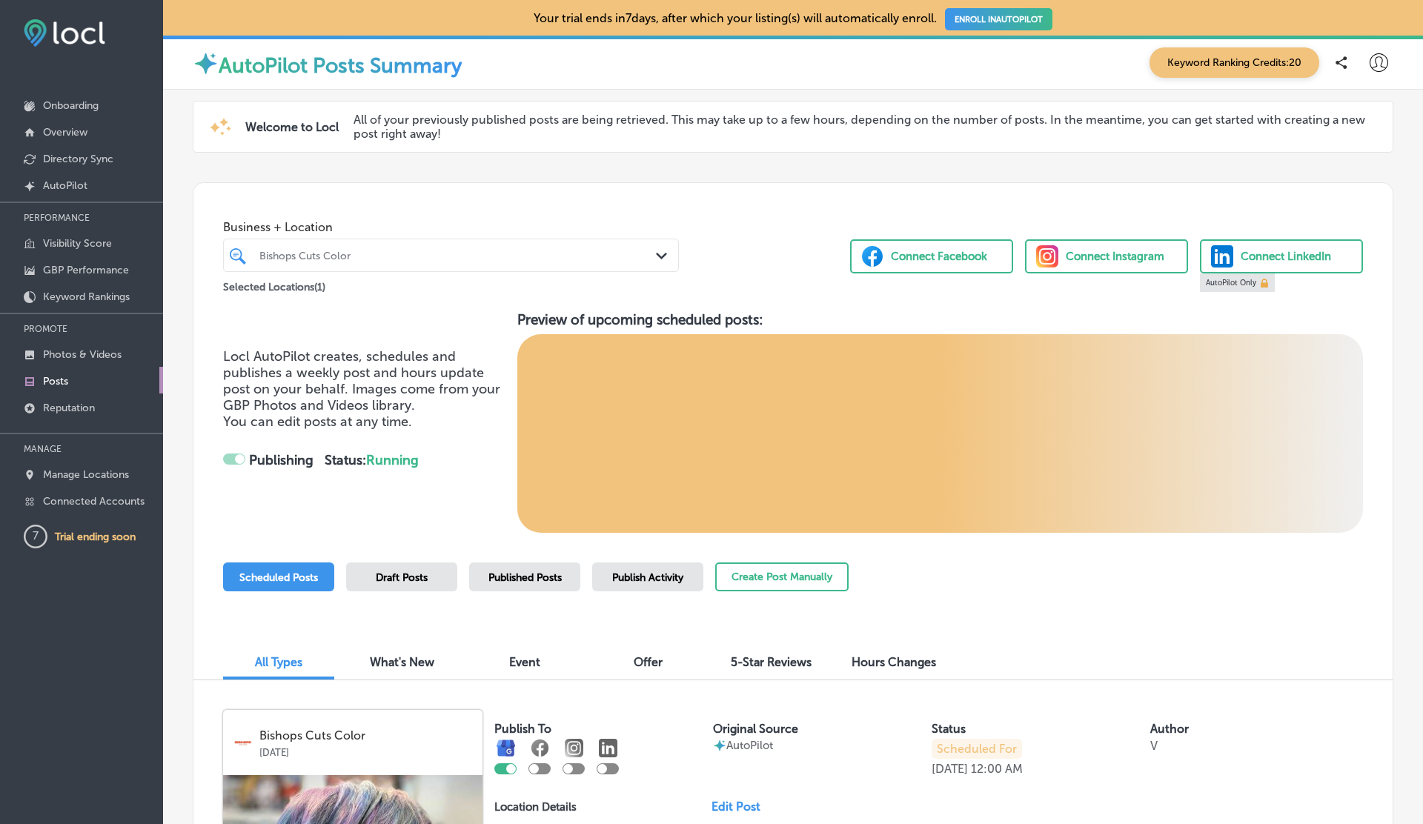
checkbox input "false"
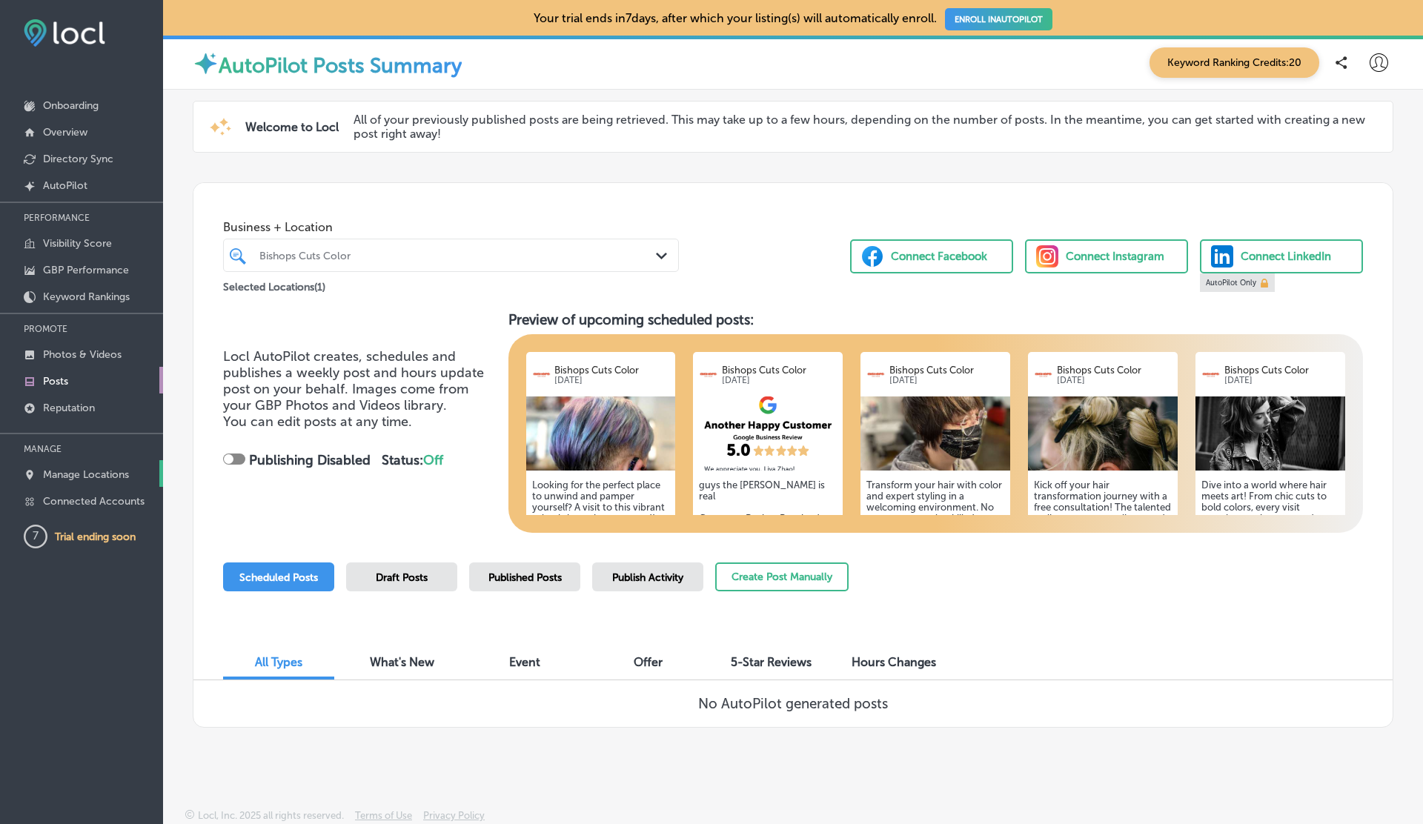
click at [105, 468] on p "Manage Locations" at bounding box center [86, 474] width 86 height 13
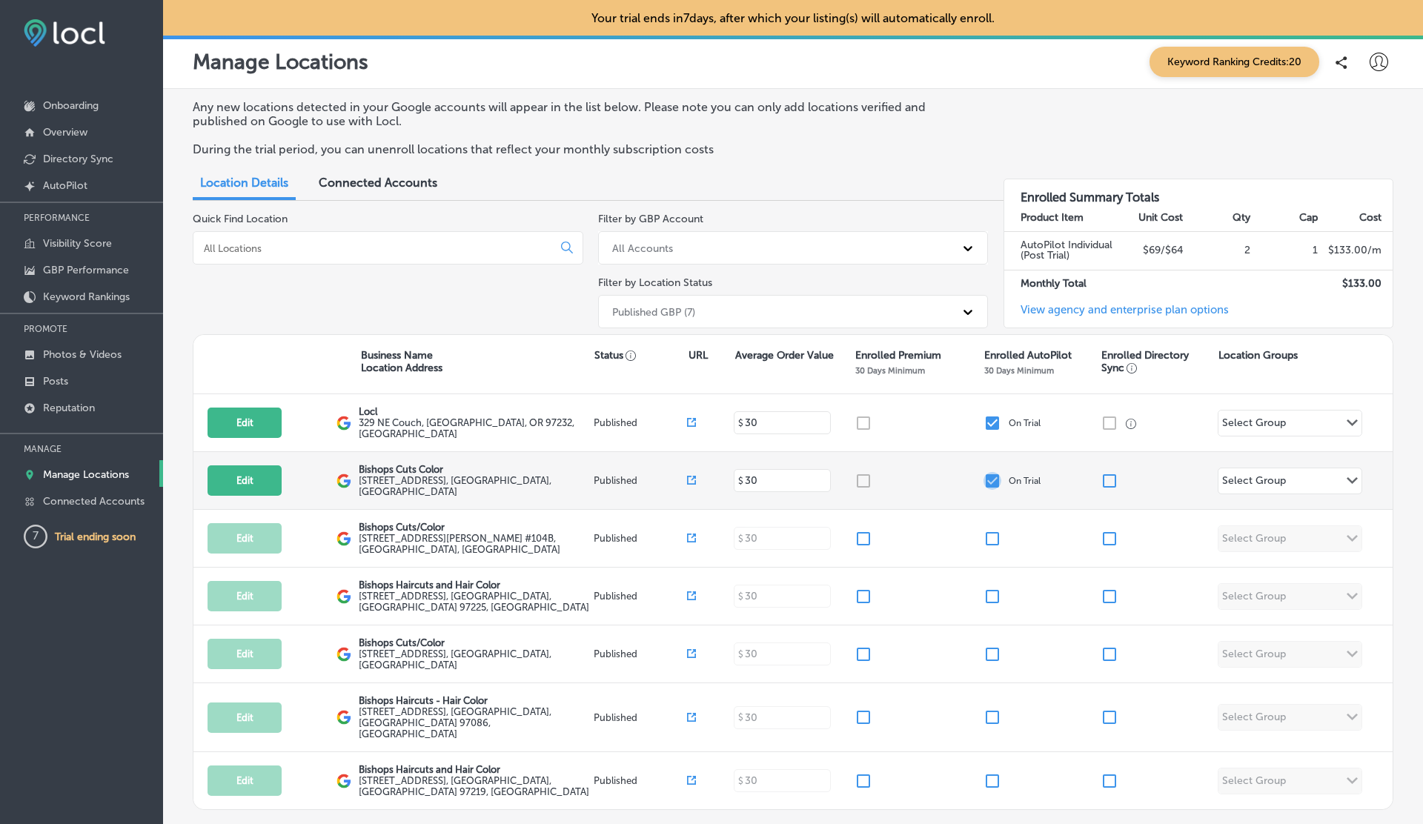
click at [995, 477] on input "checkbox" at bounding box center [993, 481] width 18 height 18
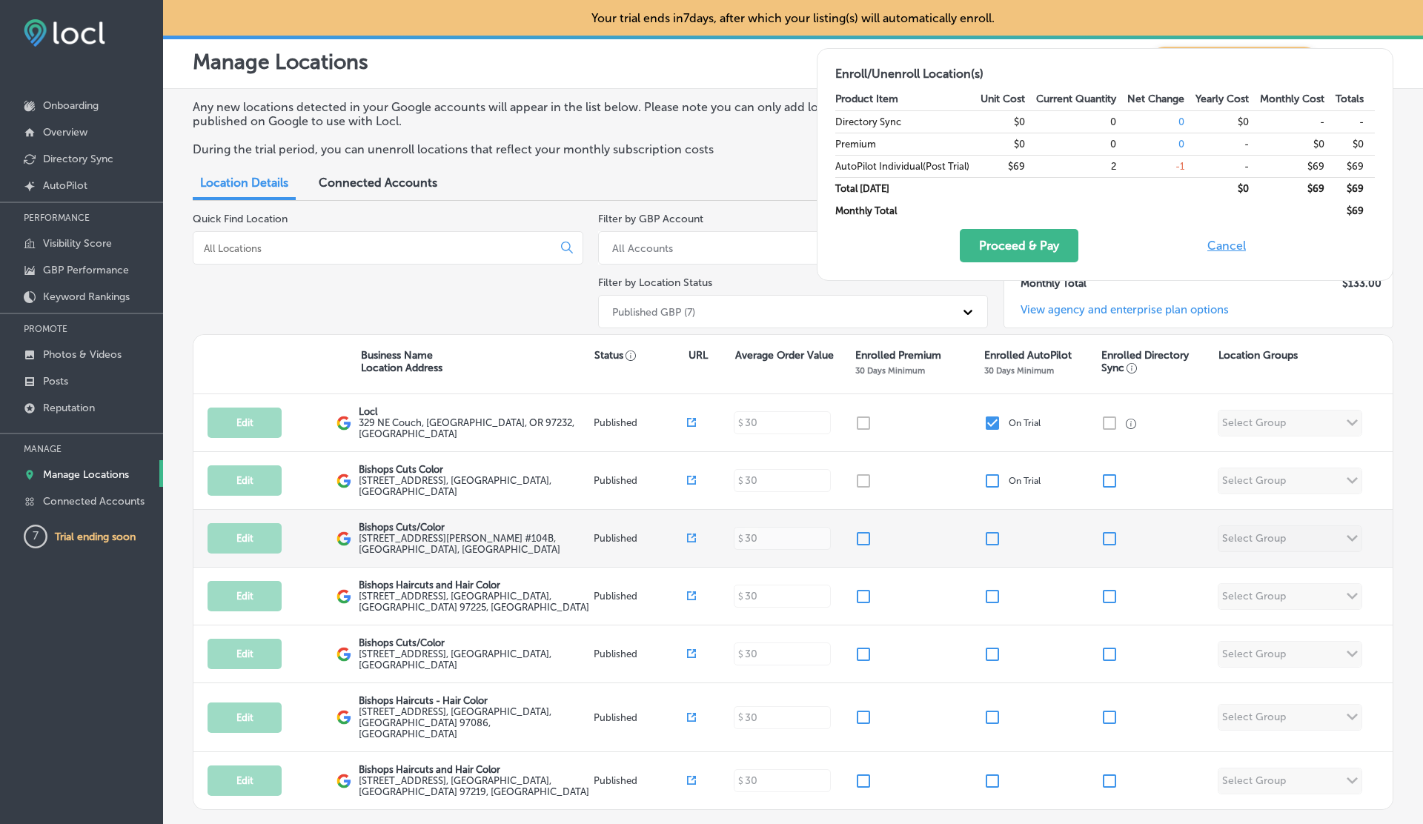
click at [992, 534] on input "checkbox" at bounding box center [993, 539] width 18 height 18
checkbox input "false"
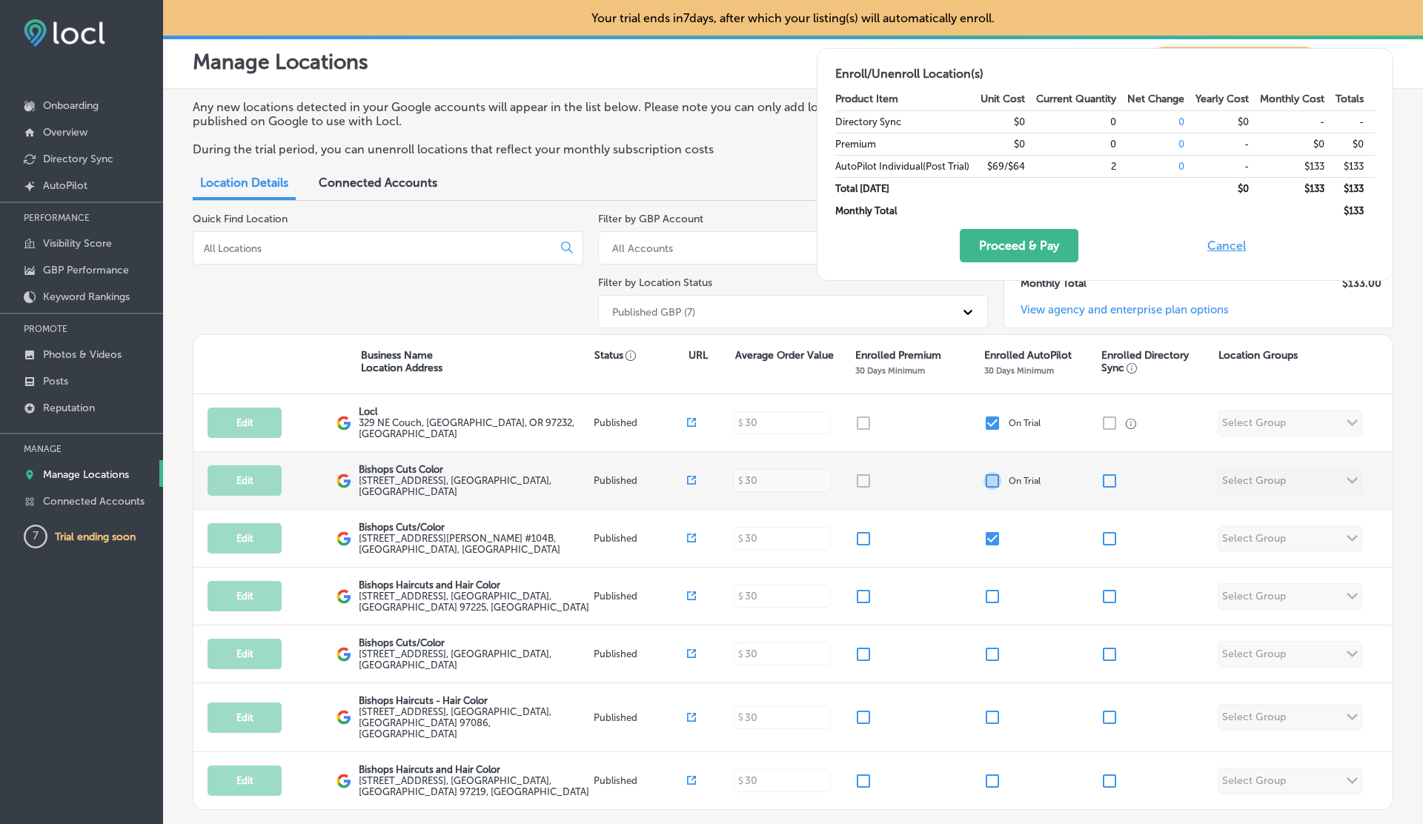
click at [992, 475] on input "checkbox" at bounding box center [993, 481] width 18 height 18
checkbox input "false"
checkbox input "true"
click at [992, 475] on input "checkbox" at bounding box center [993, 481] width 18 height 18
click at [992, 472] on input "checkbox" at bounding box center [993, 481] width 18 height 18
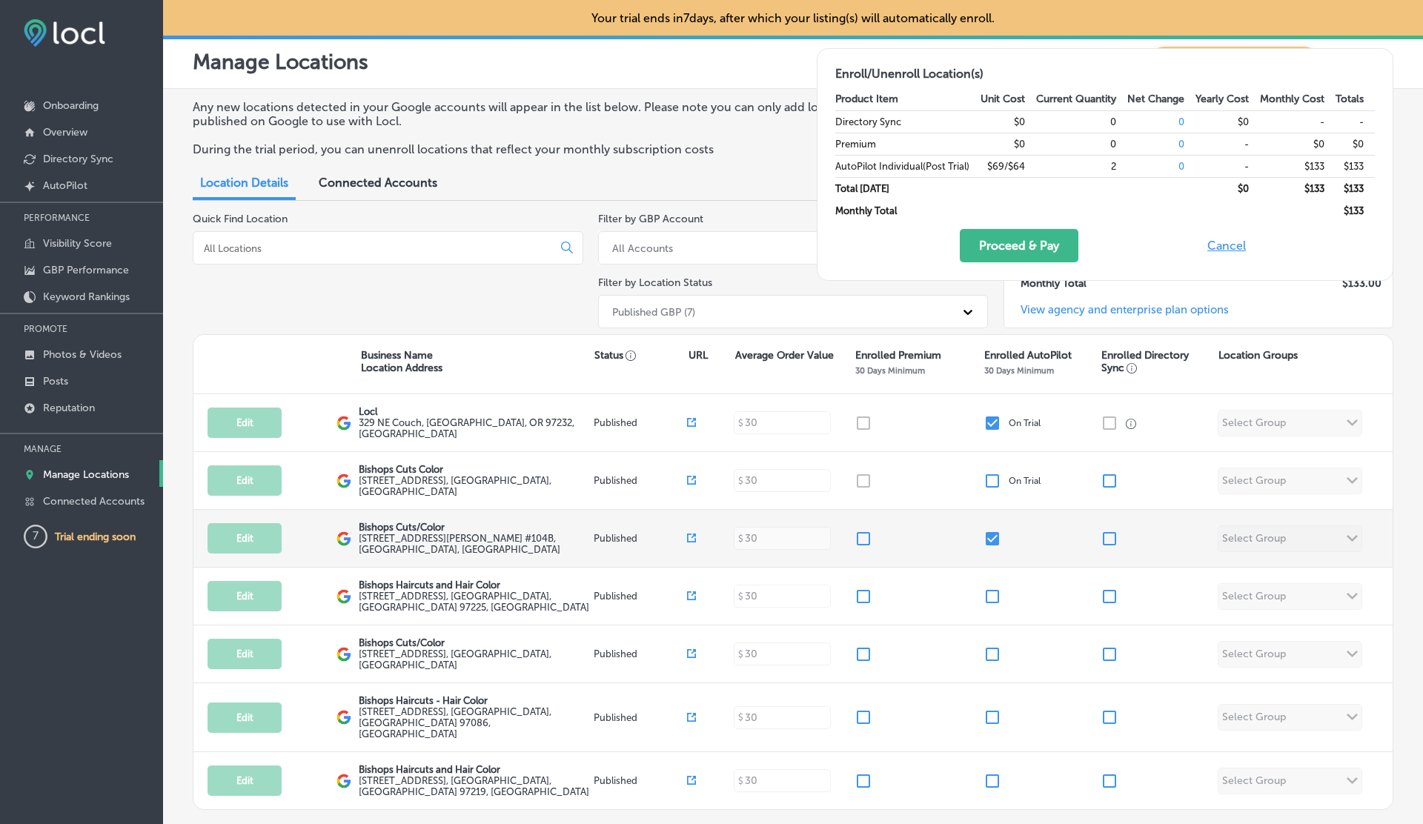
click at [995, 534] on input "checkbox" at bounding box center [993, 539] width 18 height 18
checkbox input "false"
click at [995, 534] on input "checkbox" at bounding box center [993, 539] width 18 height 18
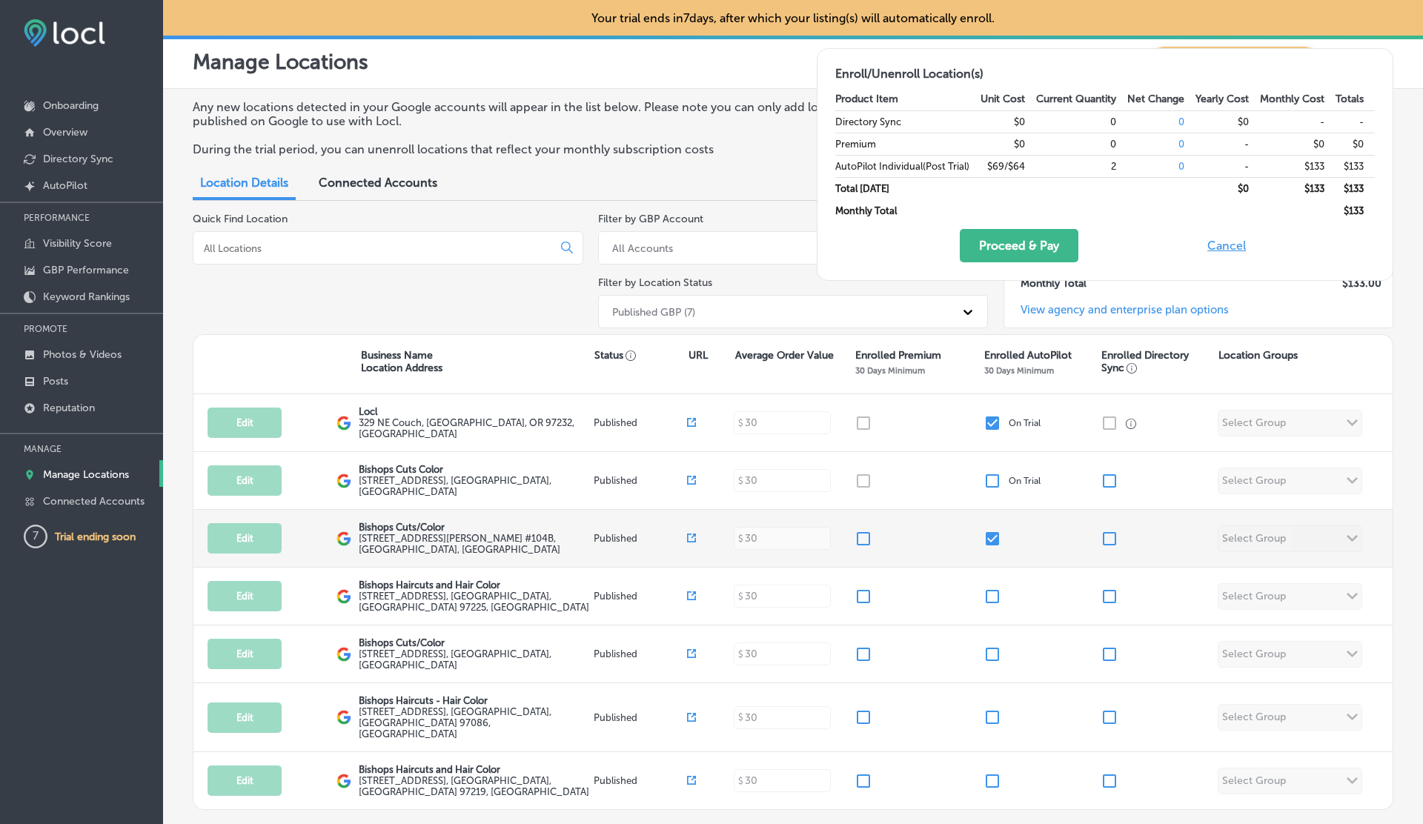
click at [995, 534] on input "checkbox" at bounding box center [993, 539] width 18 height 18
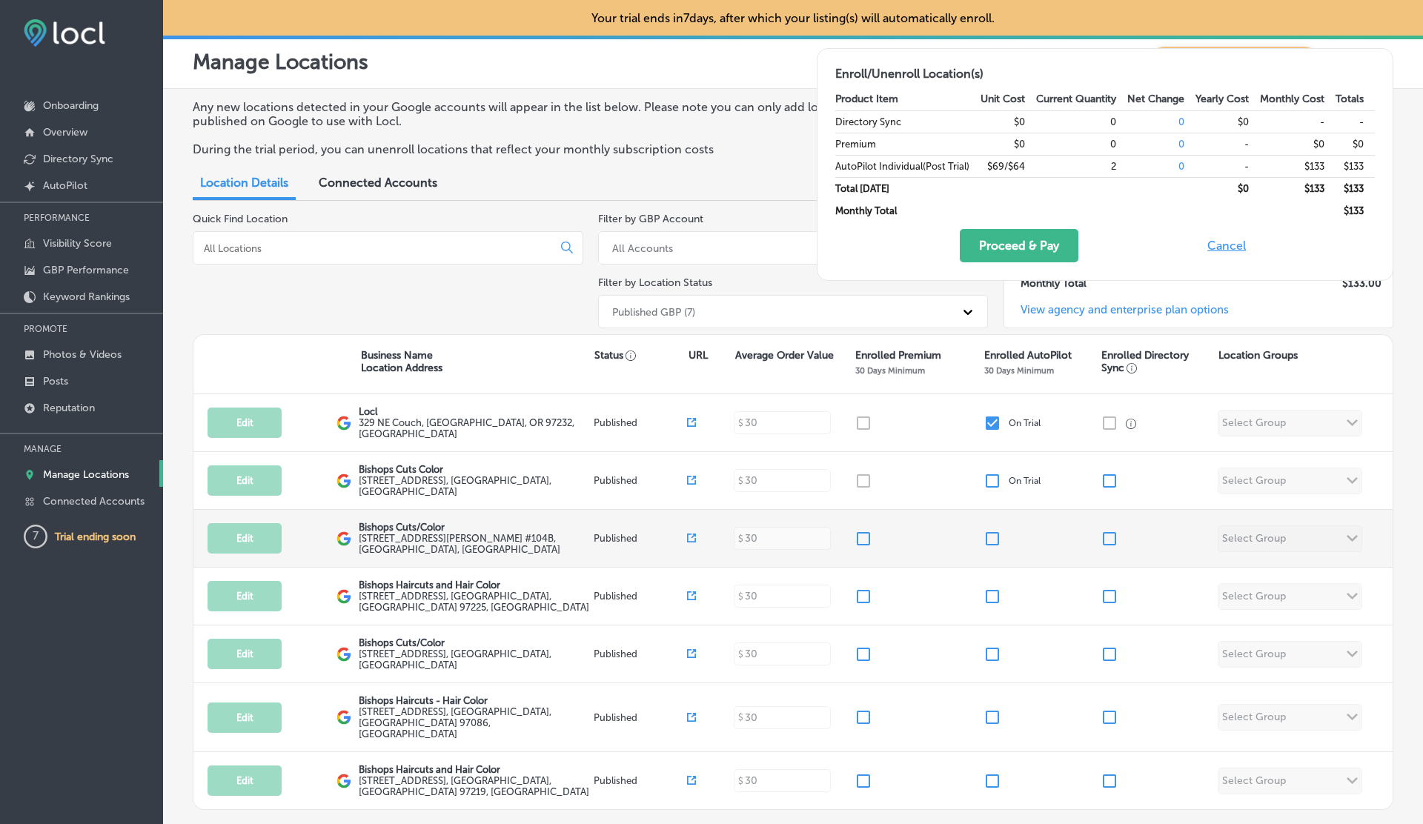
click at [995, 534] on input "checkbox" at bounding box center [993, 539] width 18 height 18
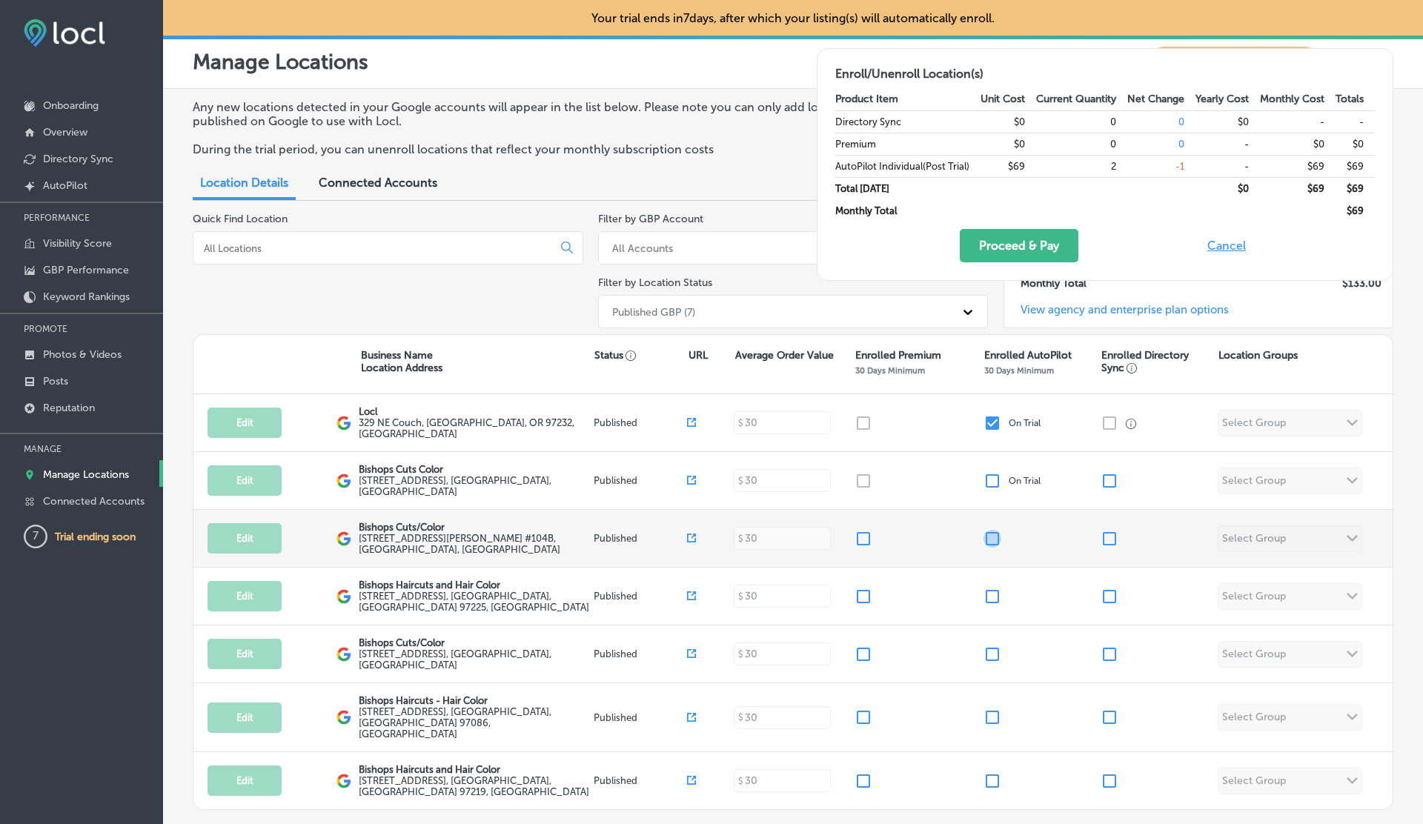
click at [995, 534] on input "checkbox" at bounding box center [993, 539] width 18 height 18
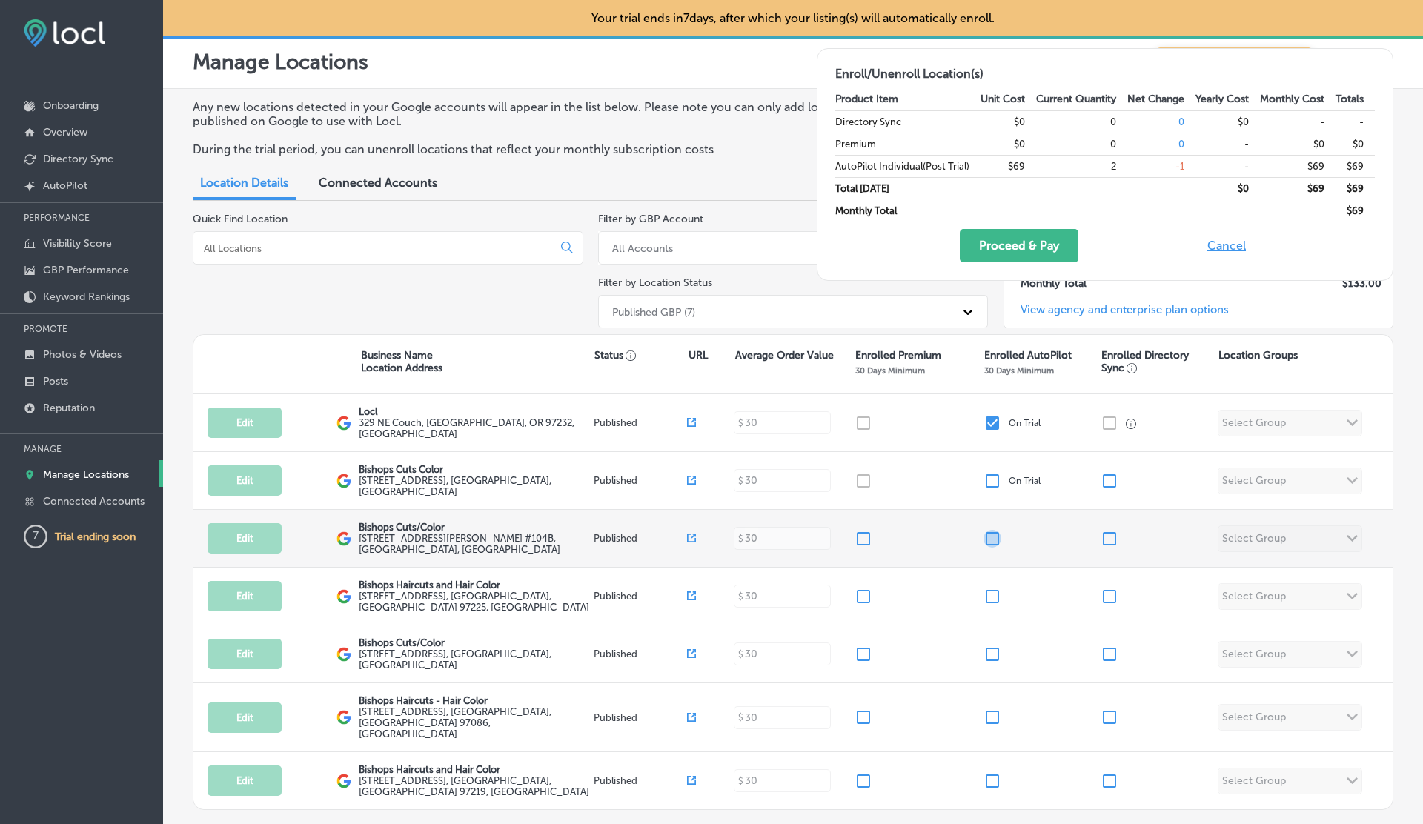
click at [995, 534] on input "checkbox" at bounding box center [993, 539] width 18 height 18
checkbox input "true"
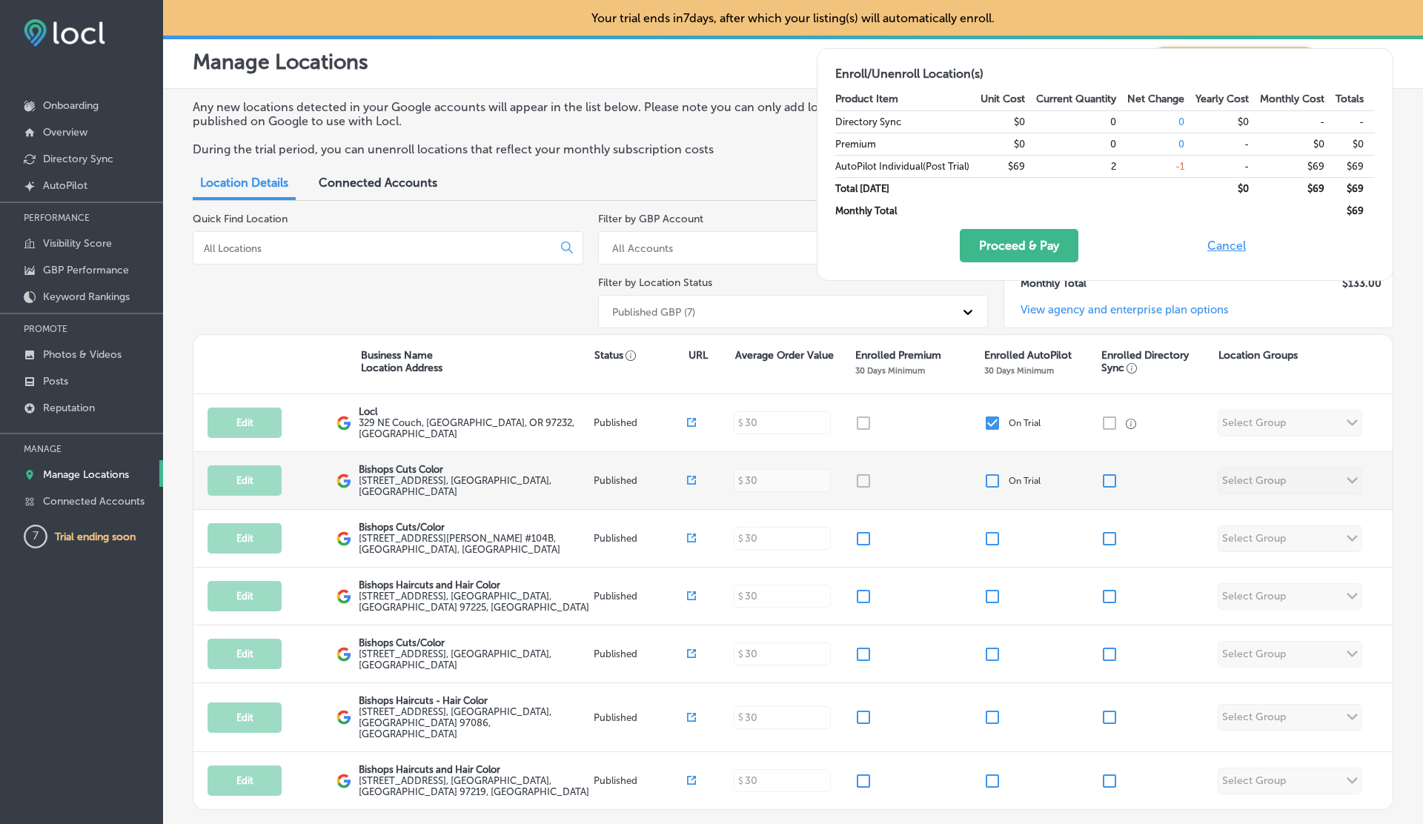
click at [992, 477] on input "checkbox" at bounding box center [993, 481] width 18 height 18
checkbox input "false"
click at [992, 477] on input "checkbox" at bounding box center [993, 481] width 18 height 18
click at [995, 475] on input "checkbox" at bounding box center [993, 481] width 18 height 18
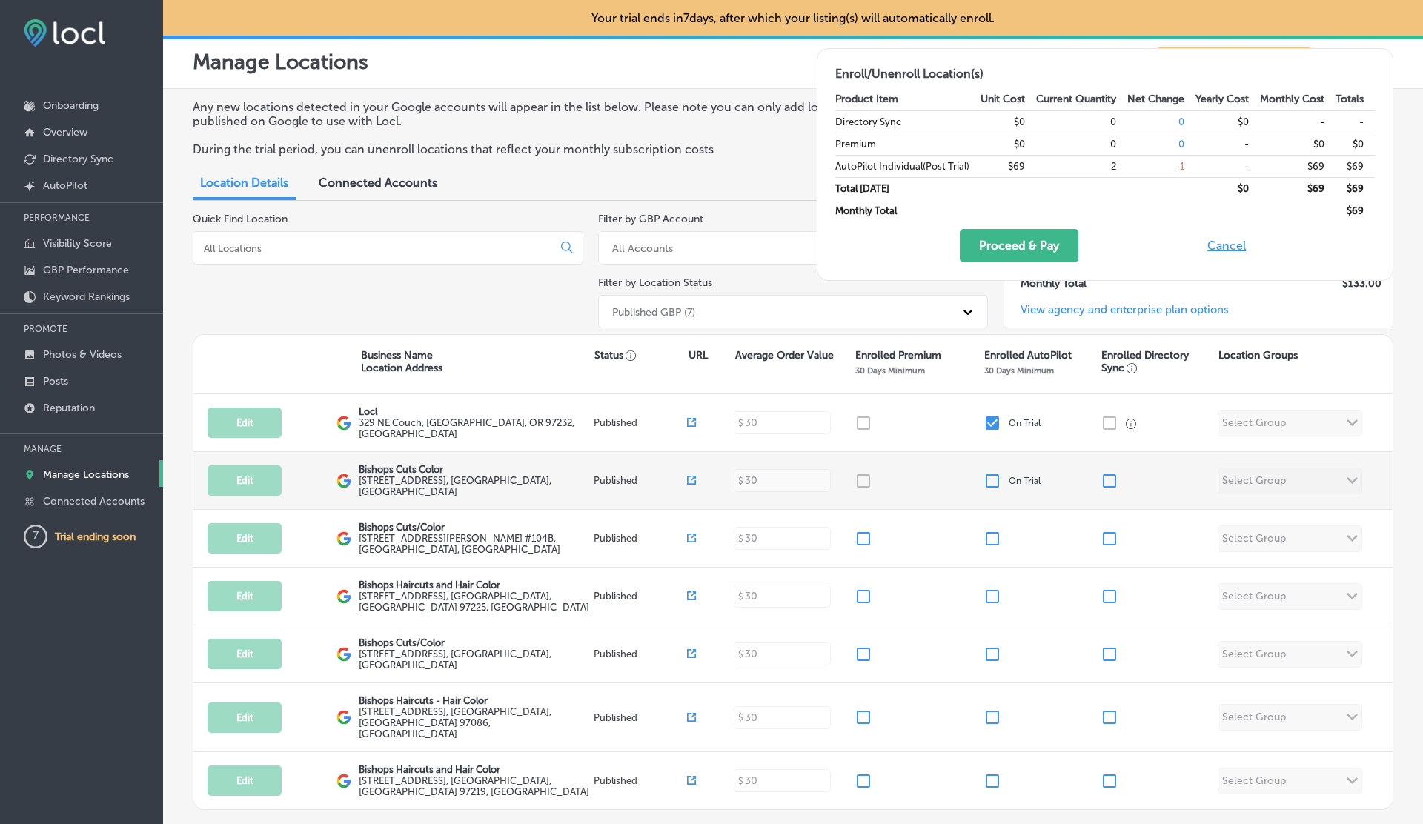
click at [995, 475] on input "checkbox" at bounding box center [993, 481] width 18 height 18
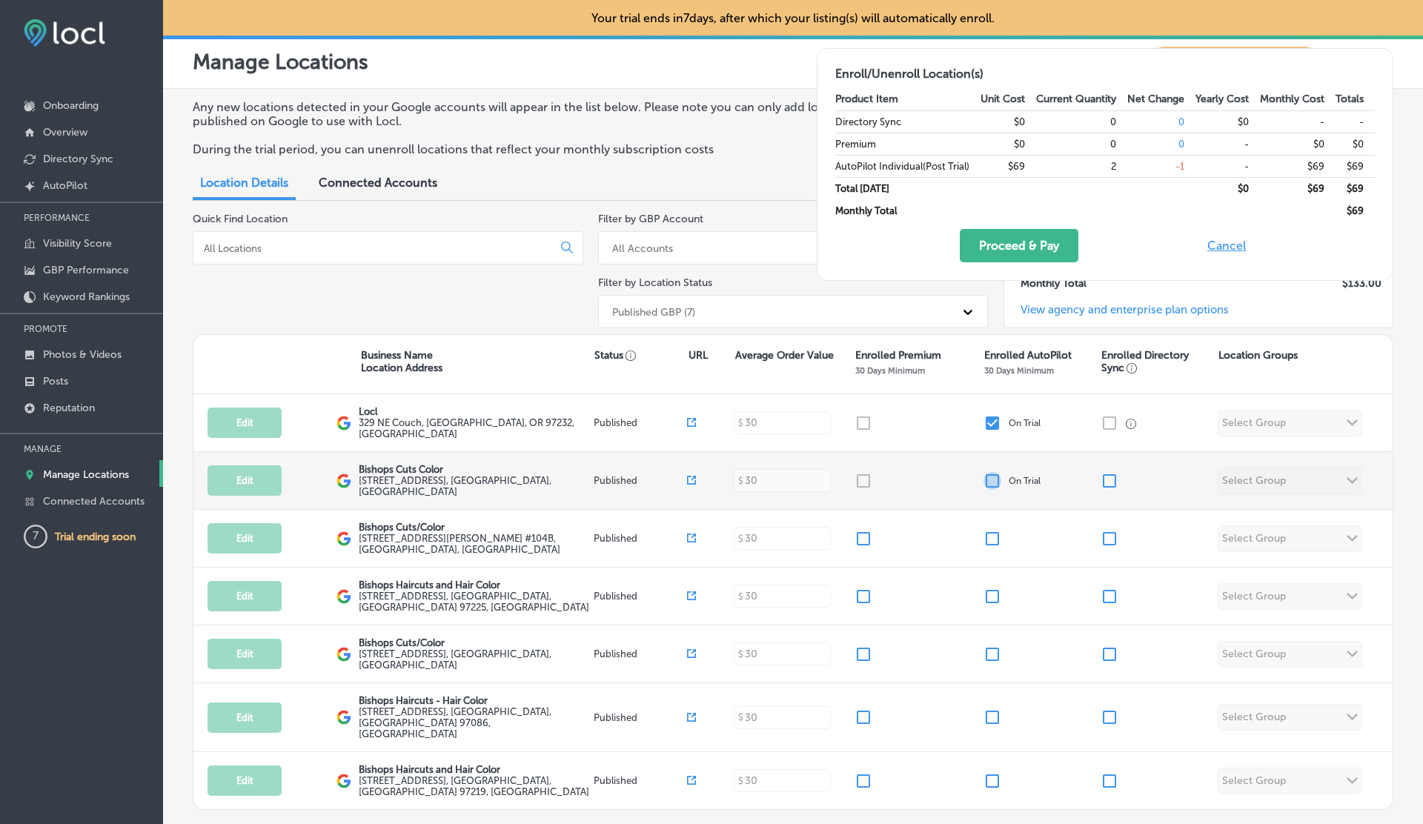
click at [992, 475] on input "checkbox" at bounding box center [993, 481] width 18 height 18
checkbox input "true"
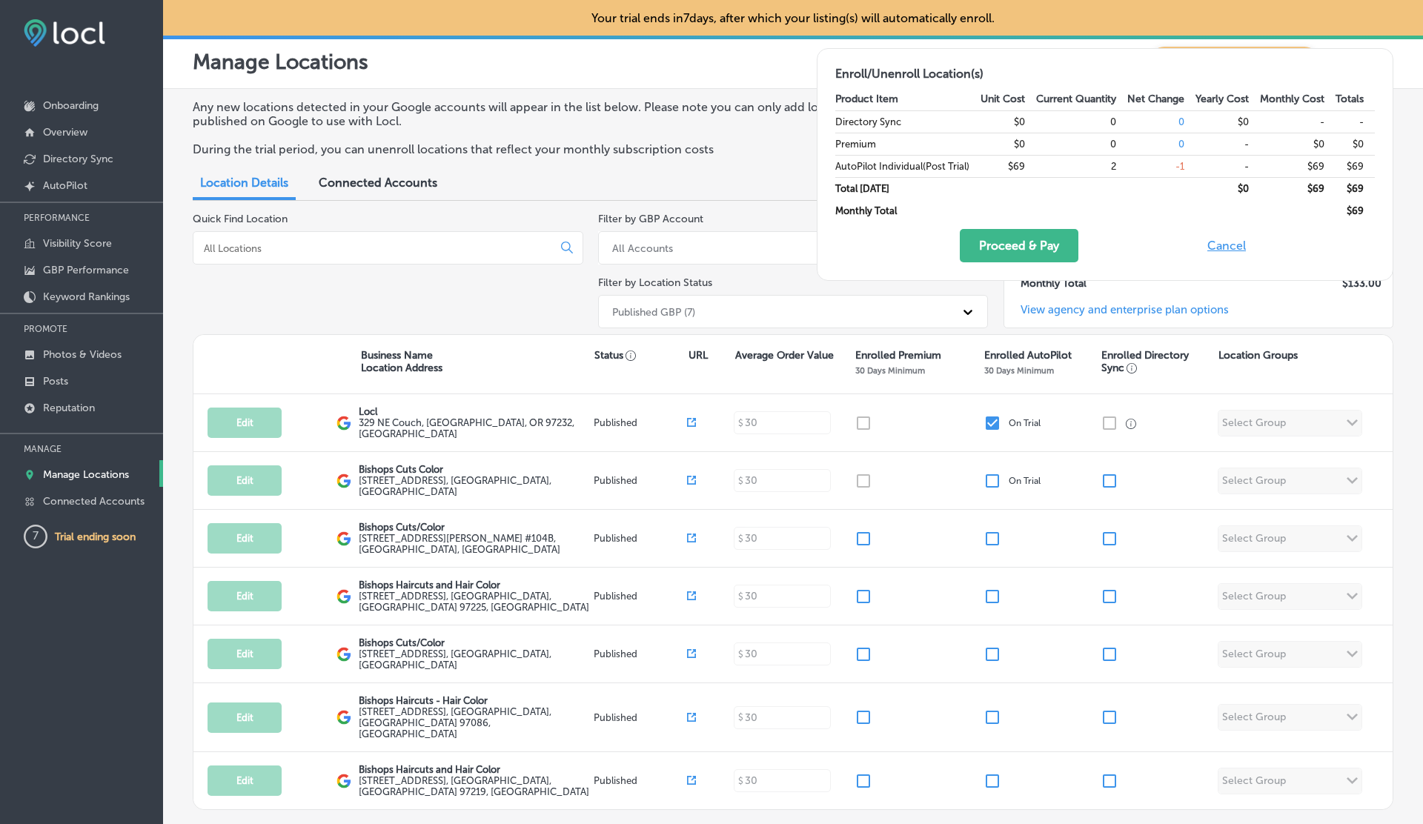
click at [1230, 242] on button "Cancel" at bounding box center [1226, 245] width 47 height 33
